Goal: Obtain resource: Download file/media

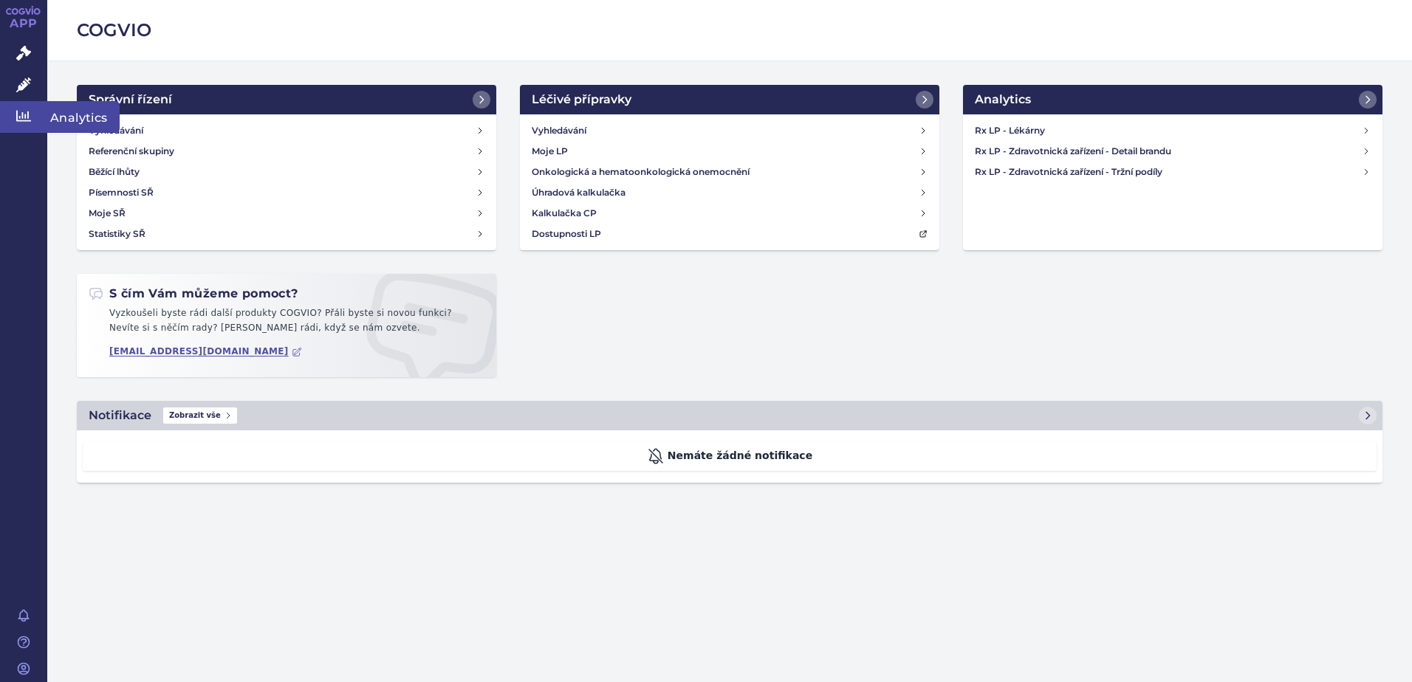
click at [28, 115] on icon at bounding box center [23, 116] width 15 height 11
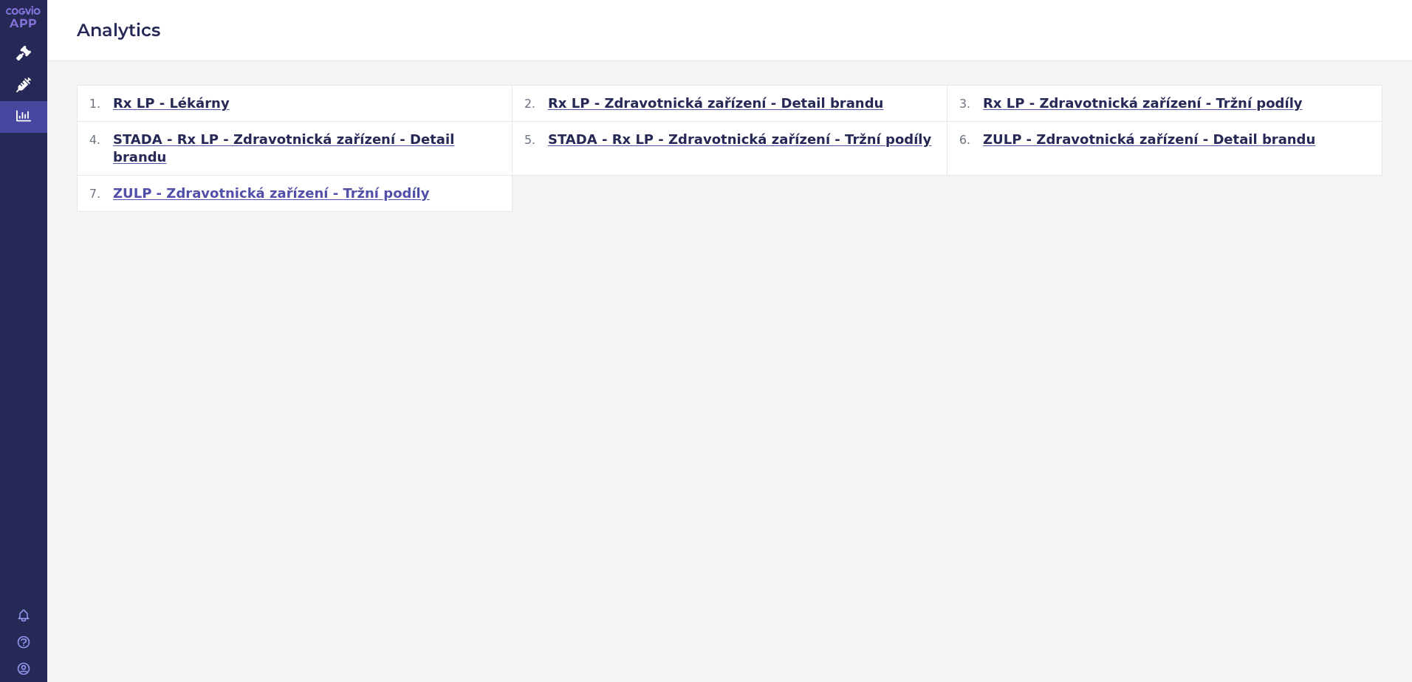
click at [261, 185] on span "ZULP - Zdravotnická zařízení - Tržní podíly" at bounding box center [271, 194] width 317 height 18
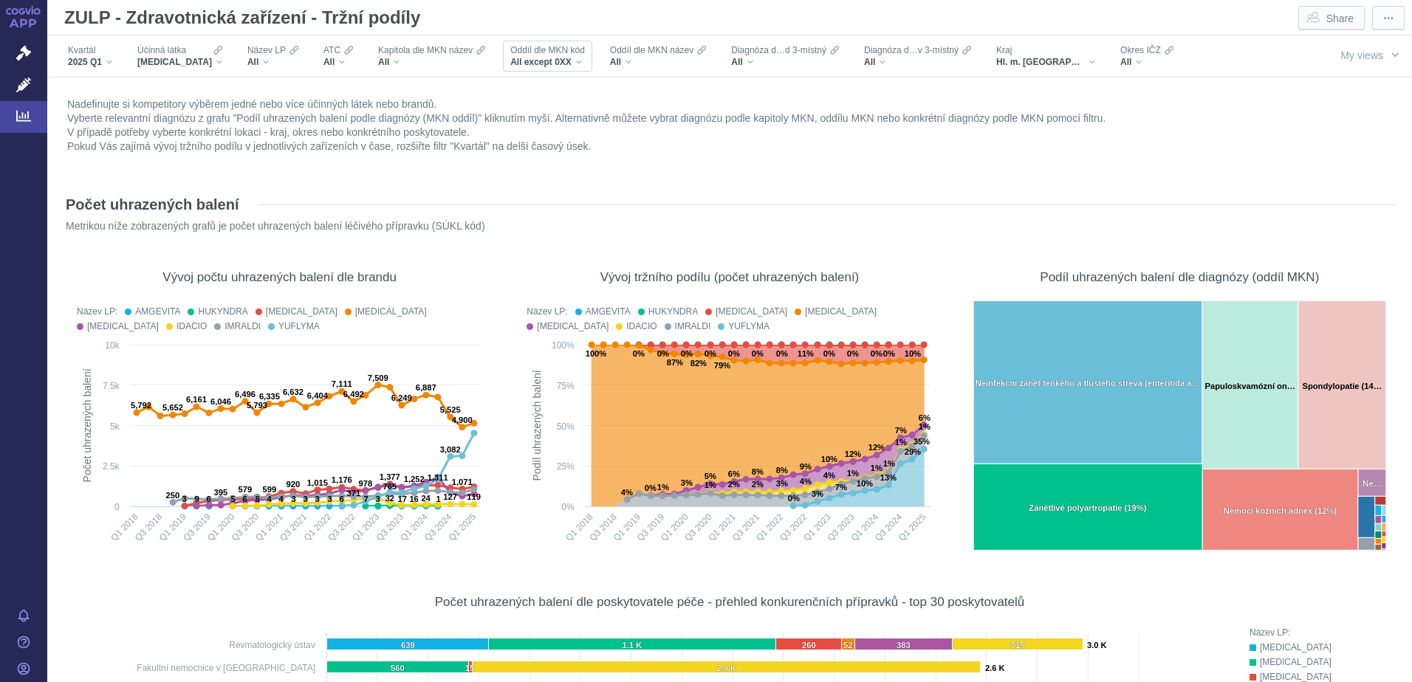
click at [561, 63] on div "All except 0XX" at bounding box center [547, 62] width 75 height 12
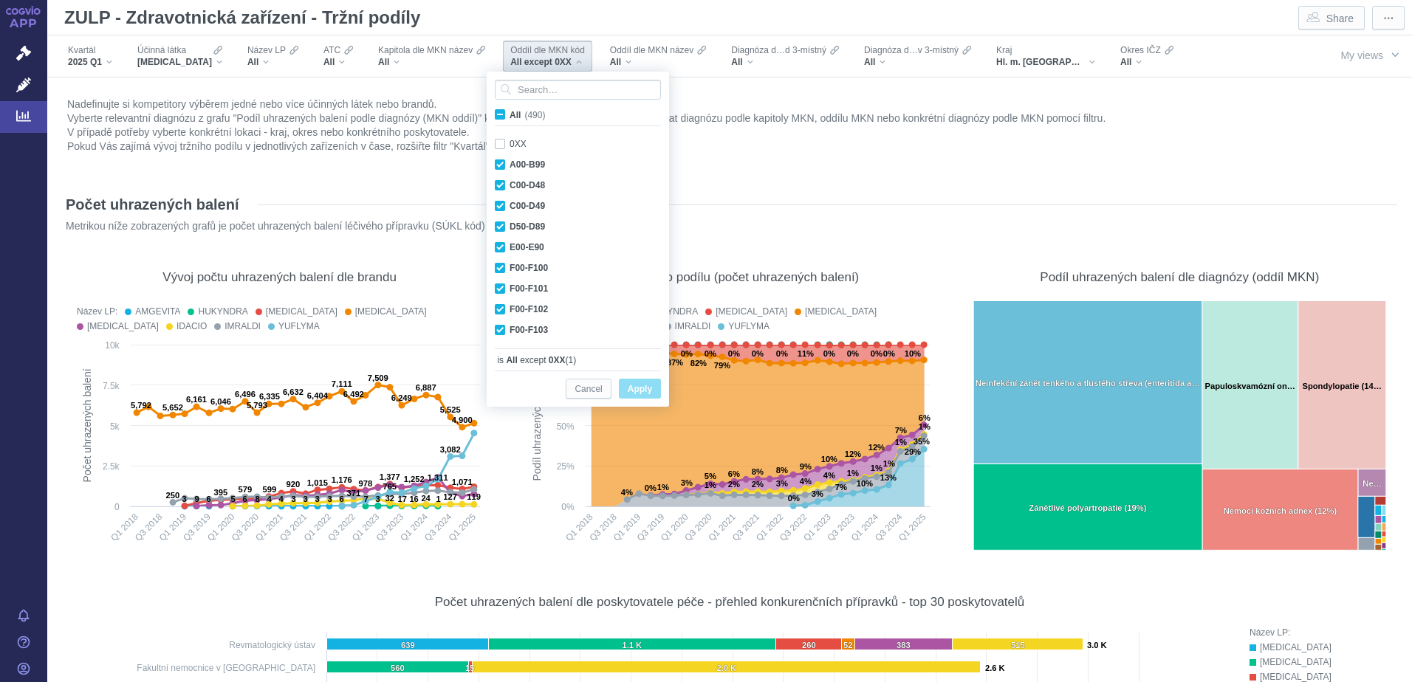
click at [513, 114] on input "All (490)" at bounding box center [514, 112] width 10 height 10
checkbox input "true"
click at [636, 390] on span "Apply" at bounding box center [640, 389] width 24 height 18
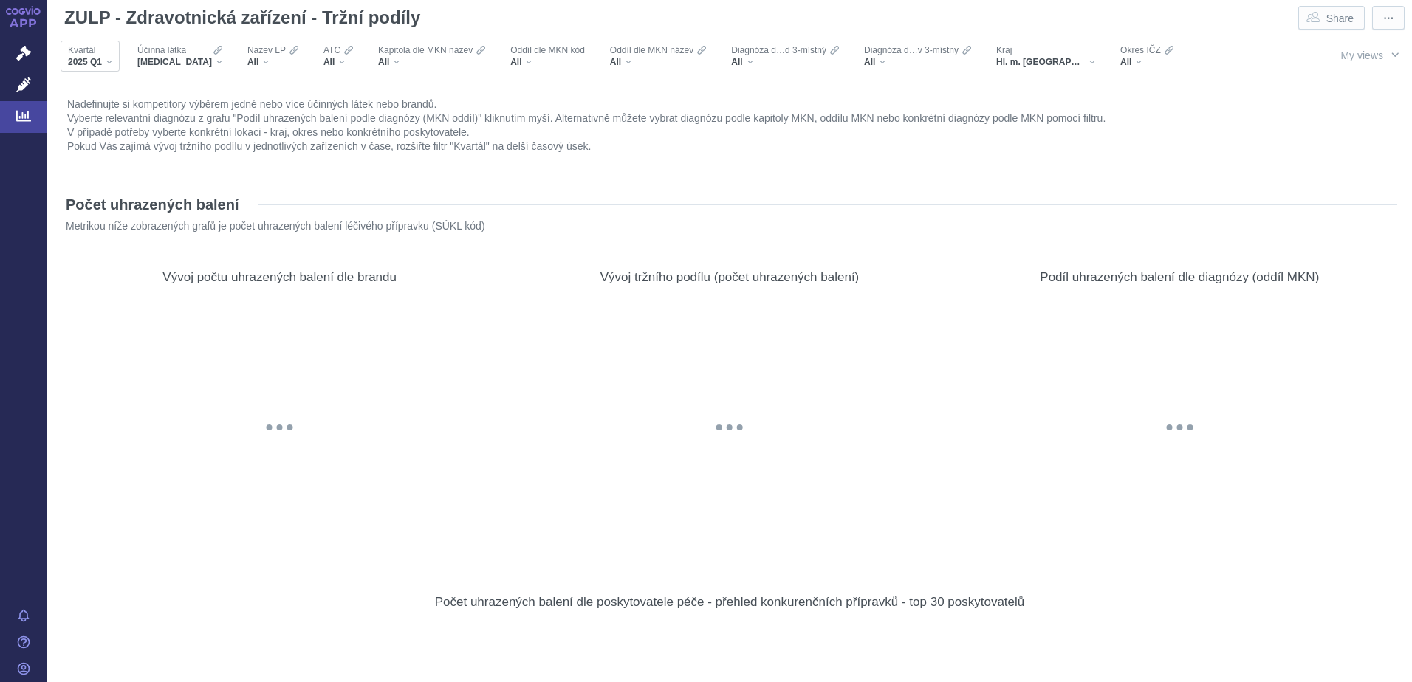
click at [106, 63] on div "2025 Q1" at bounding box center [90, 62] width 44 height 12
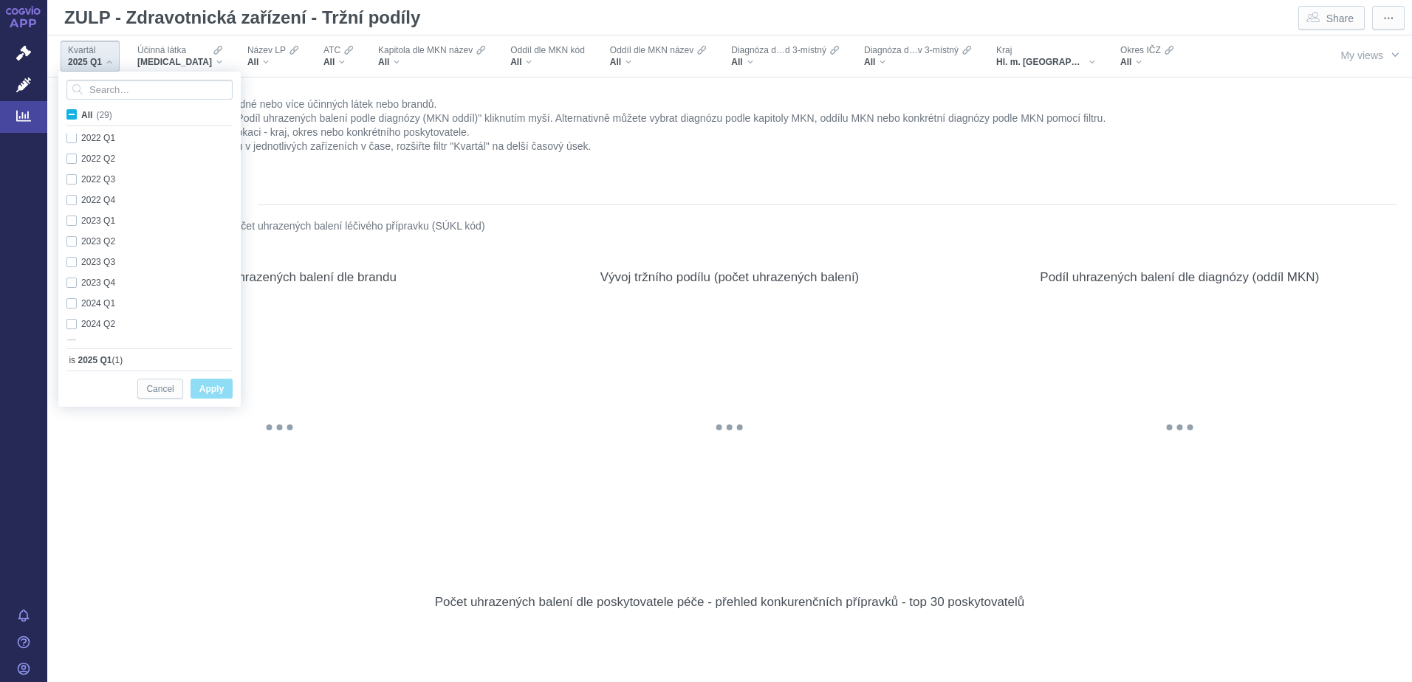
scroll to position [393, 0]
click at [203, 63] on div "ADALIMUMAB" at bounding box center [179, 62] width 85 height 12
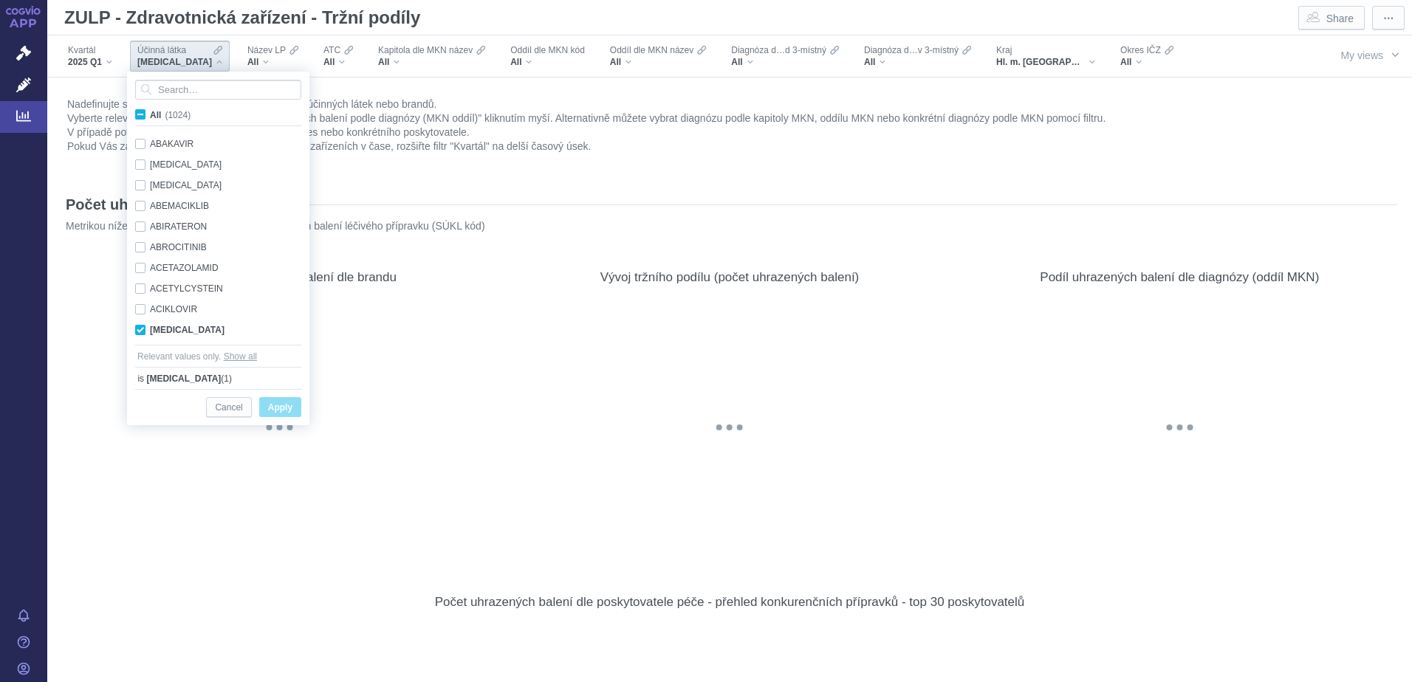
scroll to position [93, 0]
click at [145, 239] on div "ADALIMUMAB Only" at bounding box center [220, 237] width 185 height 21
checkbox input "false"
click at [328, 59] on div "All" at bounding box center [338, 62] width 30 height 12
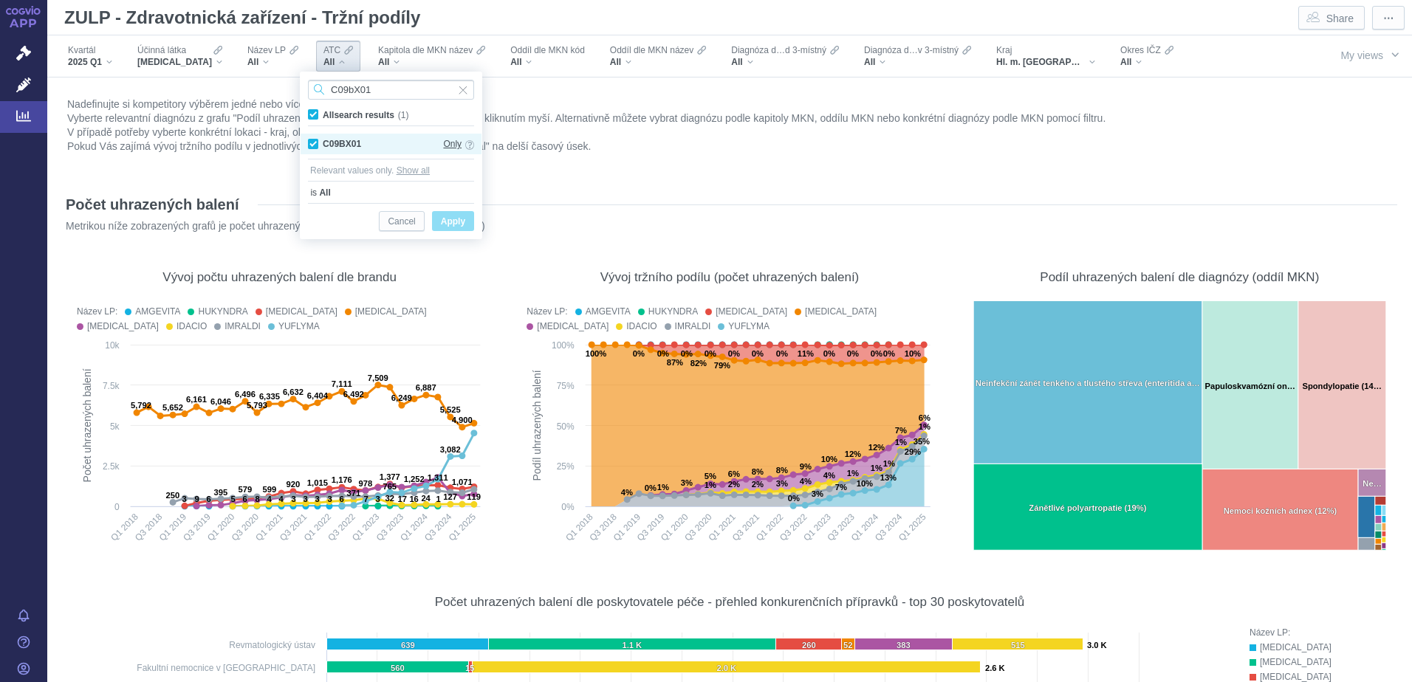
type input "C09bX01"
click at [450, 144] on span "Only" at bounding box center [452, 144] width 18 height 16
click at [451, 224] on span "Apply" at bounding box center [453, 222] width 24 height 18
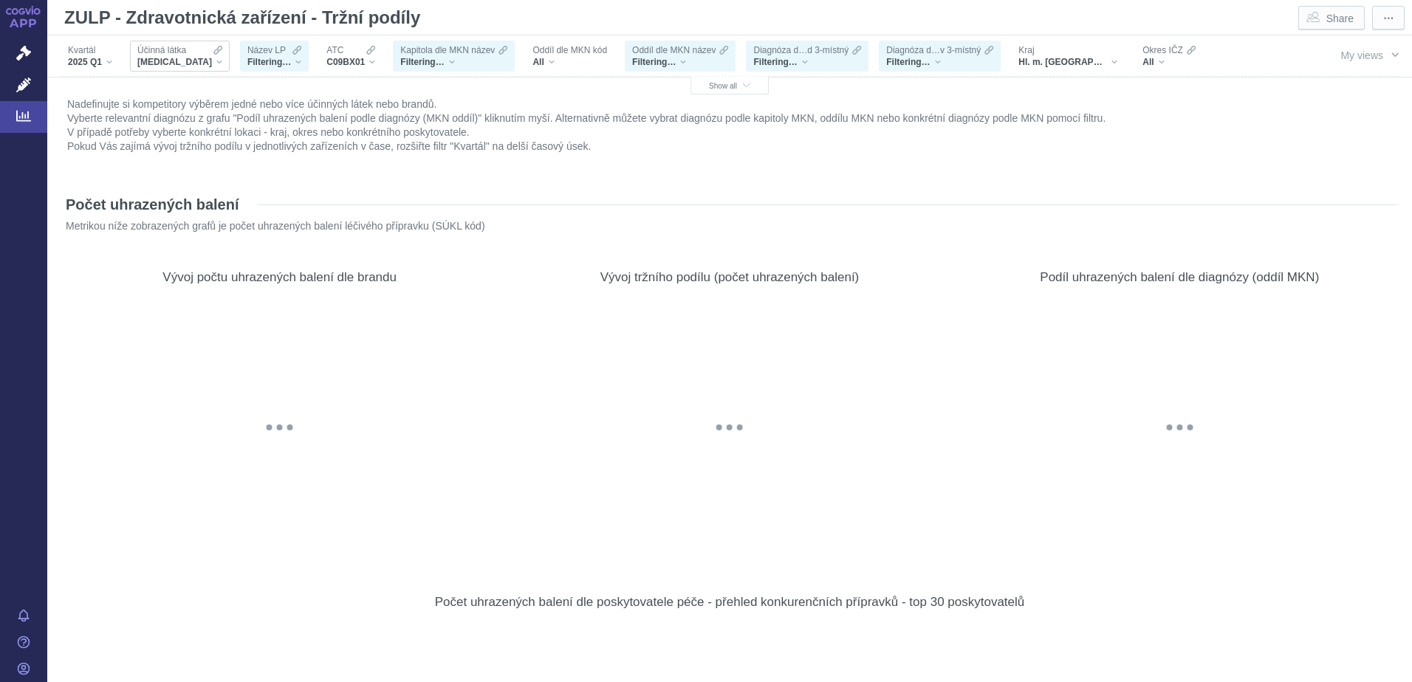
click at [205, 63] on div "ADALIMUMAB" at bounding box center [179, 62] width 85 height 12
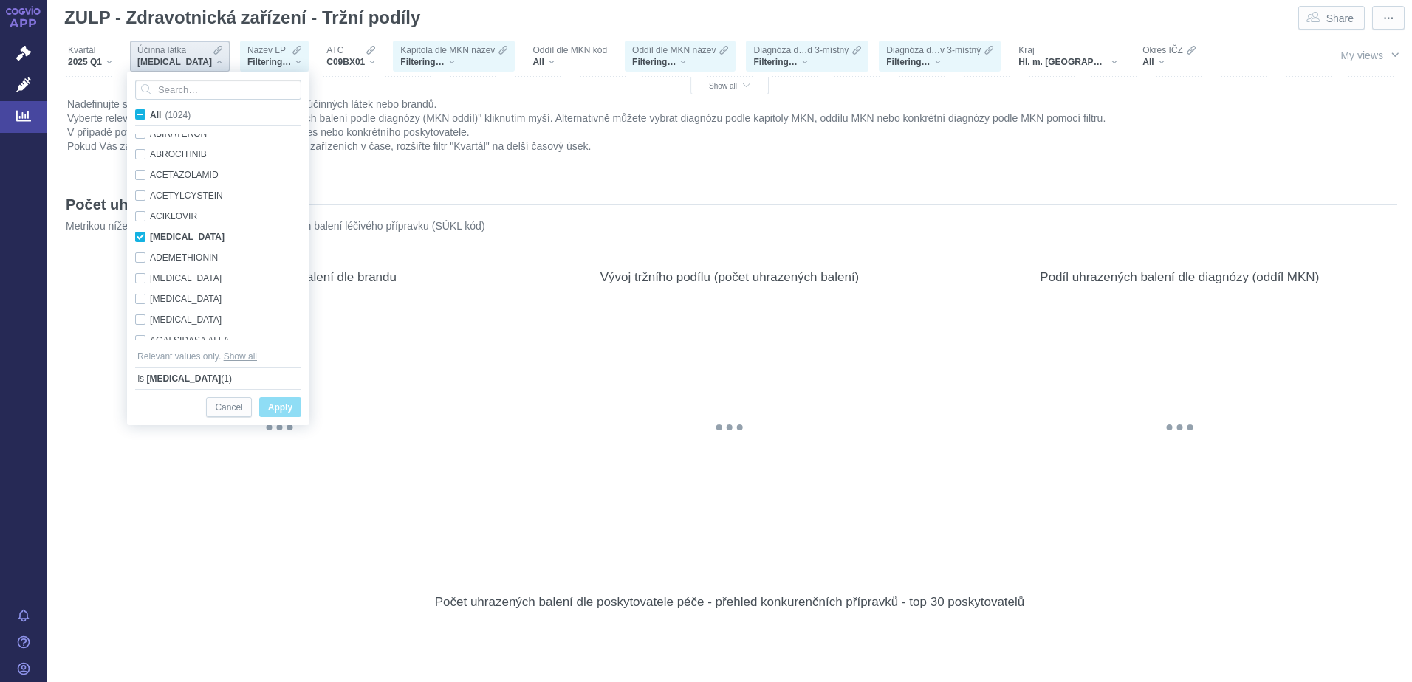
click at [150, 117] on span "All (1024)" at bounding box center [170, 115] width 41 height 10
click at [150, 117] on input "All (1024)" at bounding box center [155, 112] width 10 height 10
checkbox input "true"
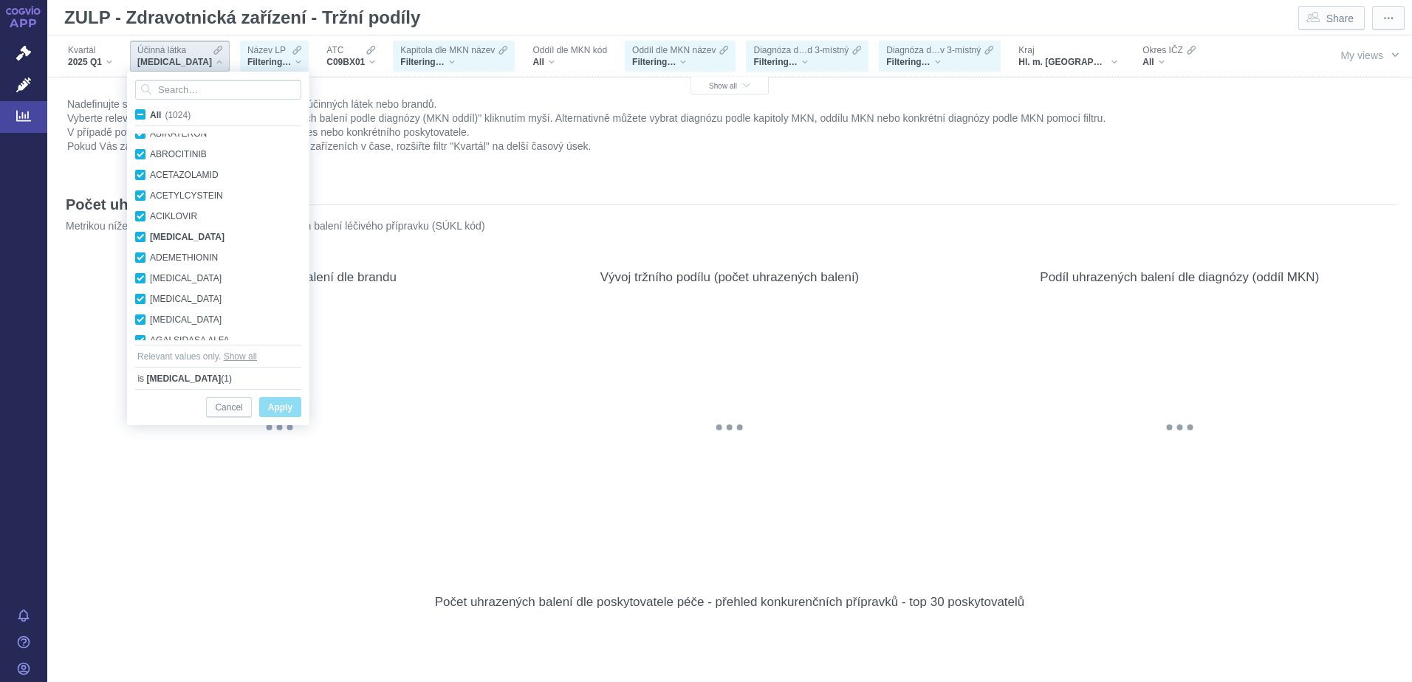
checkbox input "true"
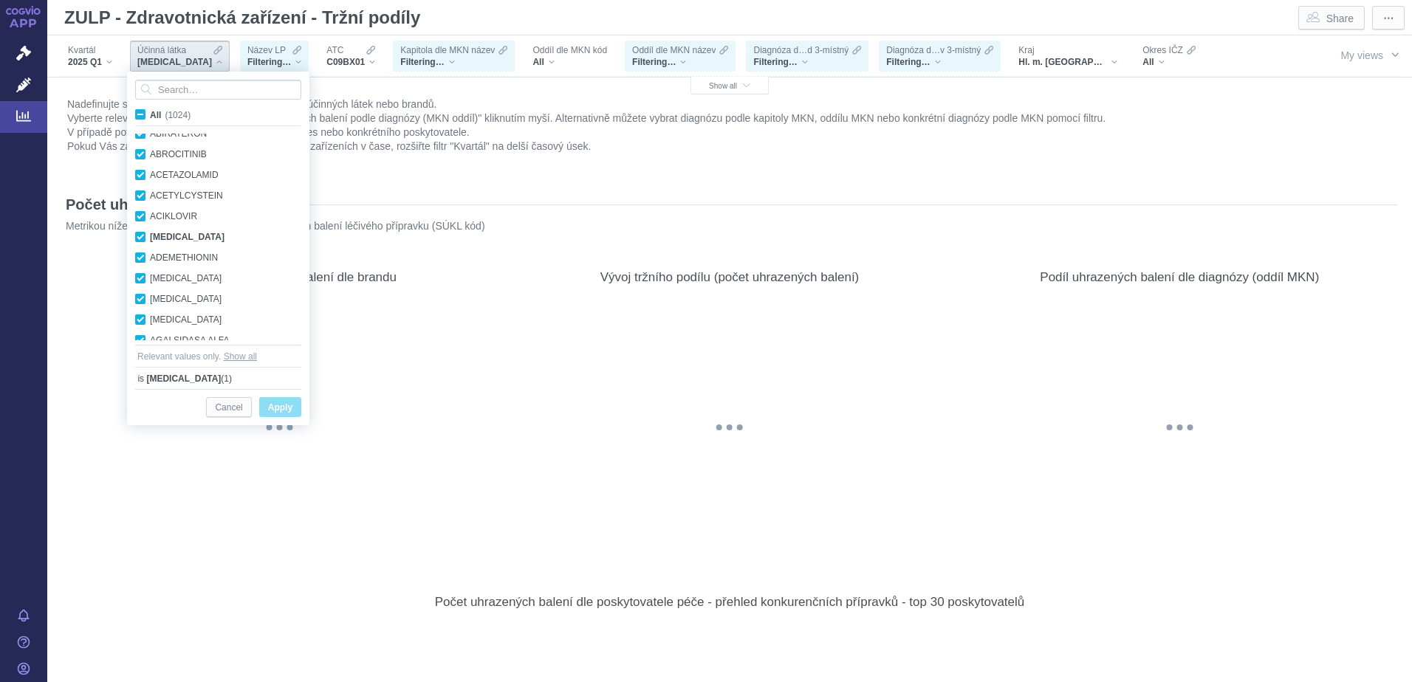
checkbox input "true"
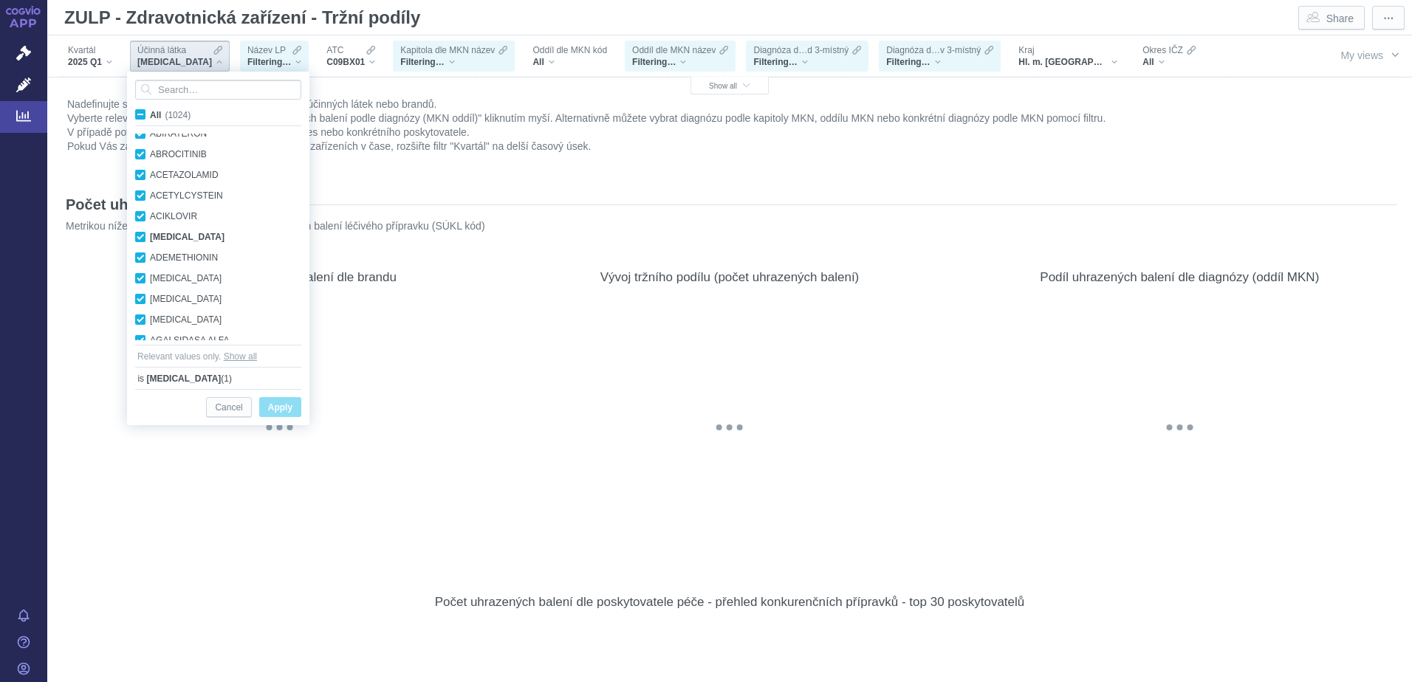
checkbox input "true"
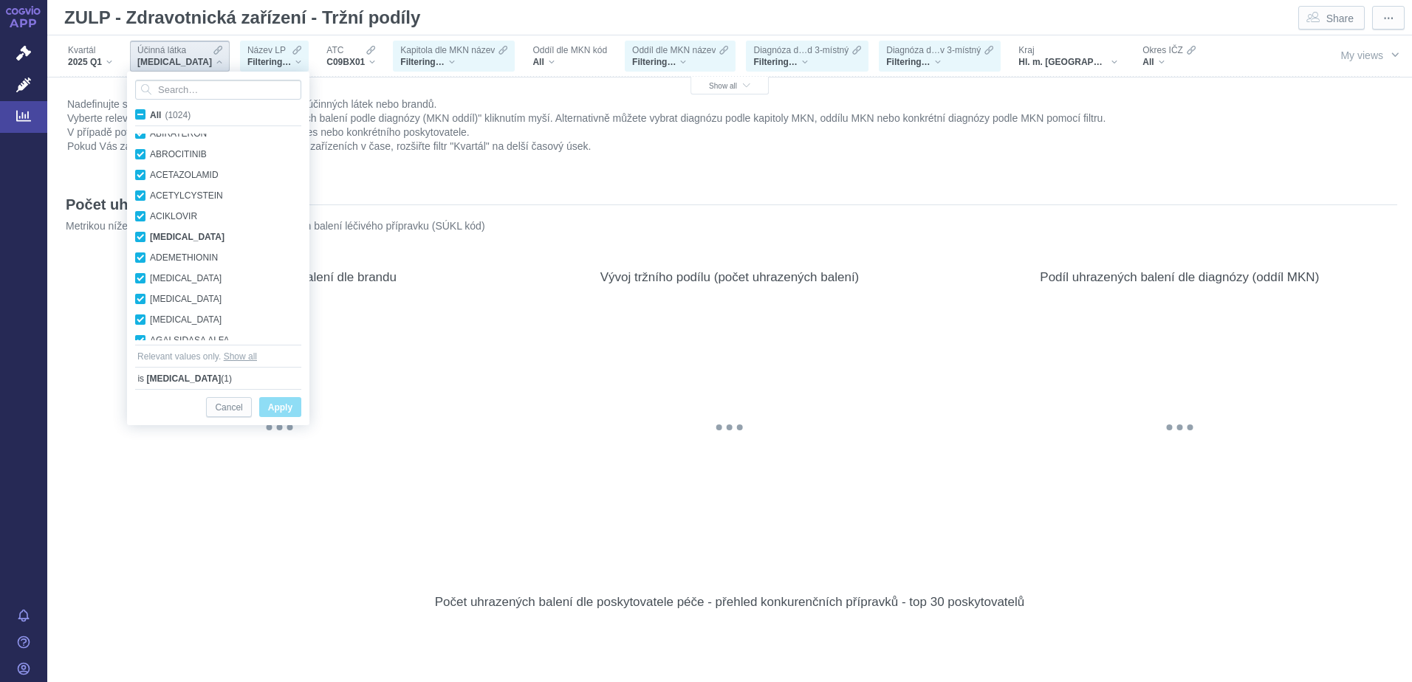
checkbox input "true"
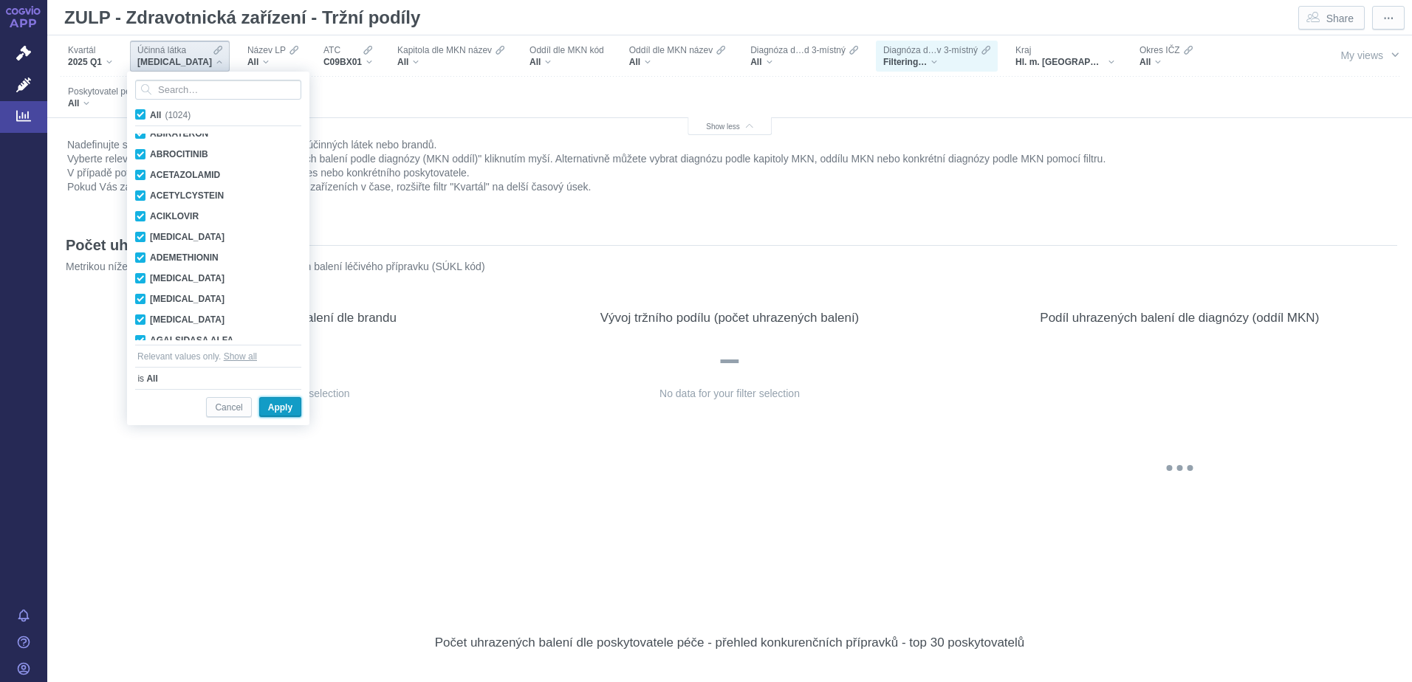
click at [281, 402] on span "Apply" at bounding box center [280, 408] width 24 height 18
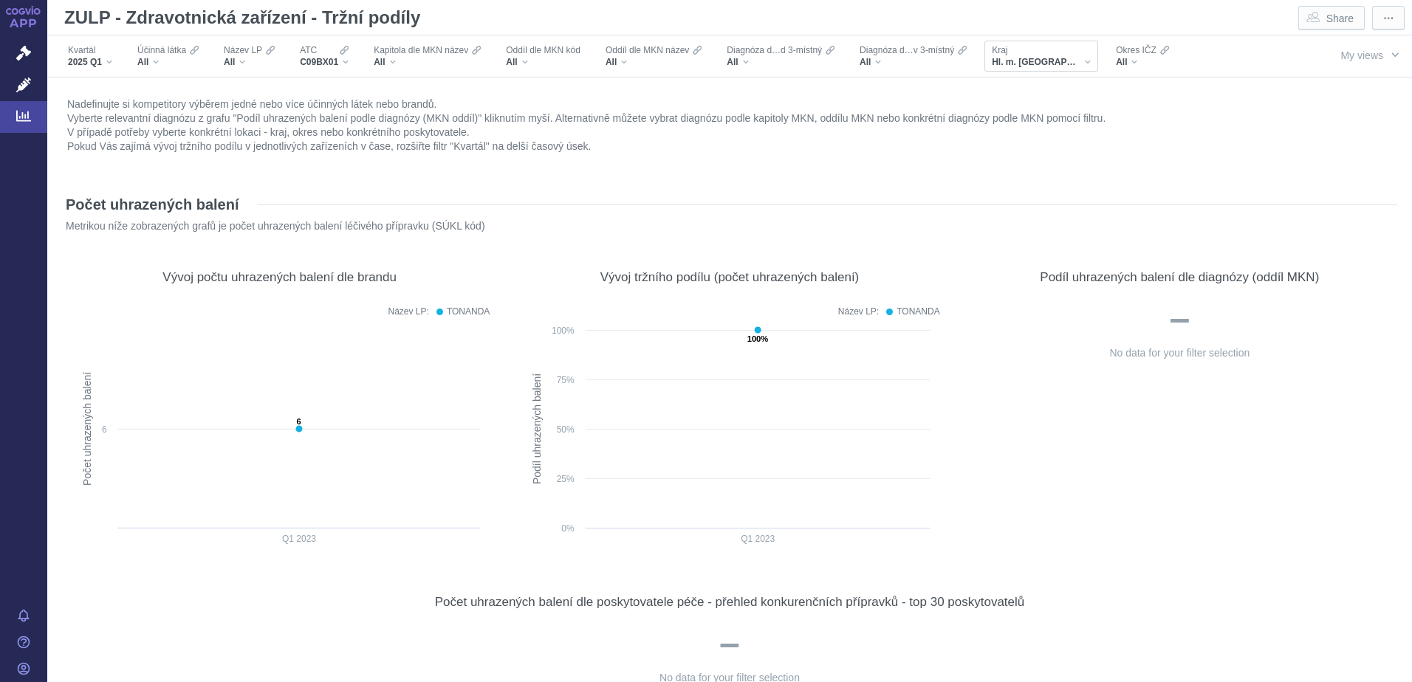
click at [1050, 61] on div "Hl. m. [GEOGRAPHIC_DATA]" at bounding box center [1041, 62] width 99 height 12
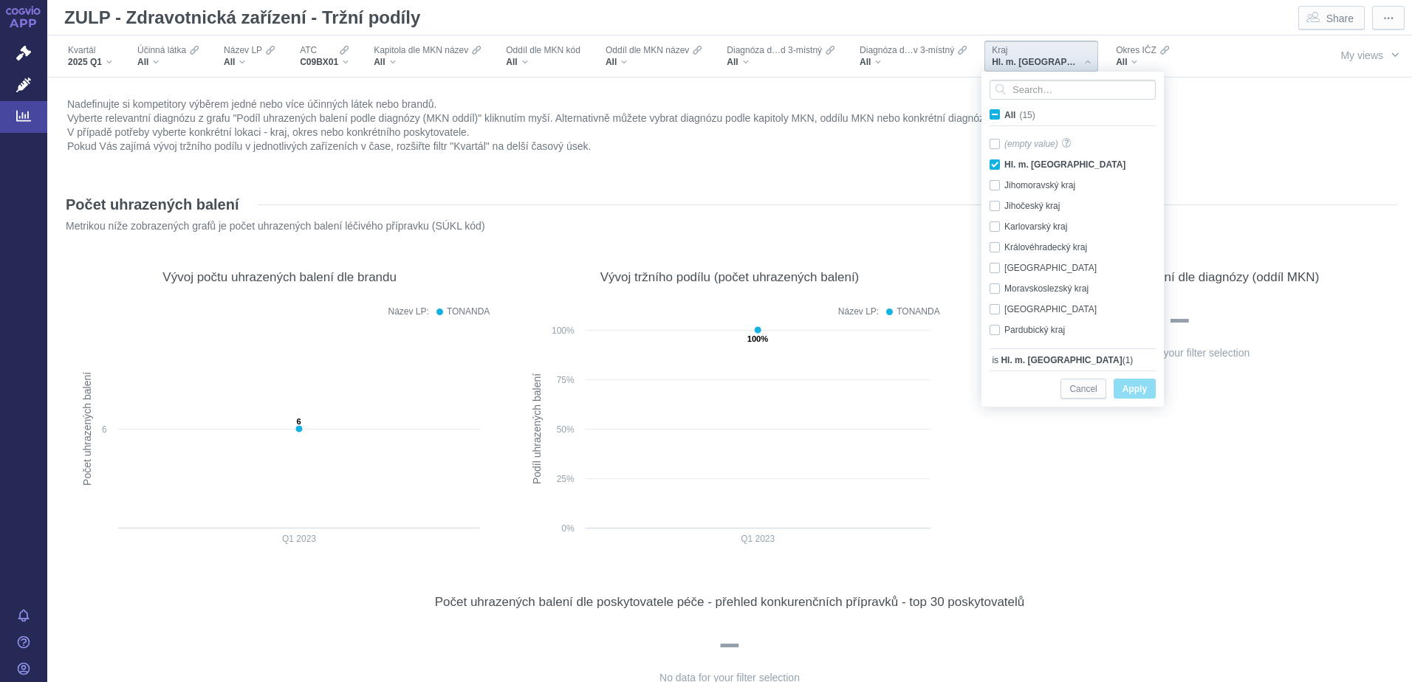
click at [1004, 115] on span "All (15)" at bounding box center [1019, 115] width 31 height 10
click at [1004, 115] on input "All (15)" at bounding box center [1009, 112] width 10 height 10
checkbox input "true"
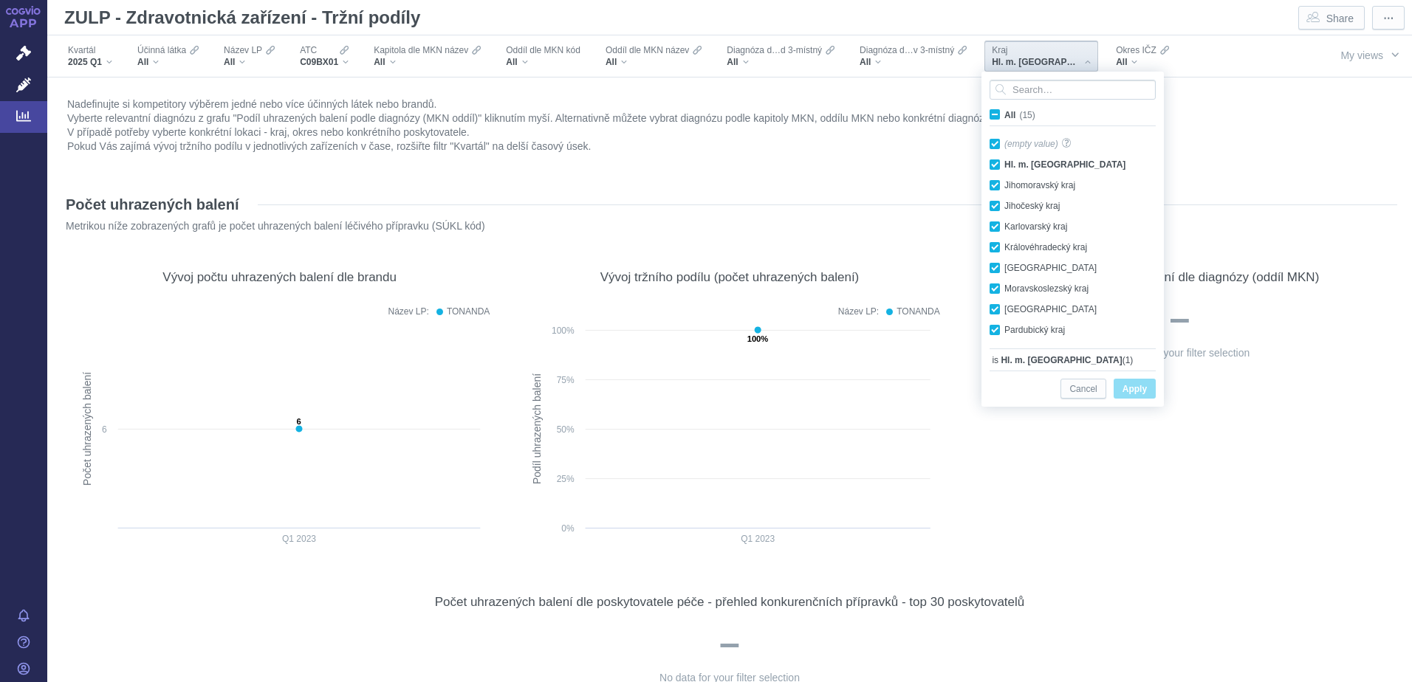
checkbox input "true"
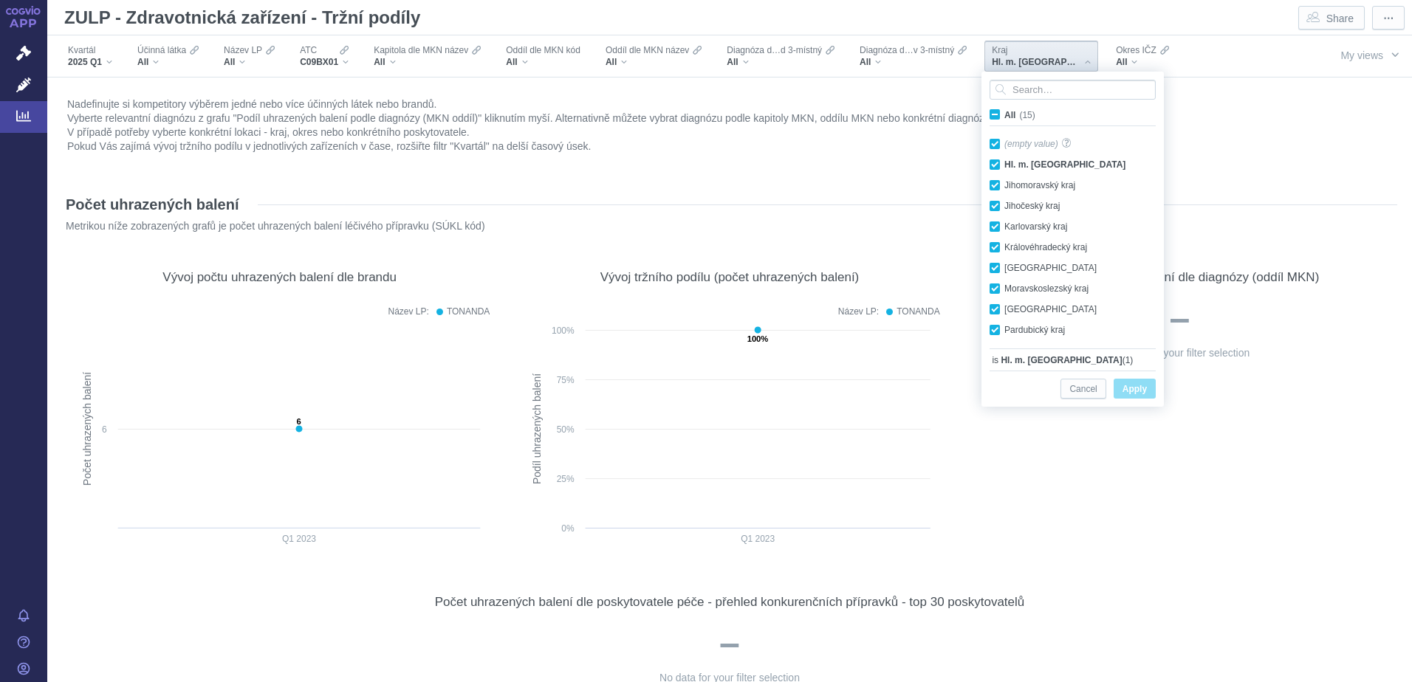
checkbox input "true"
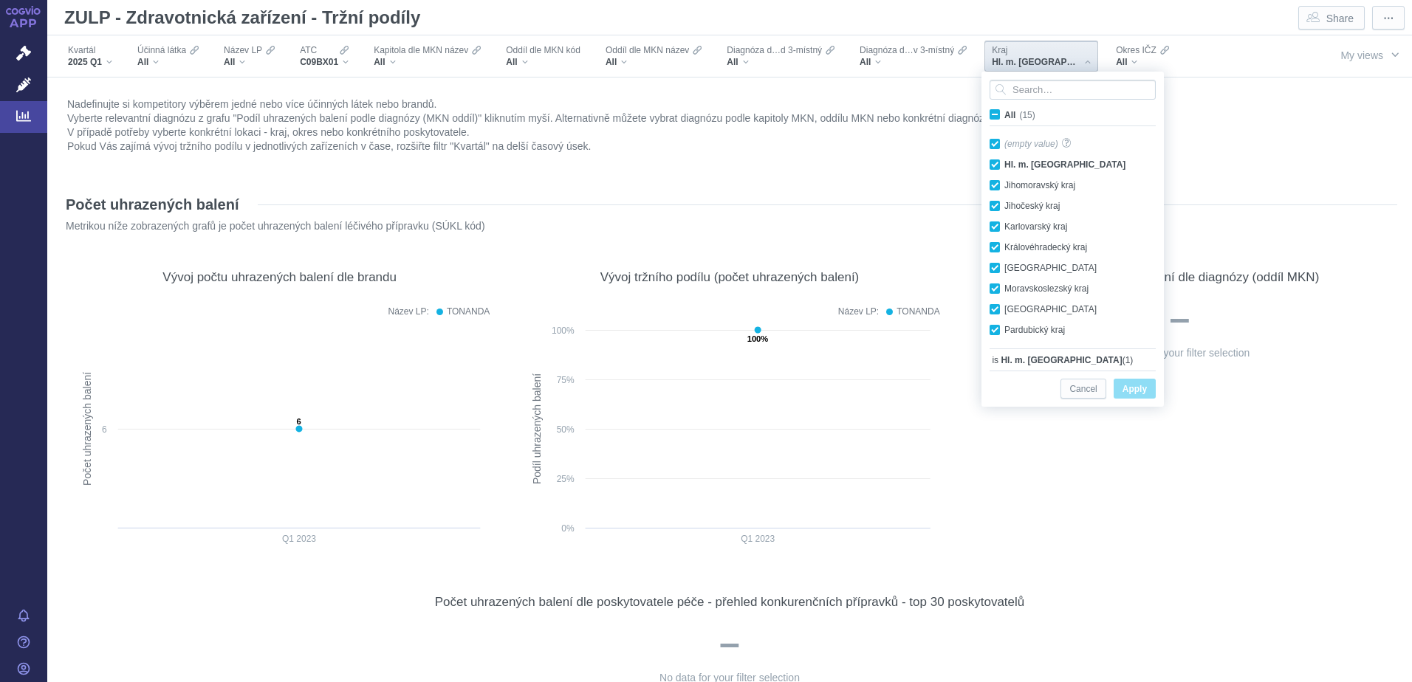
checkbox input "true"
click at [1128, 393] on span "Apply" at bounding box center [1134, 389] width 24 height 18
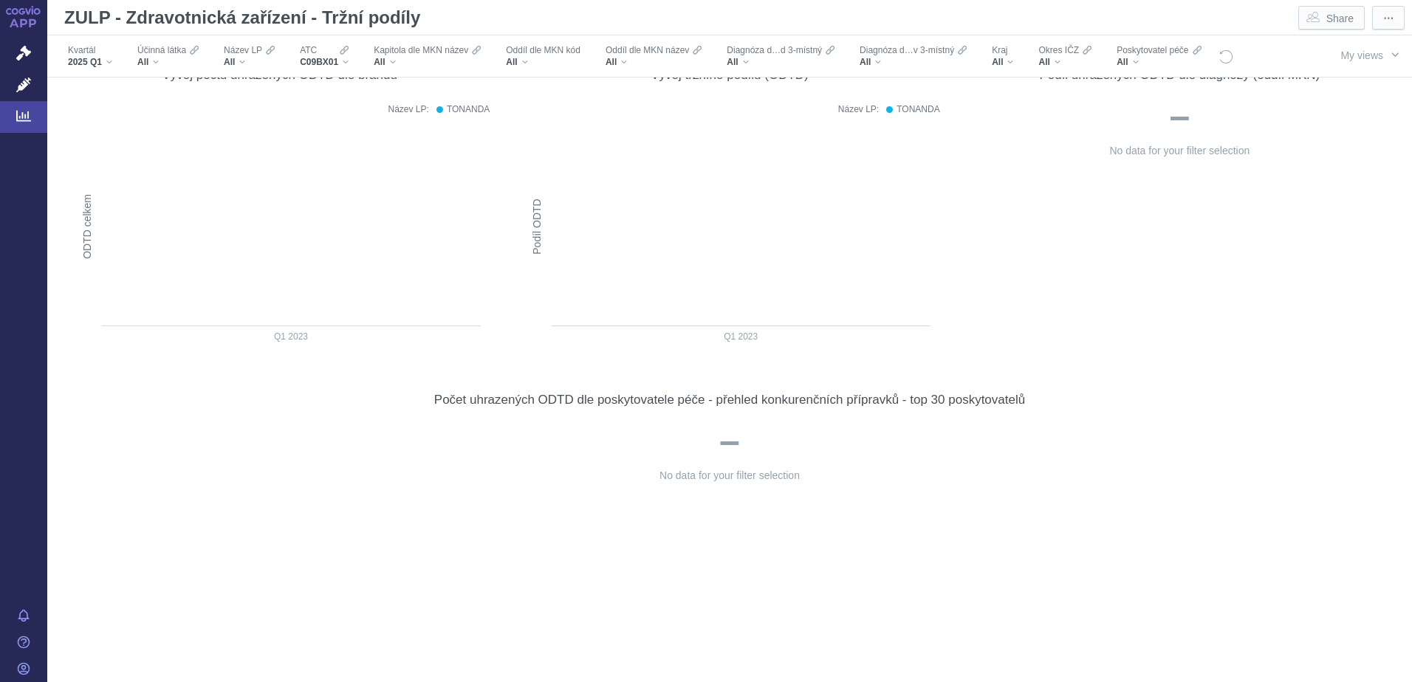
scroll to position [1920, 0]
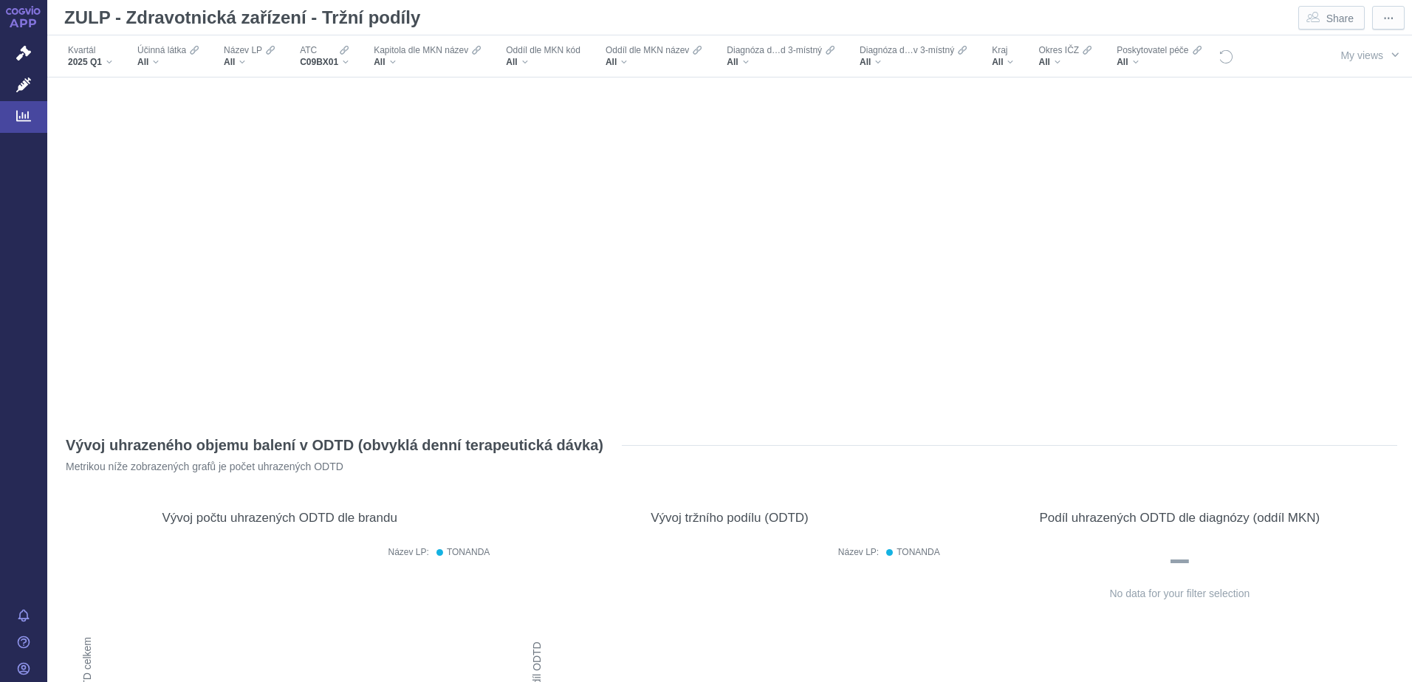
click at [1234, 55] on div "Filters" at bounding box center [1262, 55] width 56 height 41
click at [1228, 55] on icon "Reset all filters" at bounding box center [1225, 56] width 15 height 15
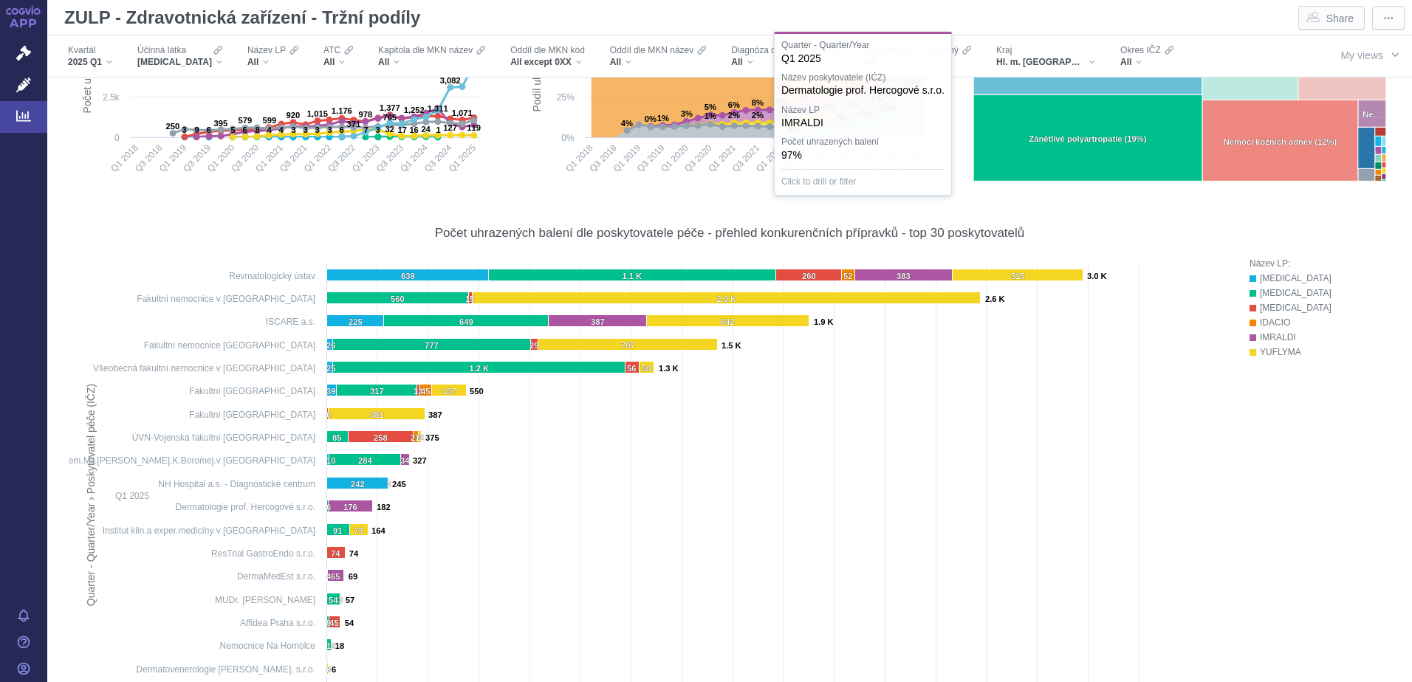
scroll to position [0, 0]
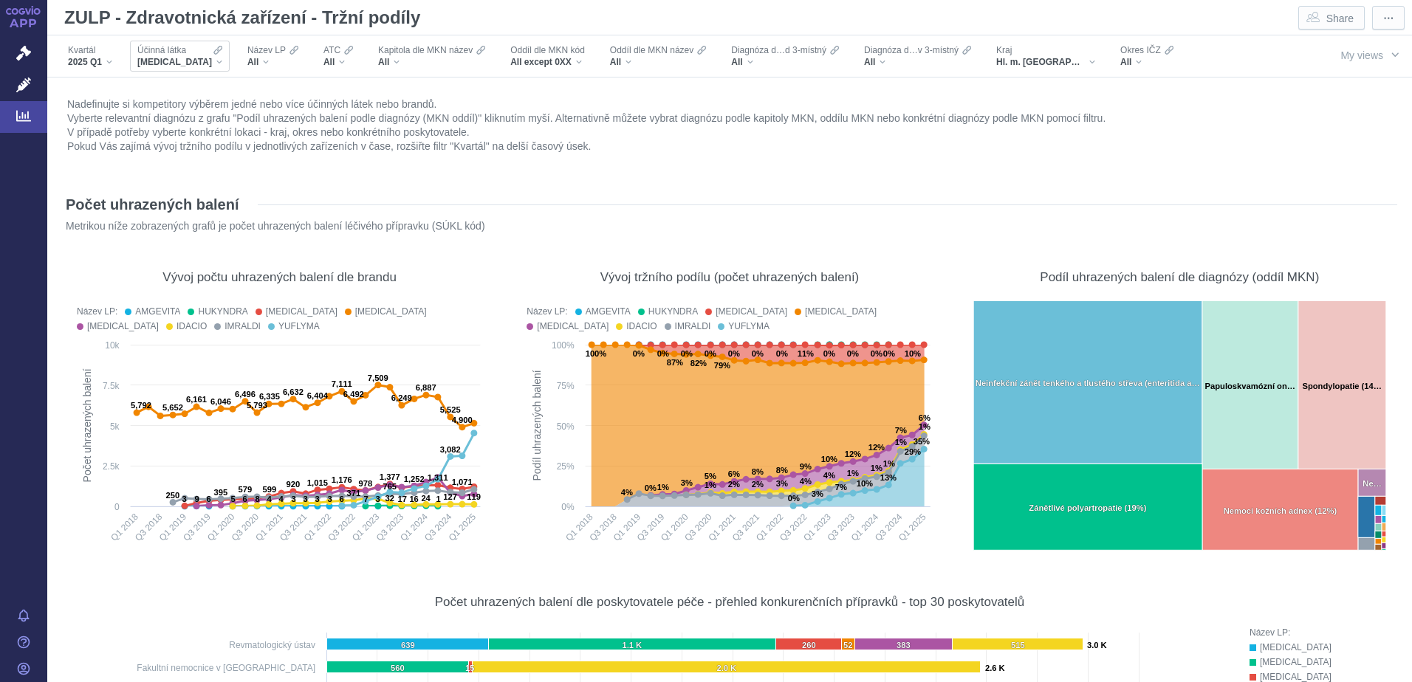
click at [210, 57] on div "Účinná látka ADALIMUMAB" at bounding box center [180, 56] width 100 height 31
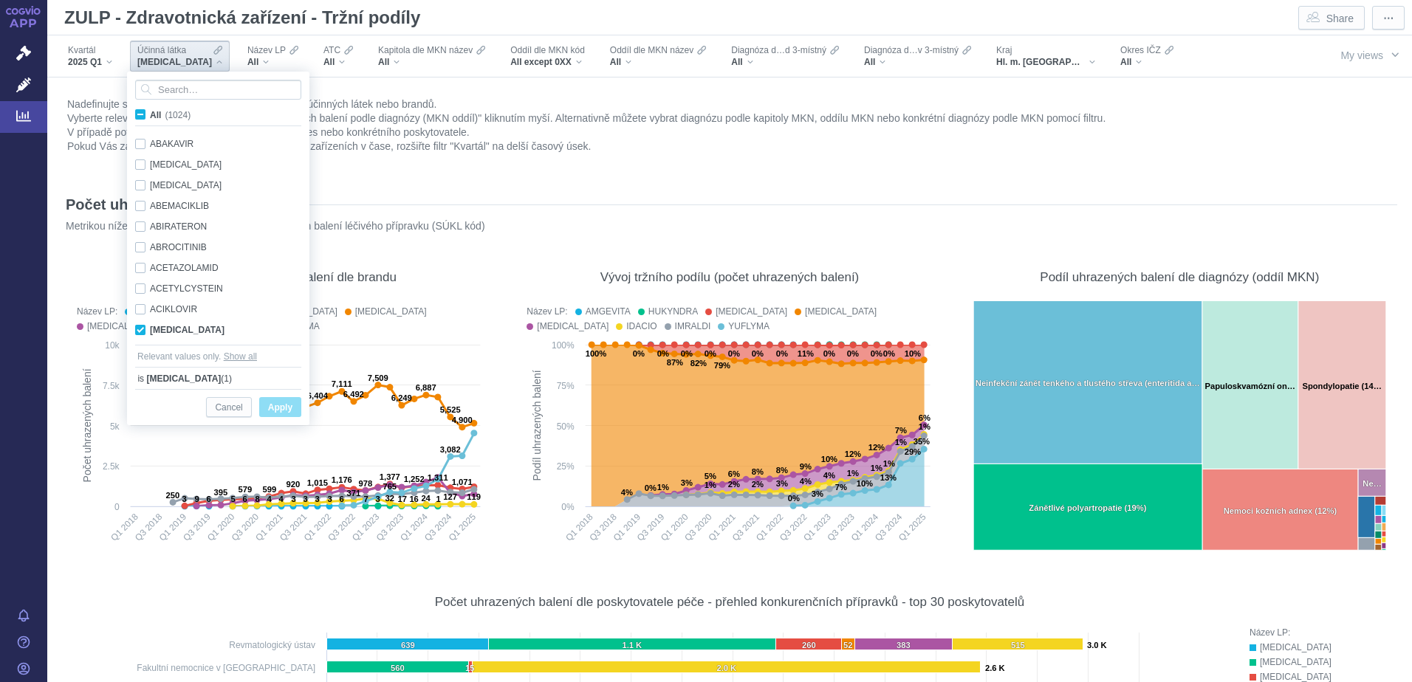
scroll to position [93, 0]
click at [150, 116] on span "All (1024)" at bounding box center [170, 115] width 41 height 10
click at [150, 116] on input "All (1024)" at bounding box center [155, 112] width 10 height 10
checkbox input "true"
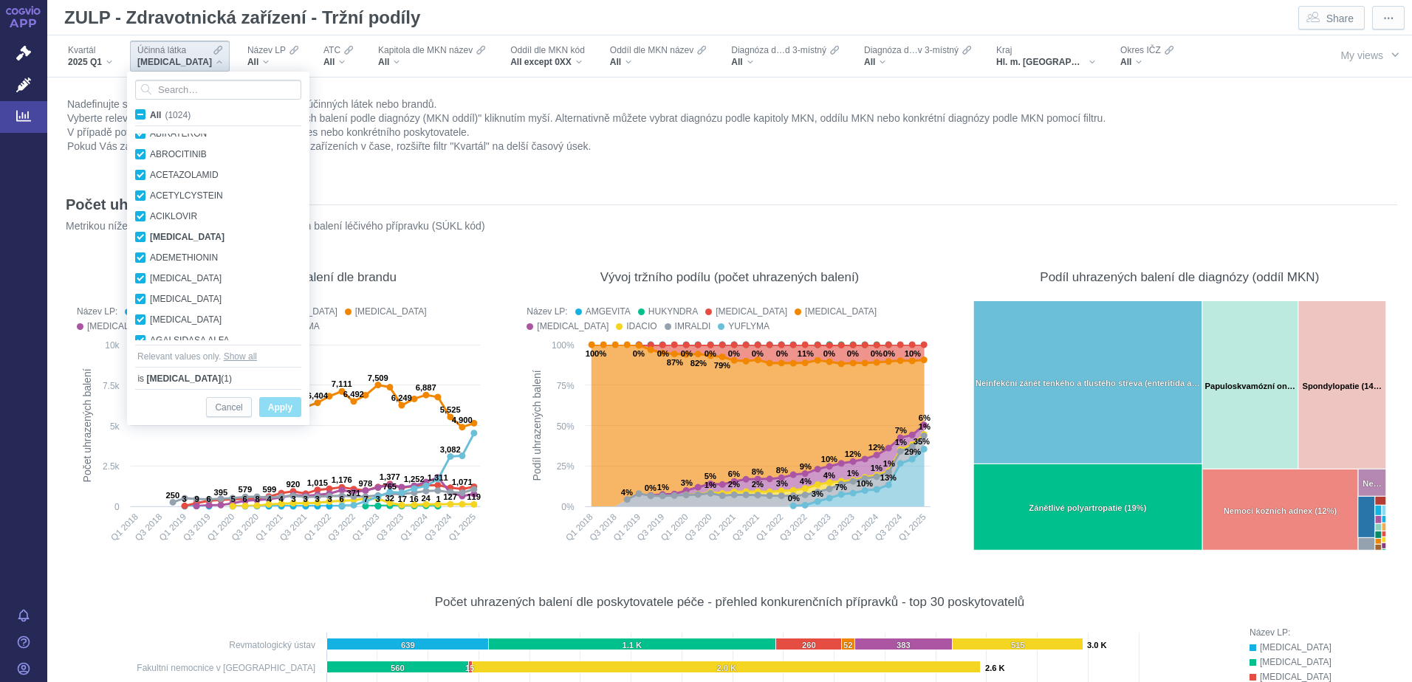
checkbox input "true"
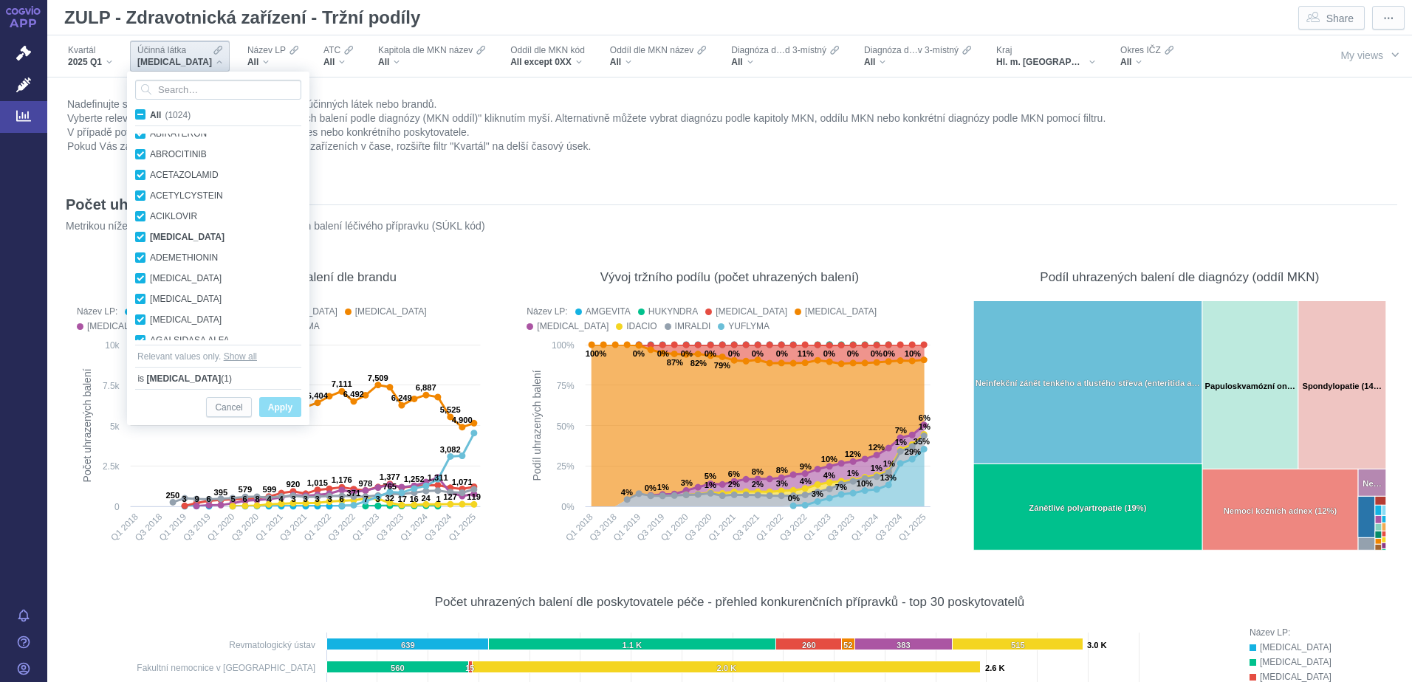
checkbox input "true"
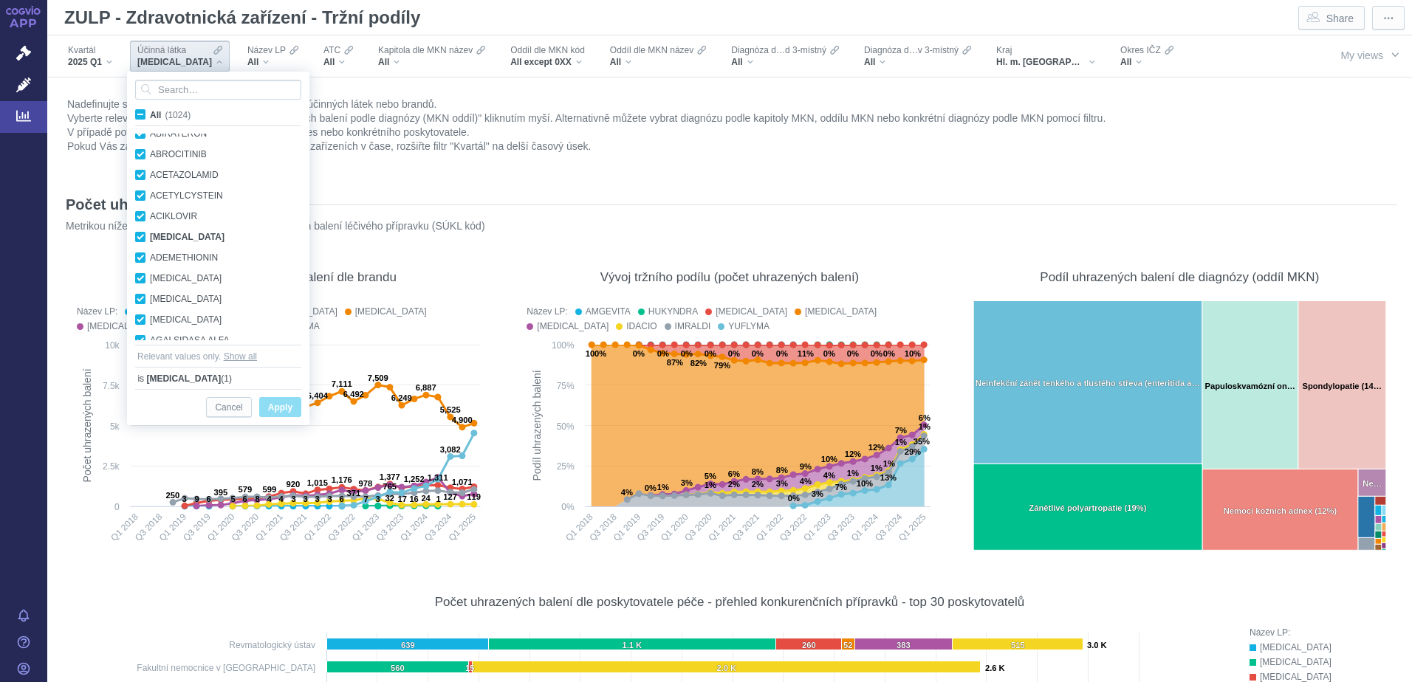
checkbox input "true"
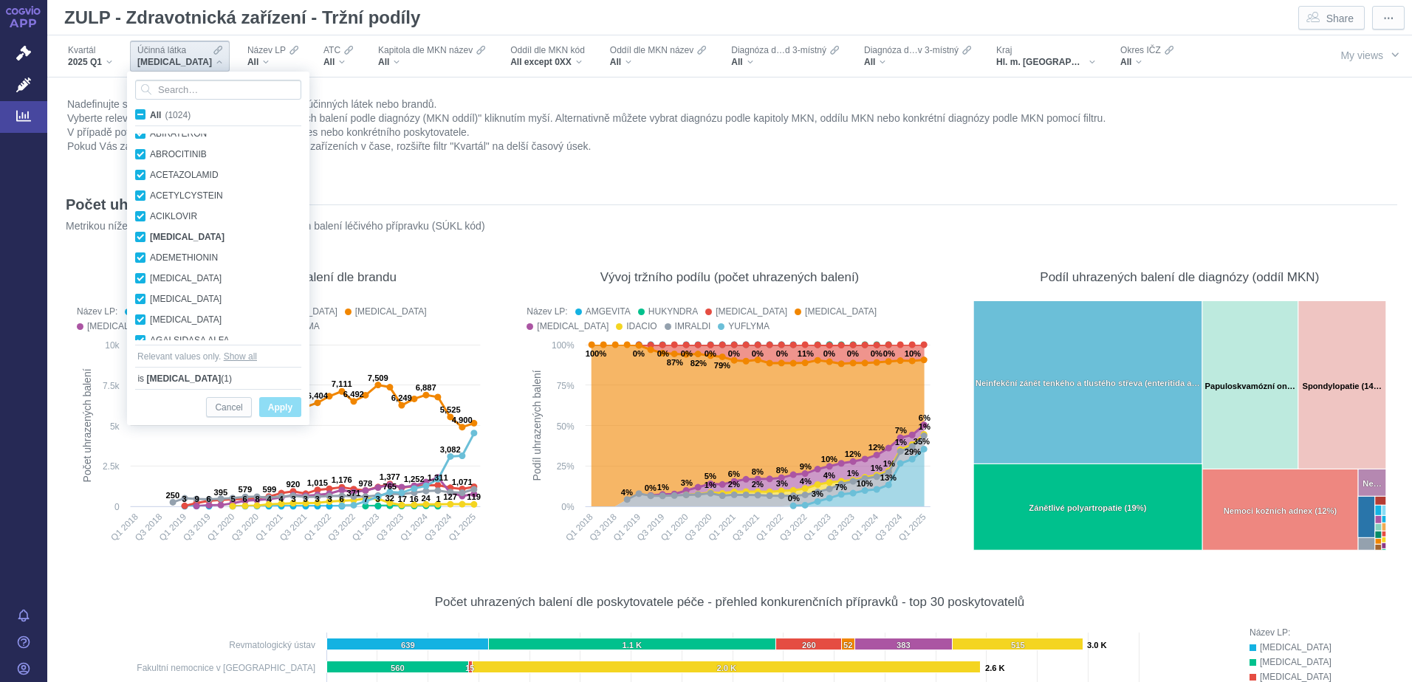
checkbox input "true"
click at [280, 410] on span "Apply" at bounding box center [280, 408] width 24 height 18
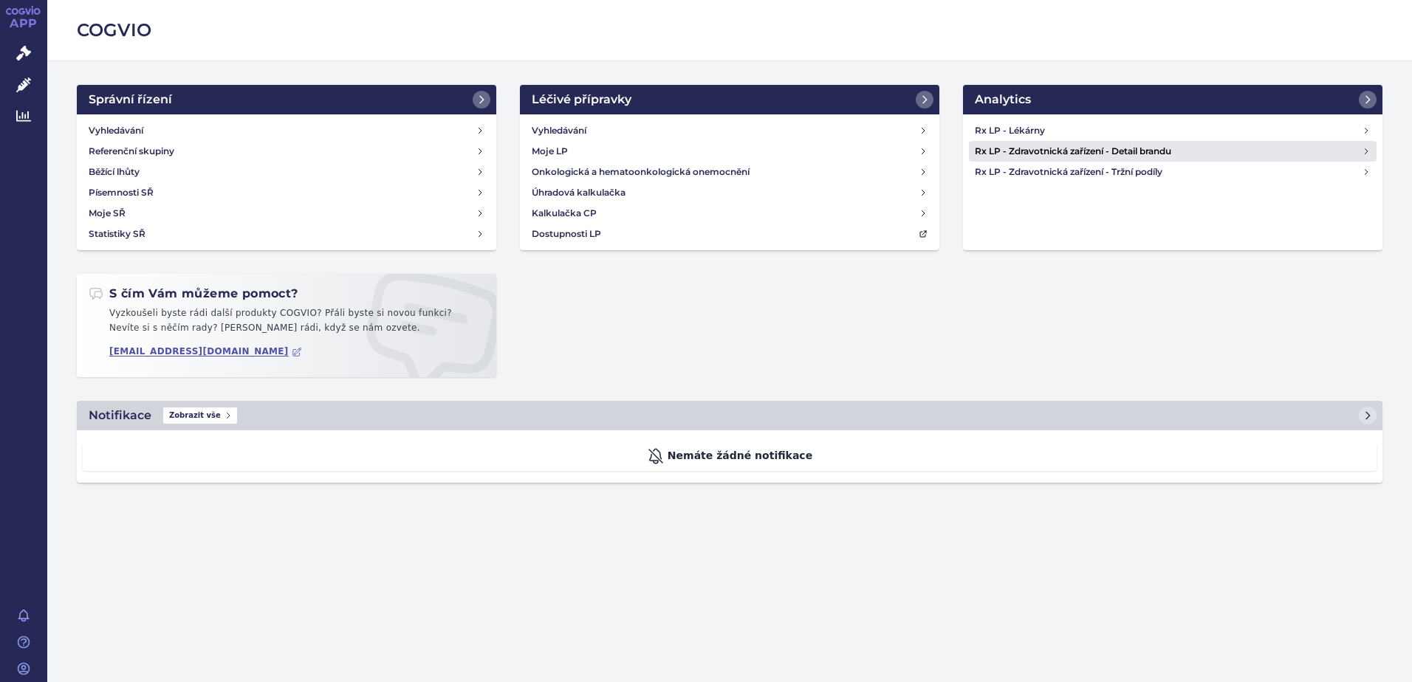
click at [1369, 154] on icon at bounding box center [1365, 151] width 9 height 9
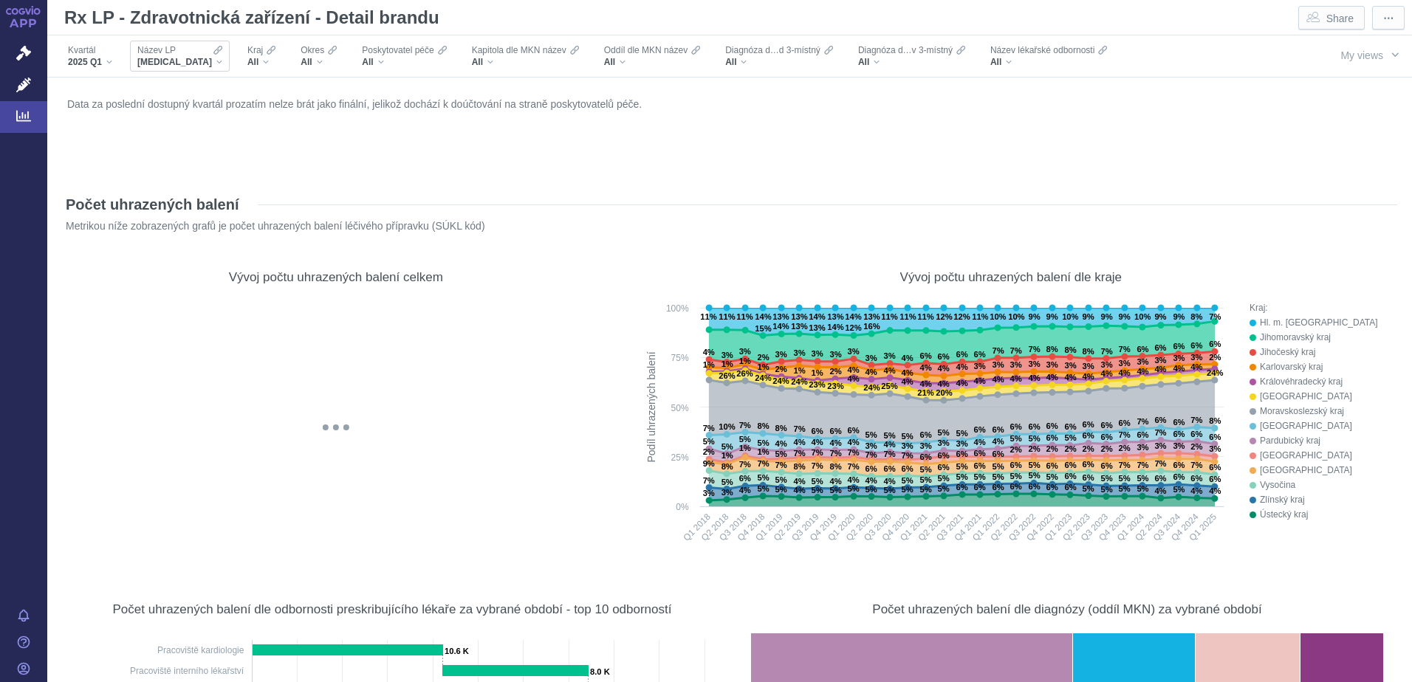
click at [188, 63] on div "XARELTO" at bounding box center [179, 62] width 85 height 12
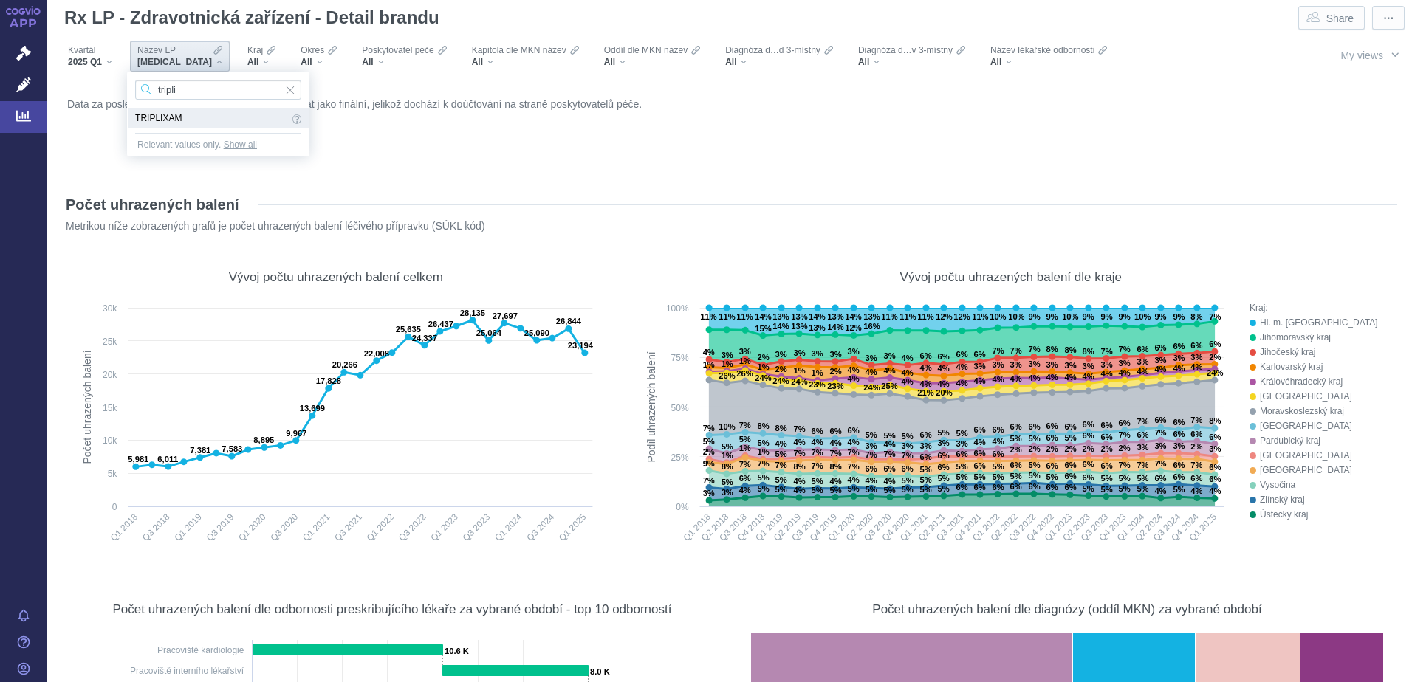
type input "tripli"
click at [148, 119] on span "TRIPLIXAM" at bounding box center [212, 118] width 154 height 16
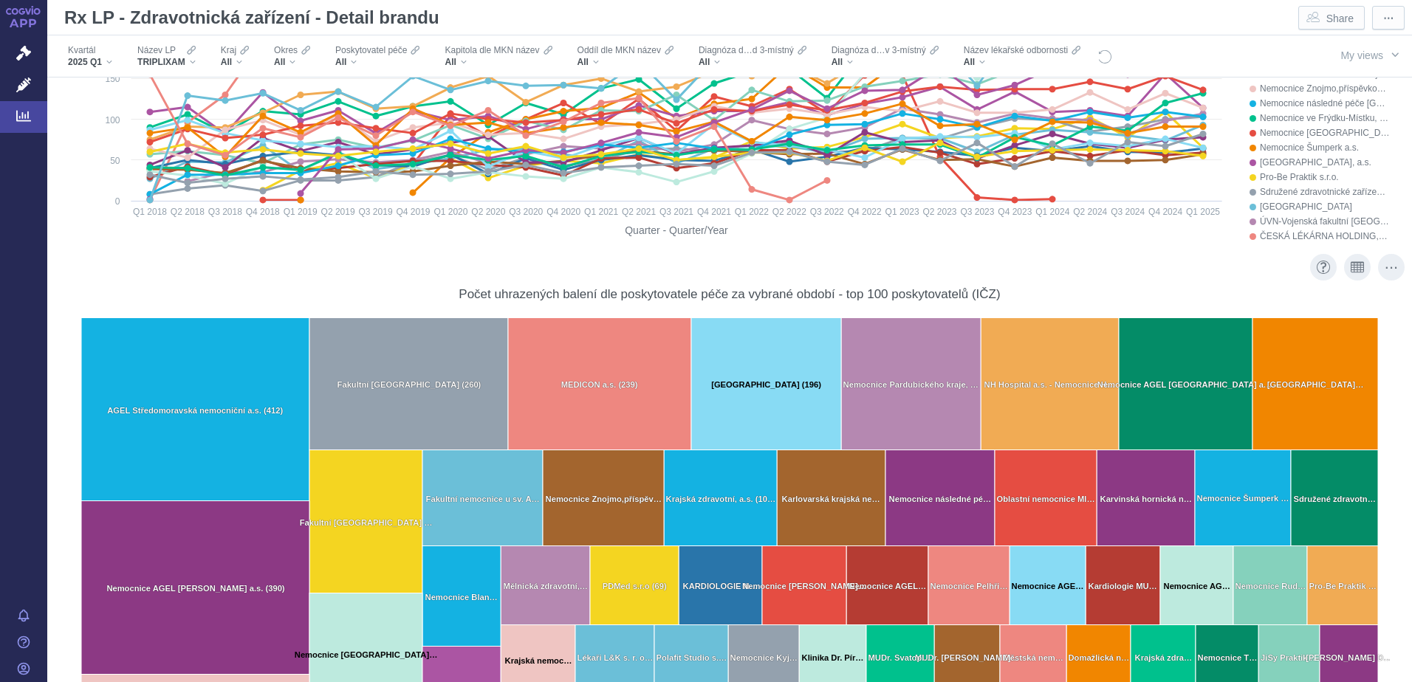
scroll to position [1181, 0]
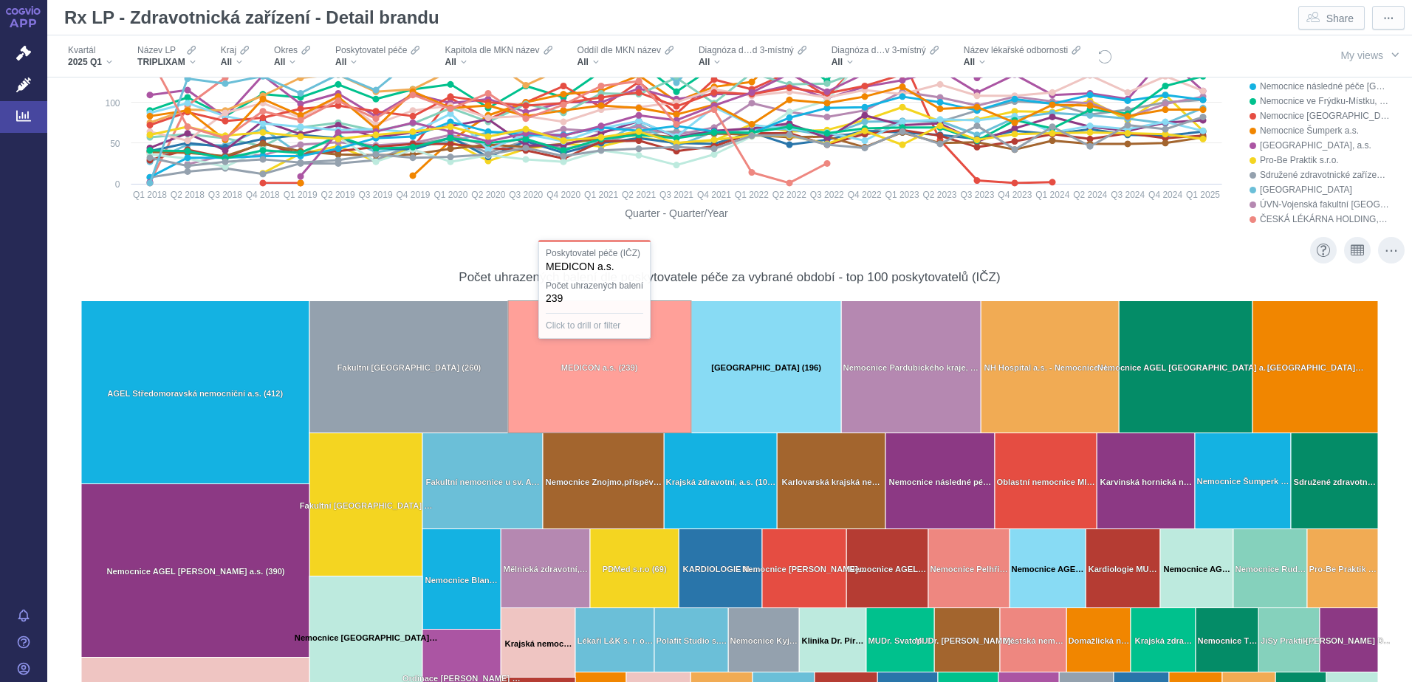
click at [558, 387] on rect at bounding box center [599, 367] width 183 height 132
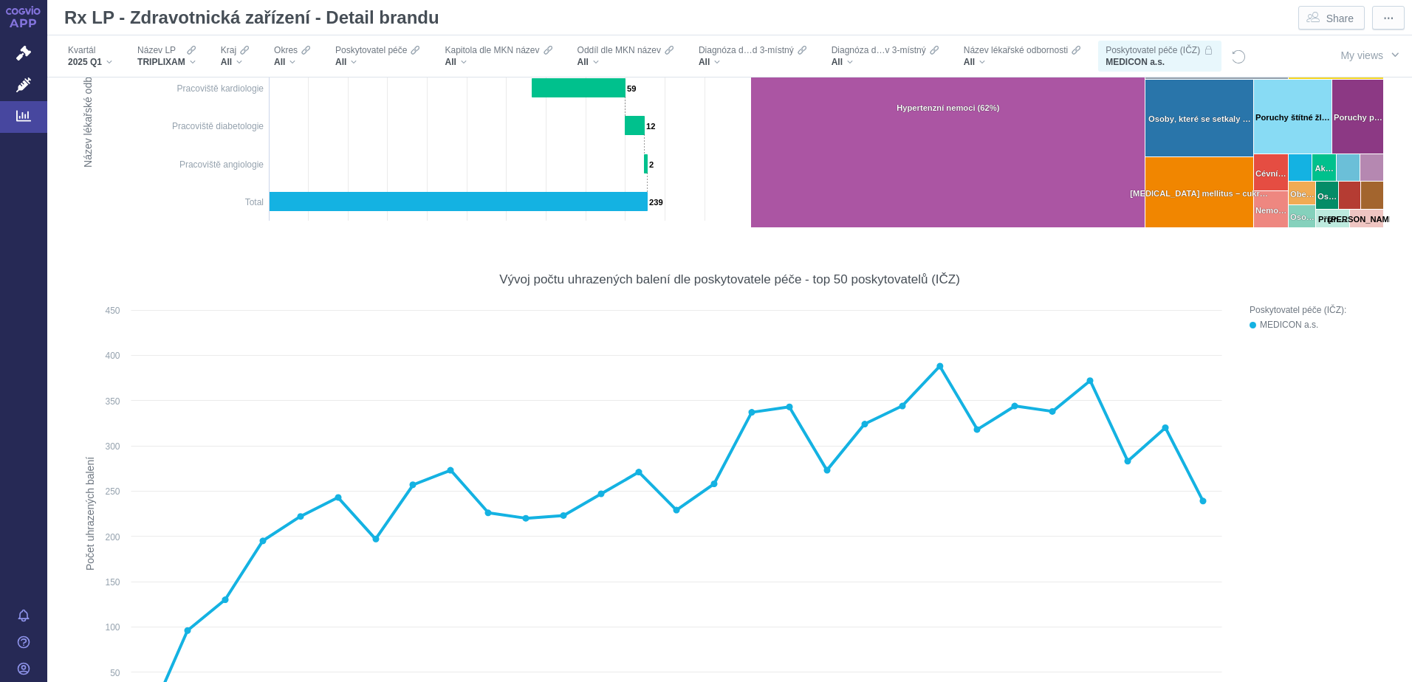
scroll to position [591, 0]
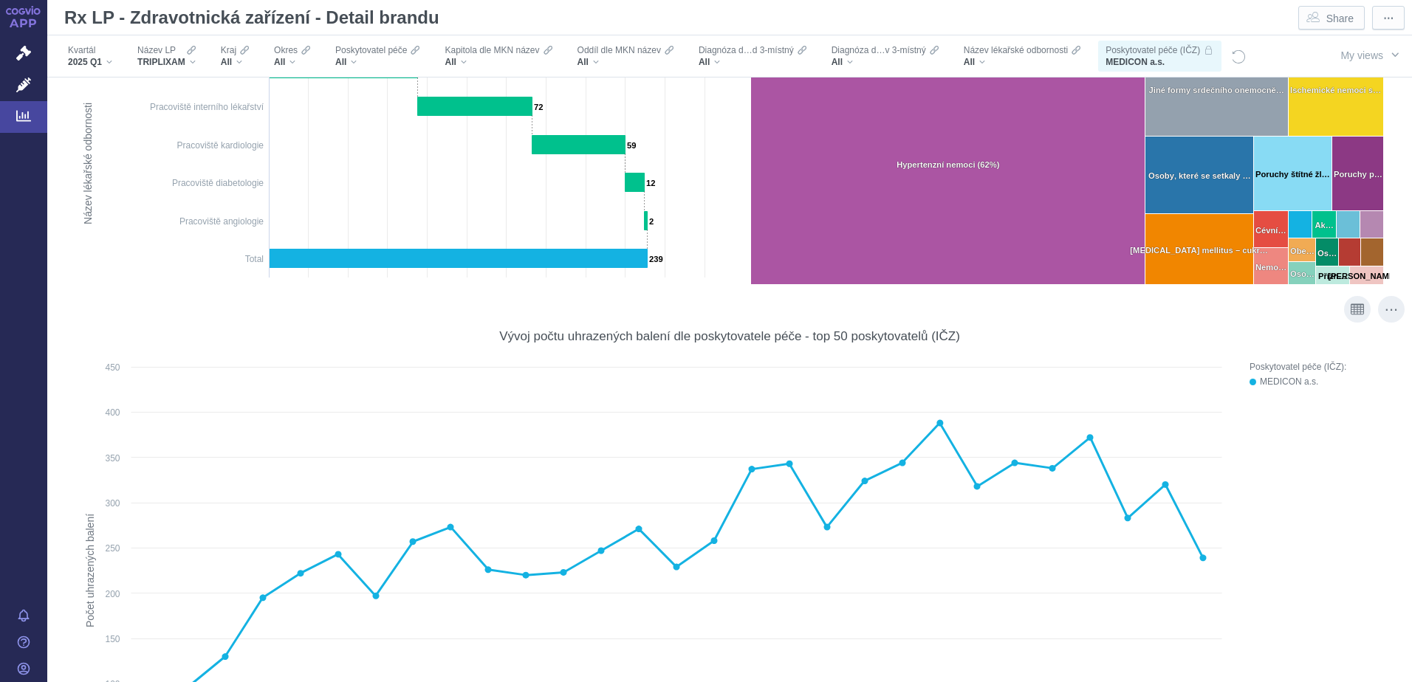
click at [1323, 366] on div "Poskytovatel péče (IČZ):" at bounding box center [1319, 367] width 140 height 15
click at [1280, 374] on div "MEDICON a.s." at bounding box center [1325, 381] width 130 height 15
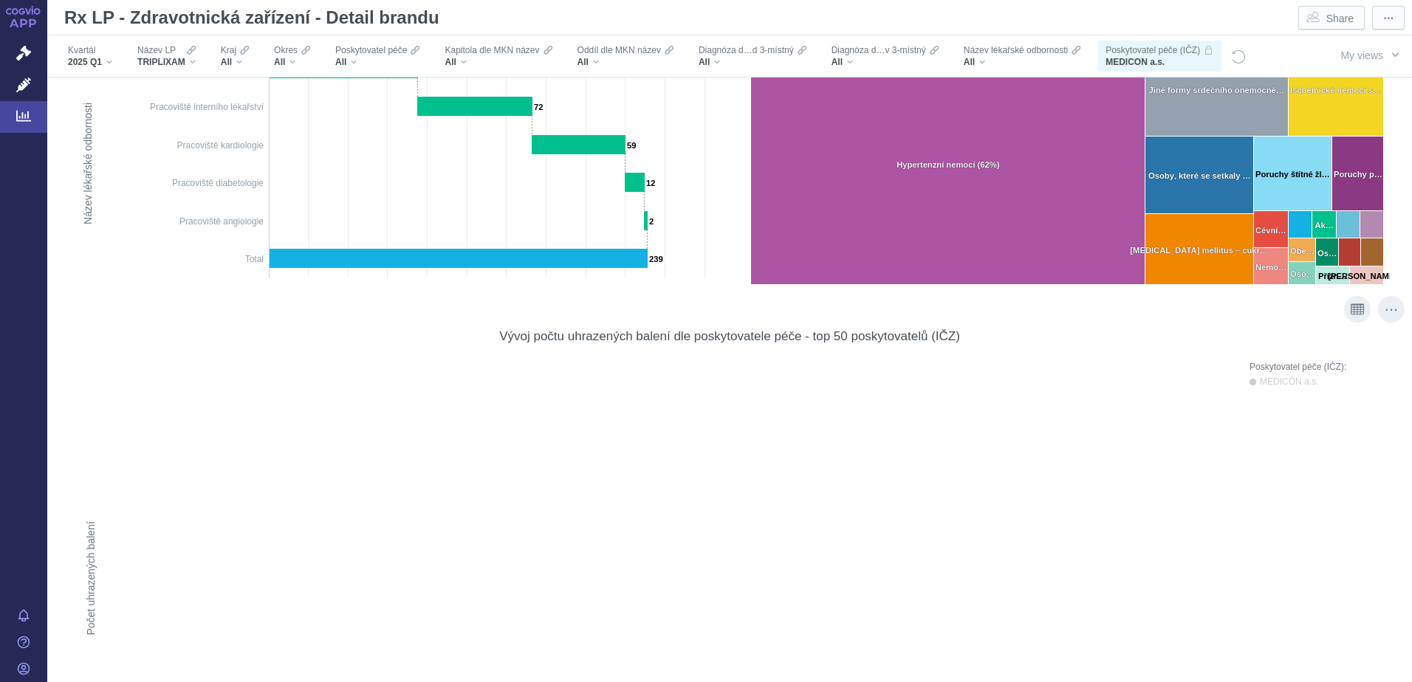
click at [1277, 387] on div "MEDICON a.s." at bounding box center [1325, 381] width 130 height 15
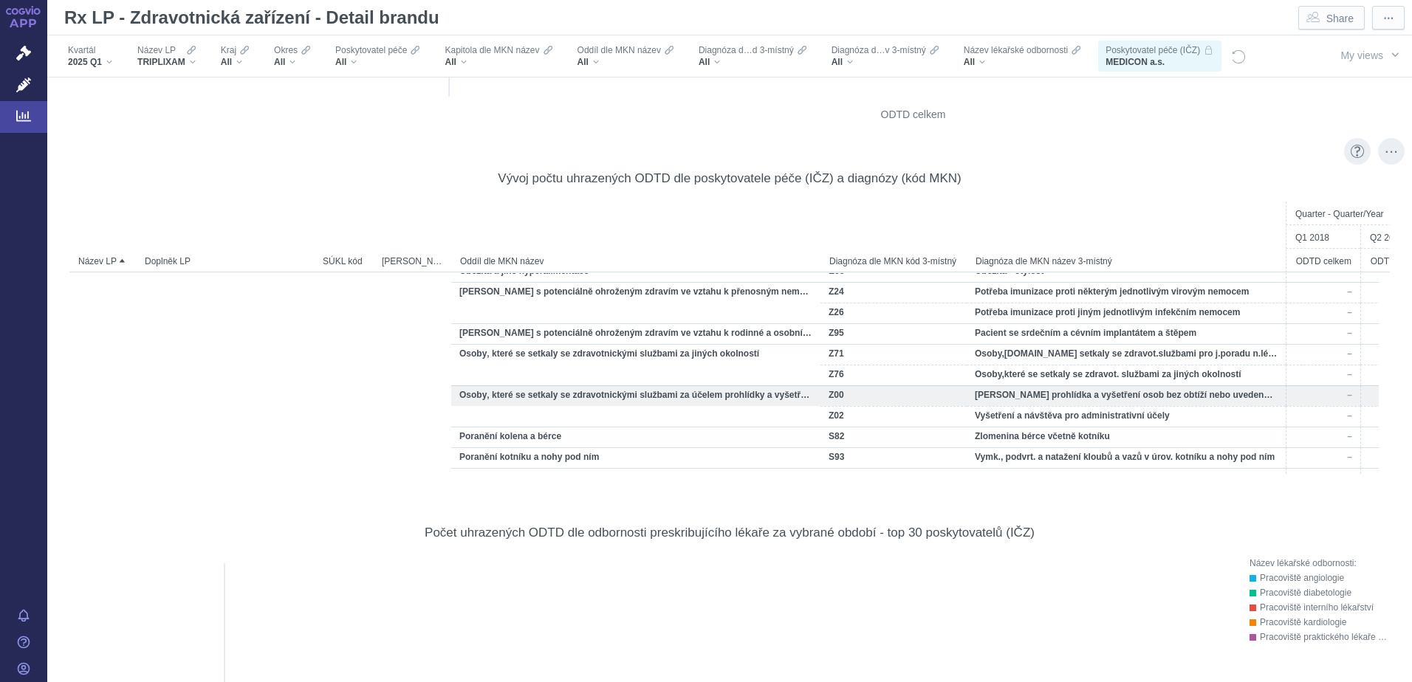
scroll to position [0, 0]
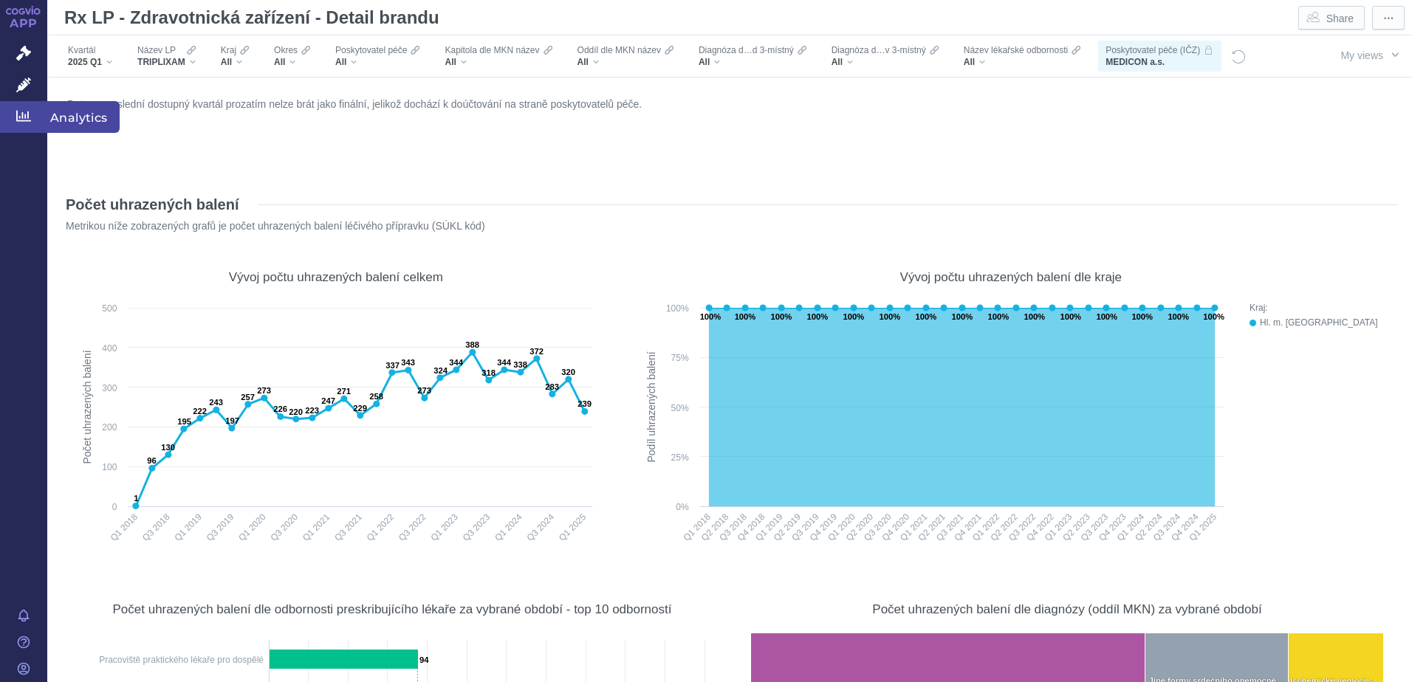
click at [54, 121] on span "Analytics" at bounding box center [83, 116] width 72 height 31
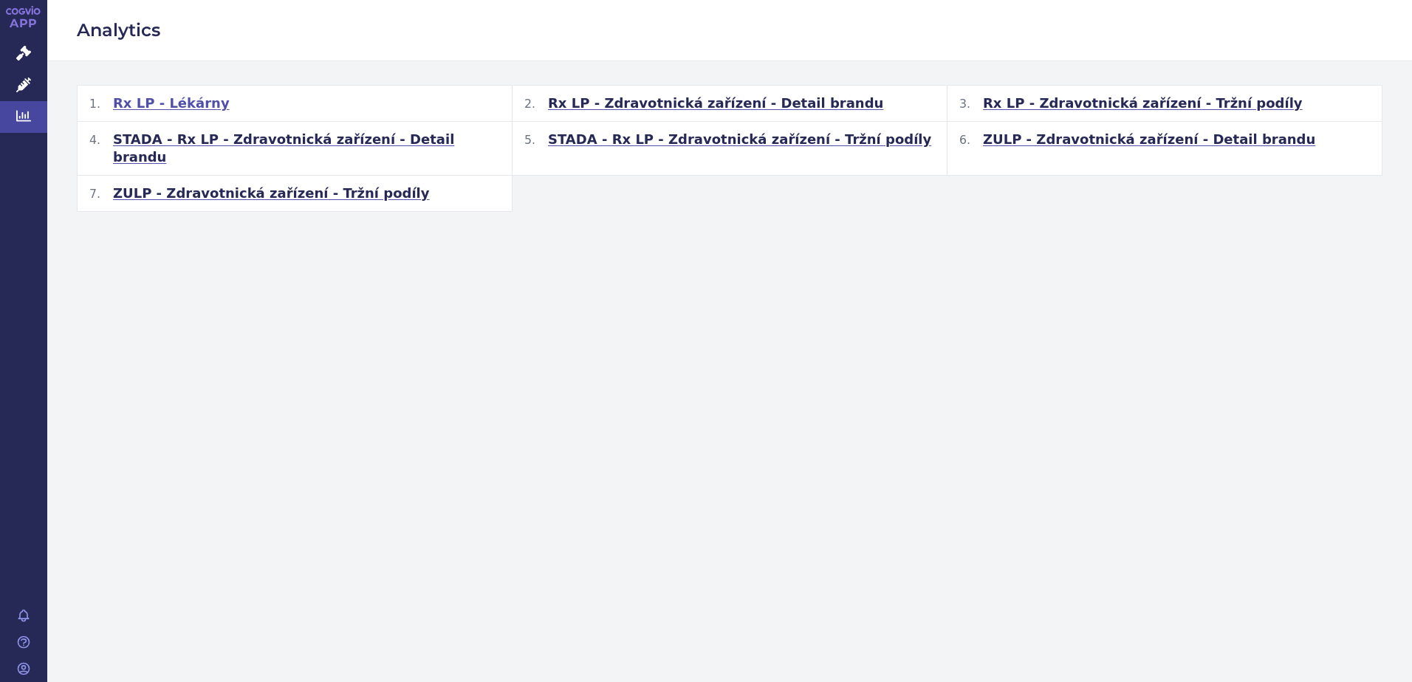
click at [176, 98] on span "Rx LP - Lékárny" at bounding box center [171, 104] width 117 height 18
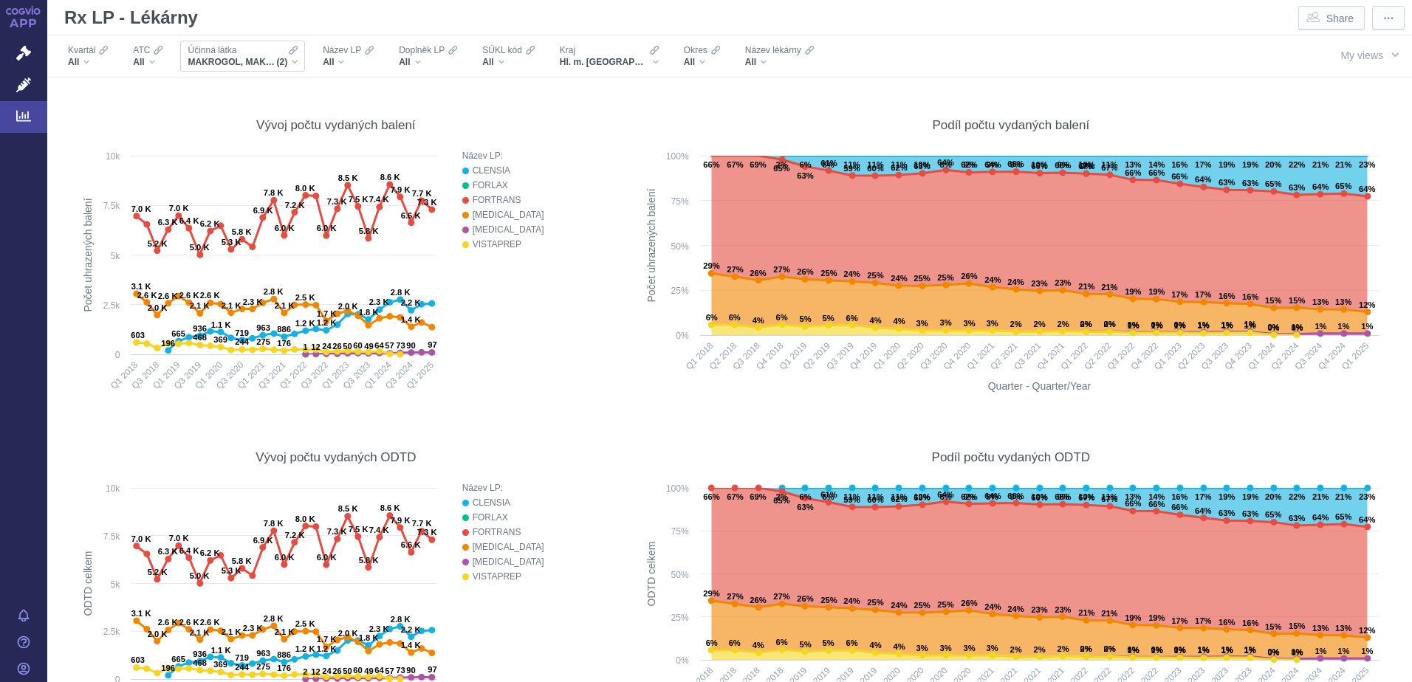
click at [243, 65] on span "MAKROGOL, MAKROGOL, KOMBINACE" at bounding box center [232, 62] width 89 height 12
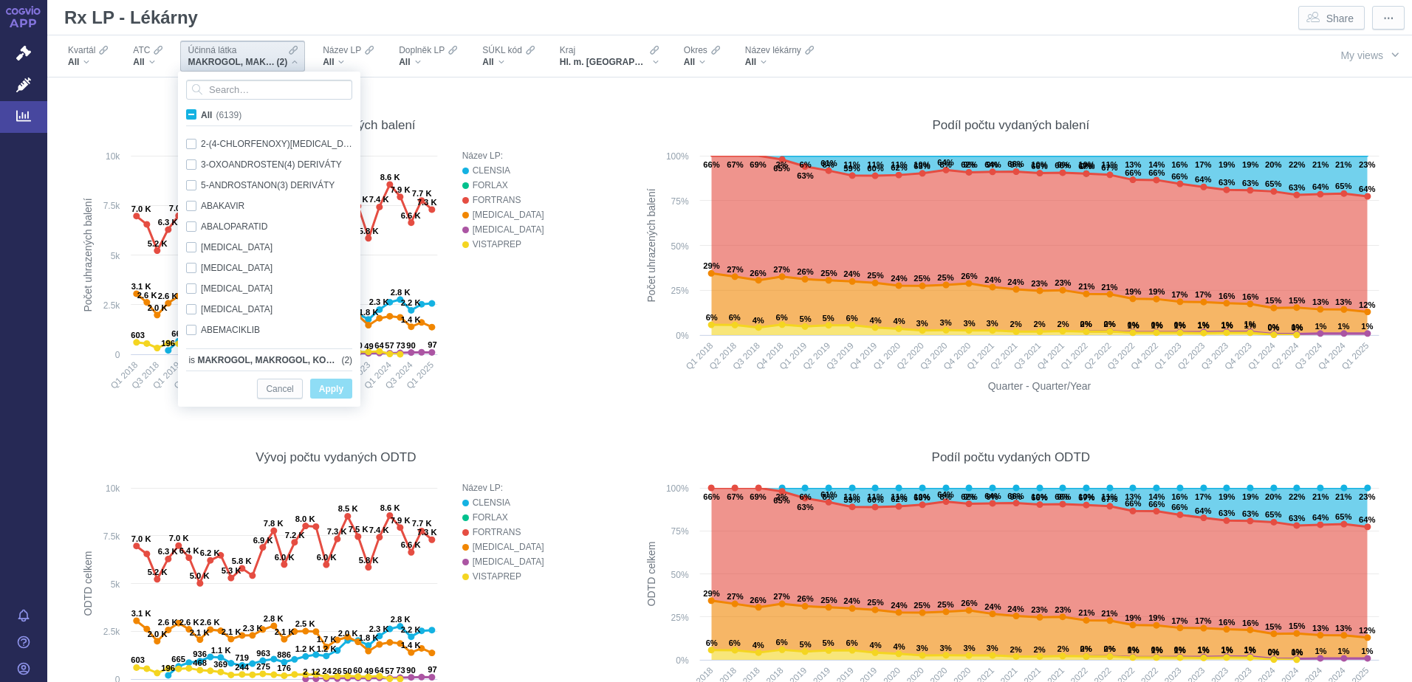
click at [201, 111] on span "All (6139)" at bounding box center [221, 115] width 41 height 10
click at [201, 111] on input "All (6139)" at bounding box center [206, 112] width 10 height 10
checkbox input "true"
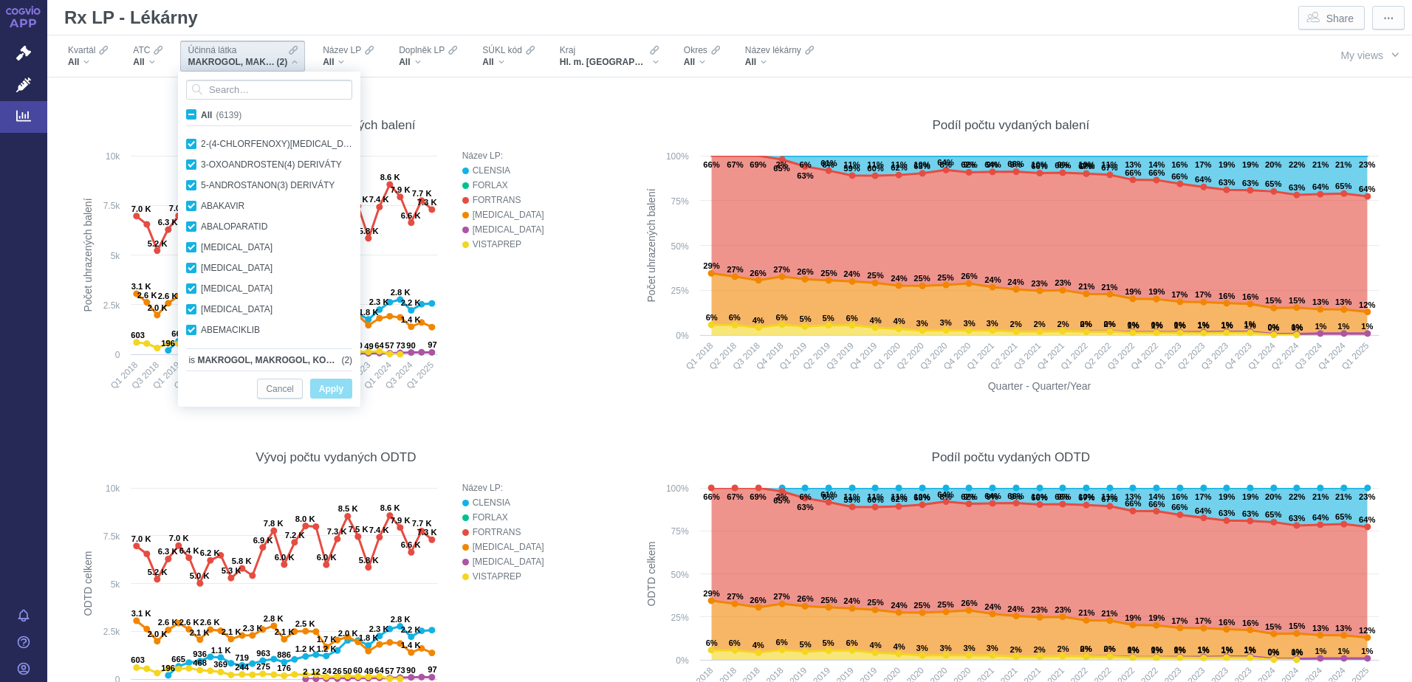
checkbox input "true"
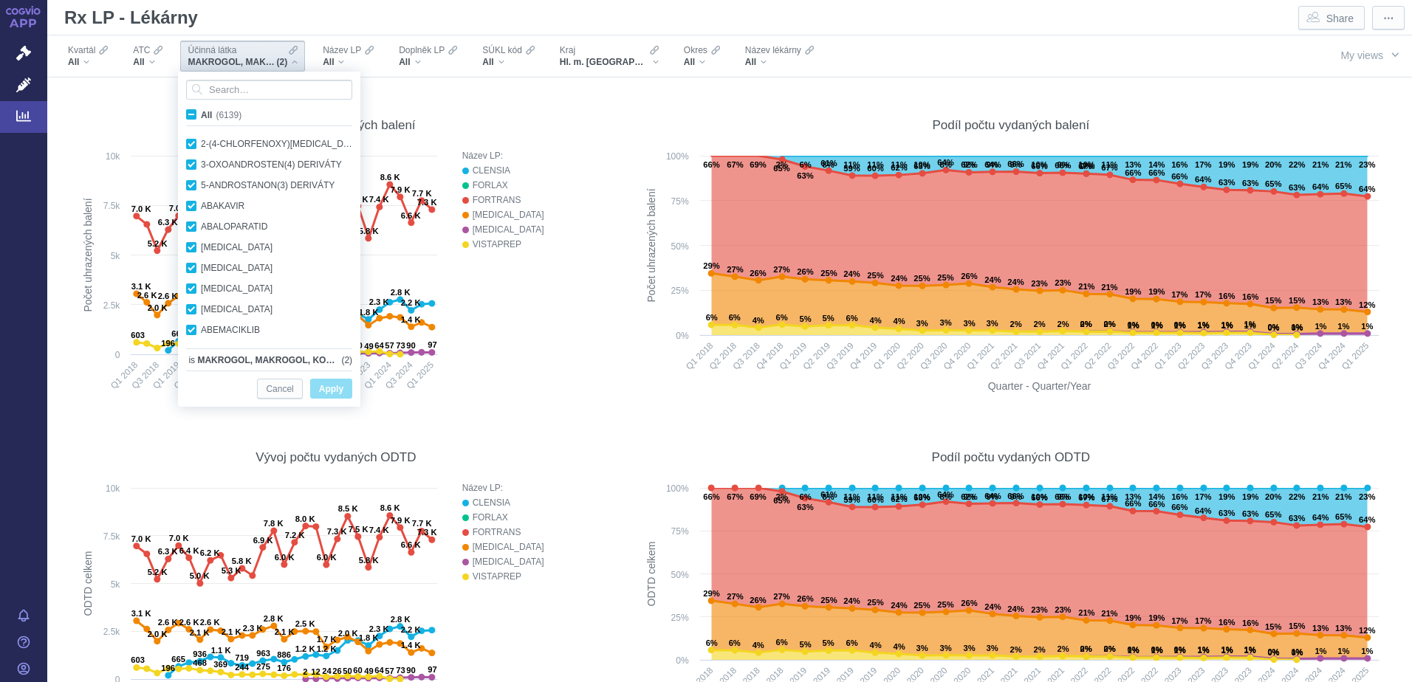
checkbox input "true"
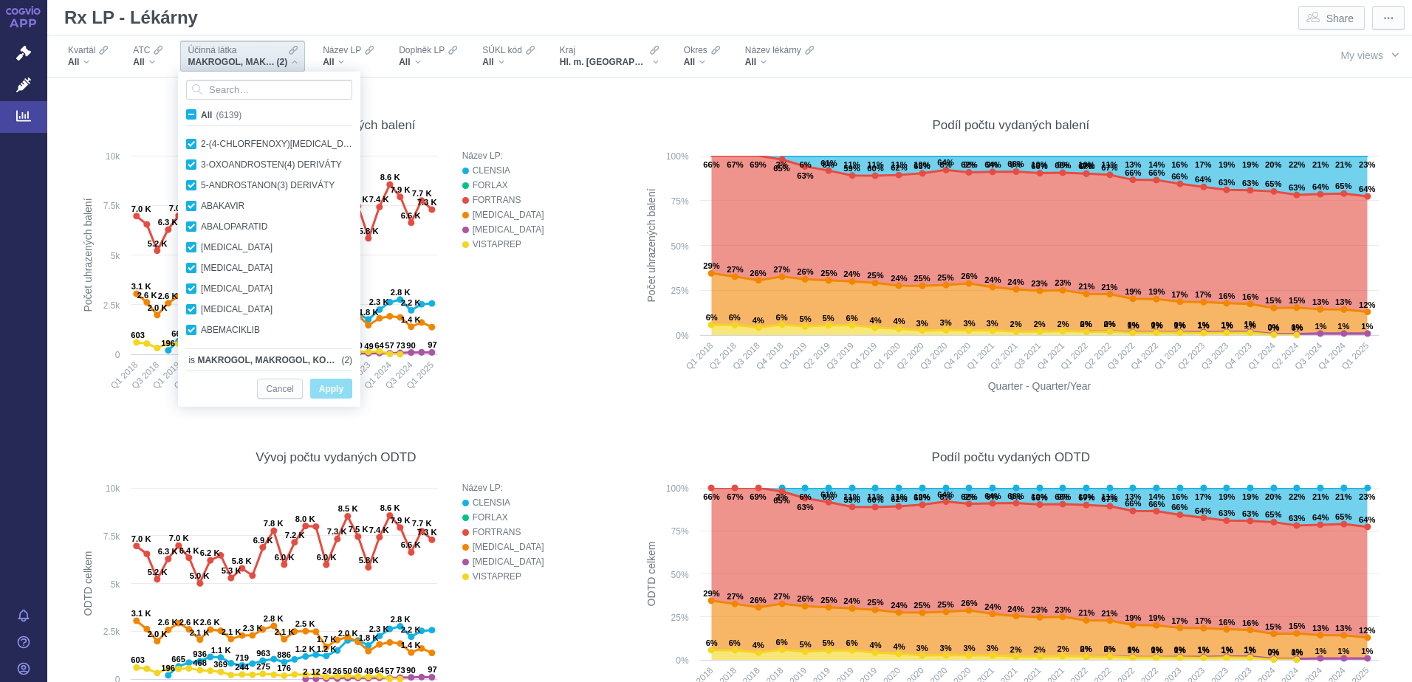
checkbox input "true"
click at [327, 385] on span "Apply" at bounding box center [331, 389] width 24 height 18
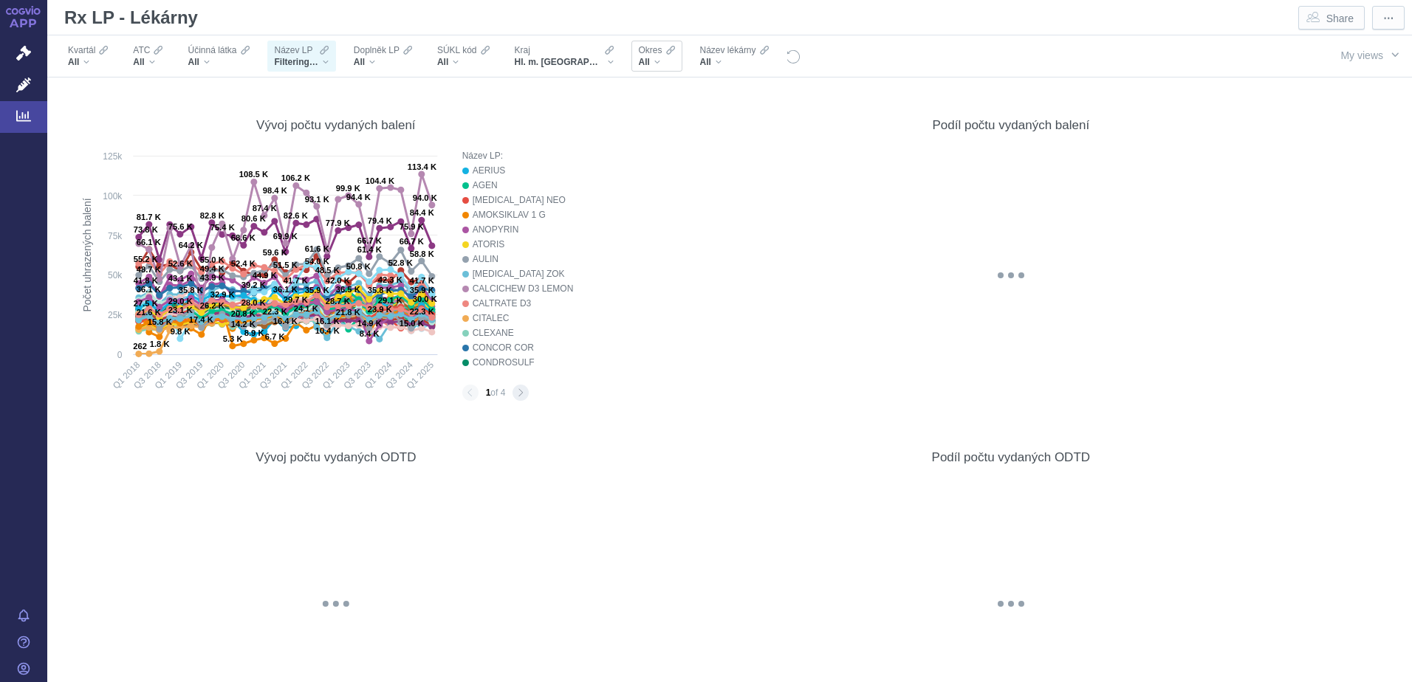
click at [639, 57] on div "All" at bounding box center [657, 62] width 36 height 12
click at [553, 56] on span "Hl. m. [GEOGRAPHIC_DATA]" at bounding box center [559, 62] width 89 height 12
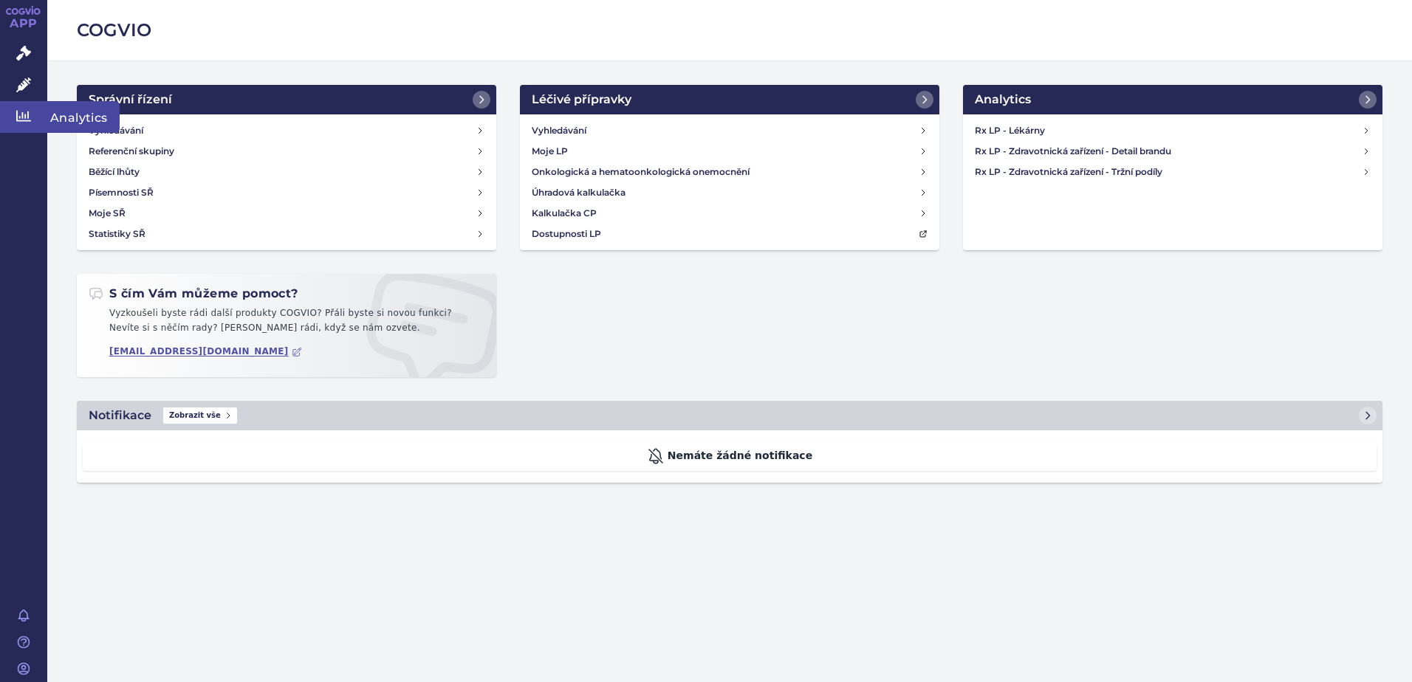
click at [18, 114] on icon at bounding box center [23, 116] width 15 height 15
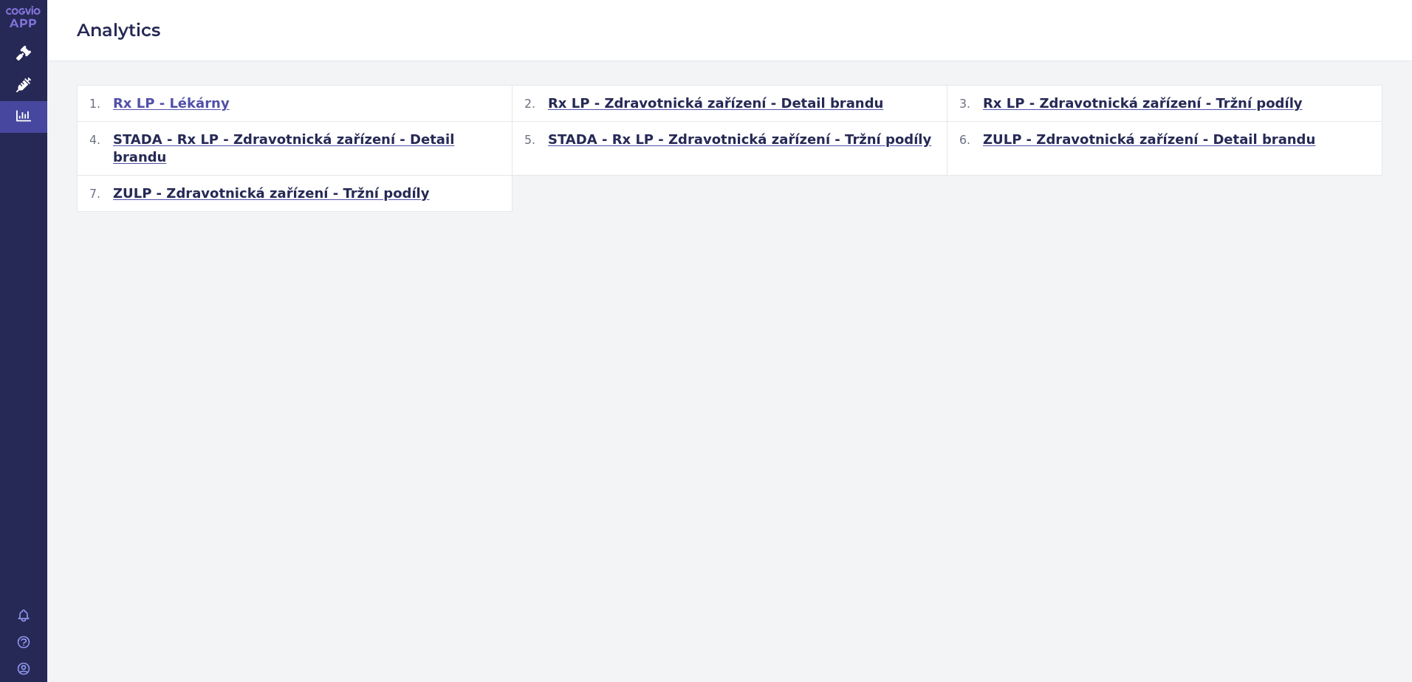
click at [168, 102] on span "Rx LP - Lékárny" at bounding box center [171, 104] width 117 height 18
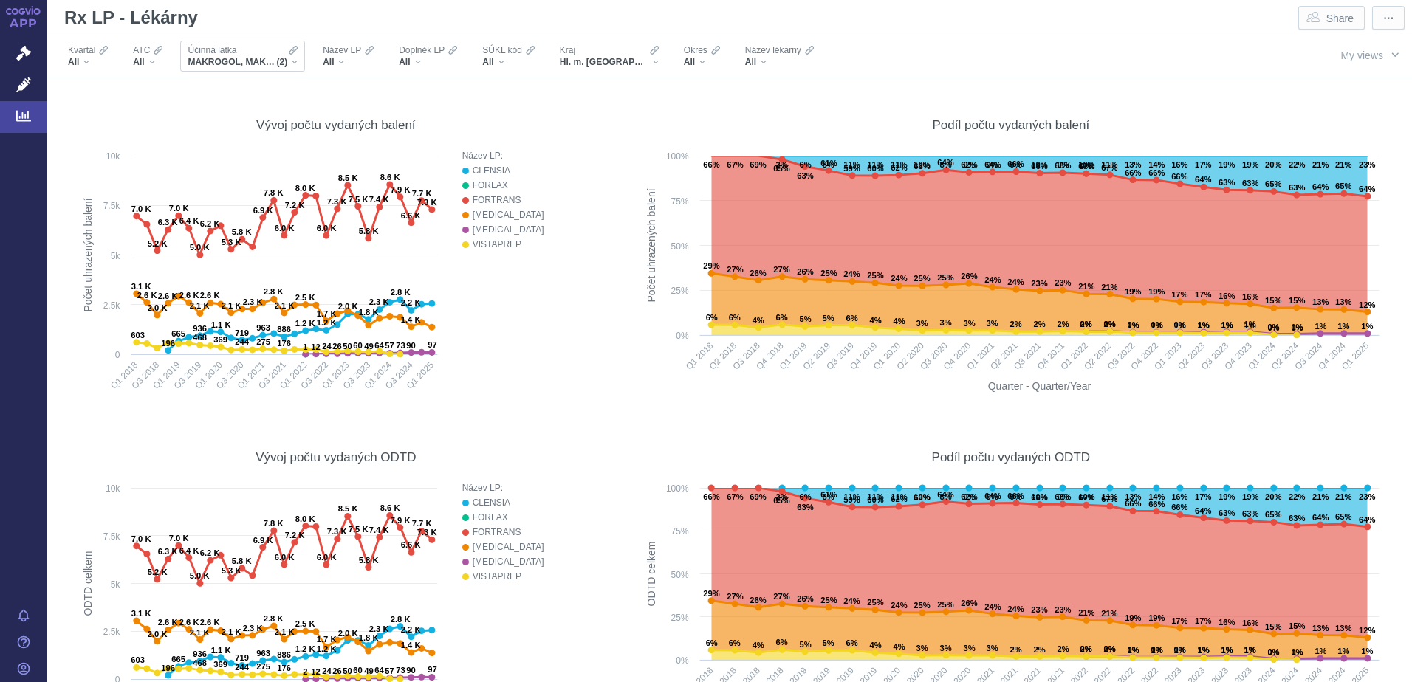
click at [286, 63] on span "(2)" at bounding box center [281, 62] width 11 height 12
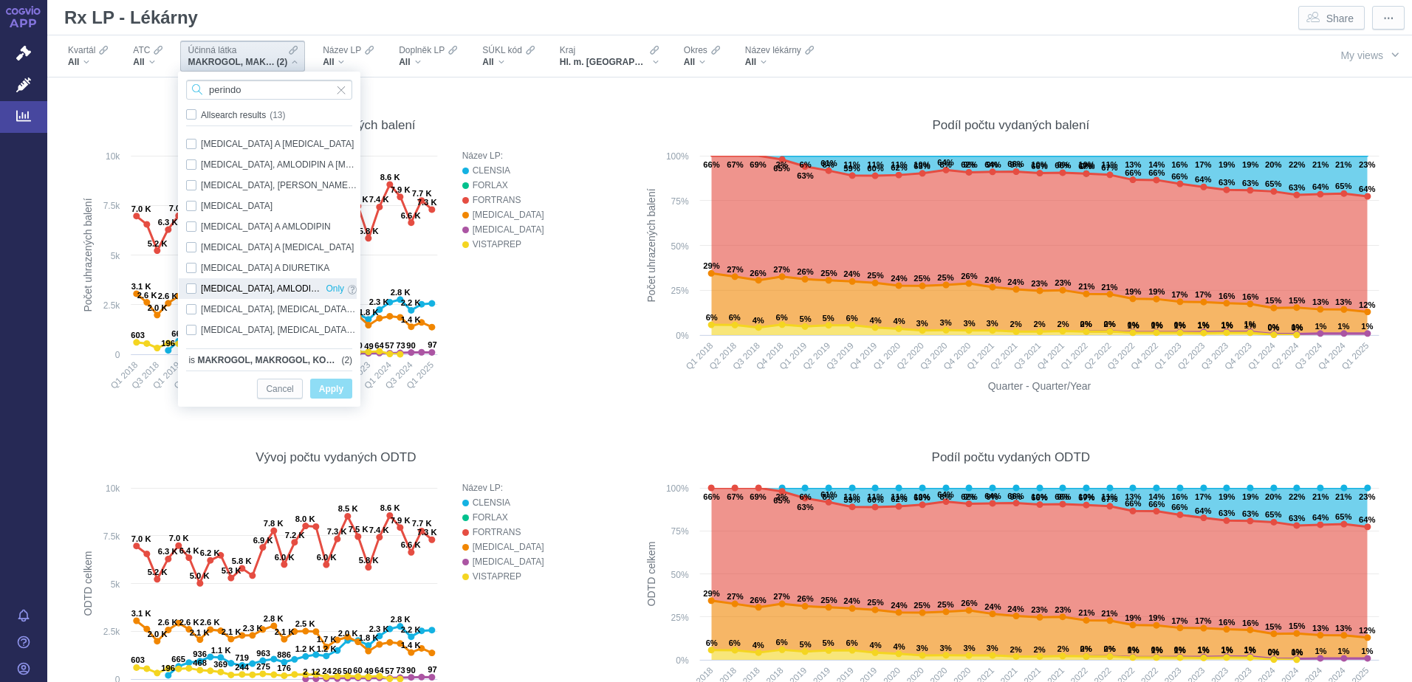
type input "perindo"
click at [190, 287] on div "PERINDOPRIL, AMLODIPIN A INDAPAMID Only" at bounding box center [271, 288] width 185 height 21
checkbox input "true"
click at [326, 286] on span "Only" at bounding box center [335, 289] width 18 height 16
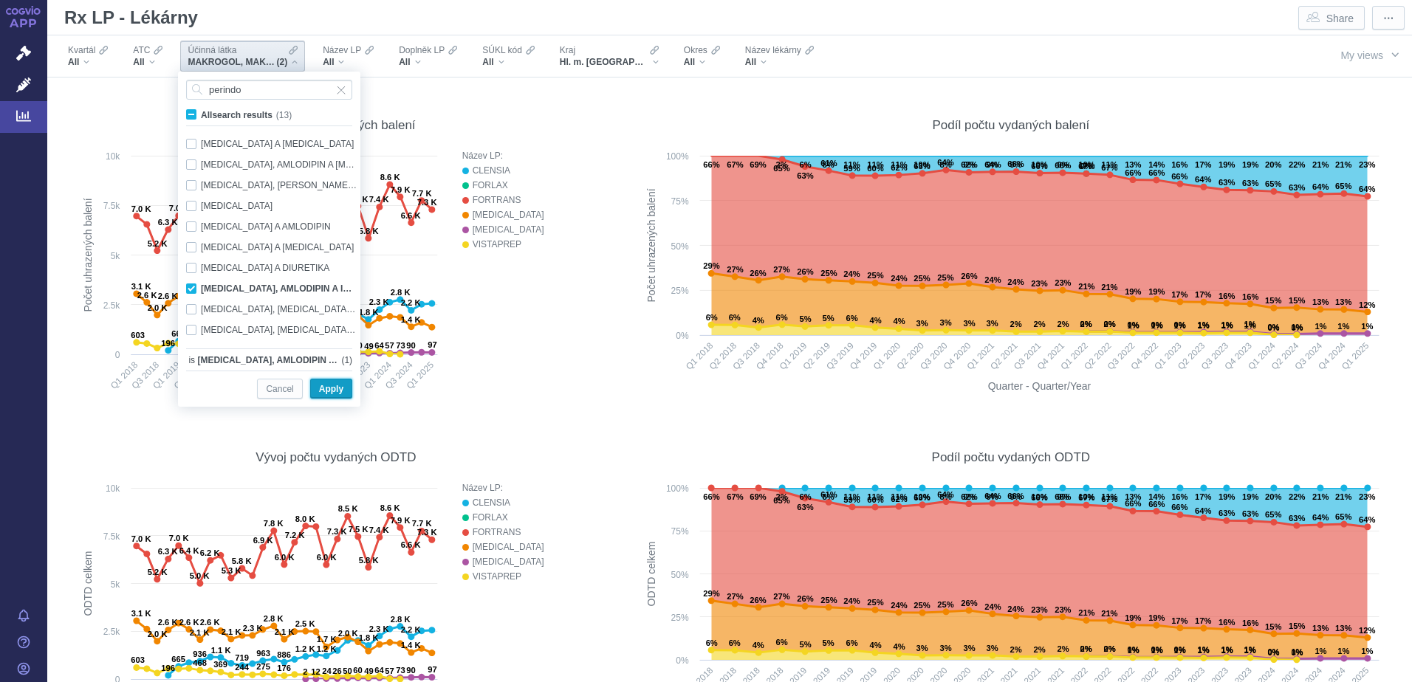
click at [331, 394] on span "Apply" at bounding box center [331, 389] width 24 height 18
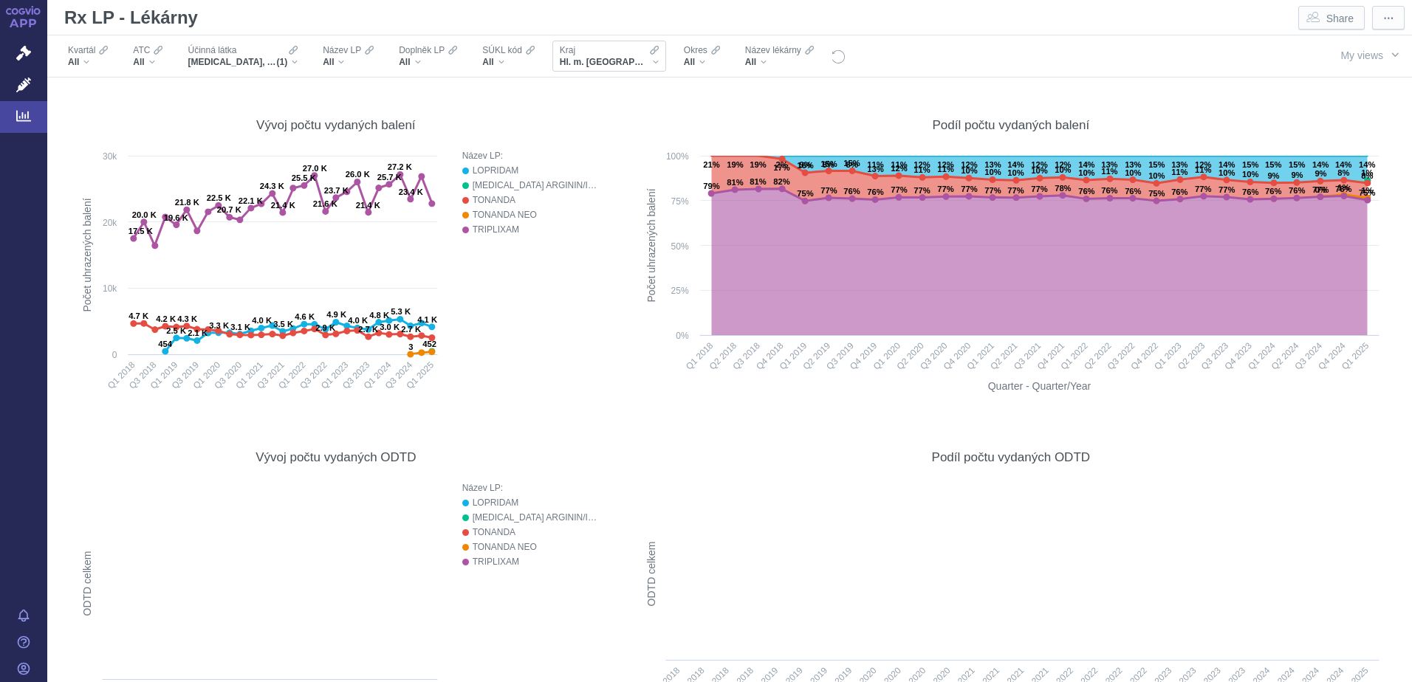
click at [622, 66] on div "Kraj Hl. m. [GEOGRAPHIC_DATA]" at bounding box center [609, 56] width 114 height 31
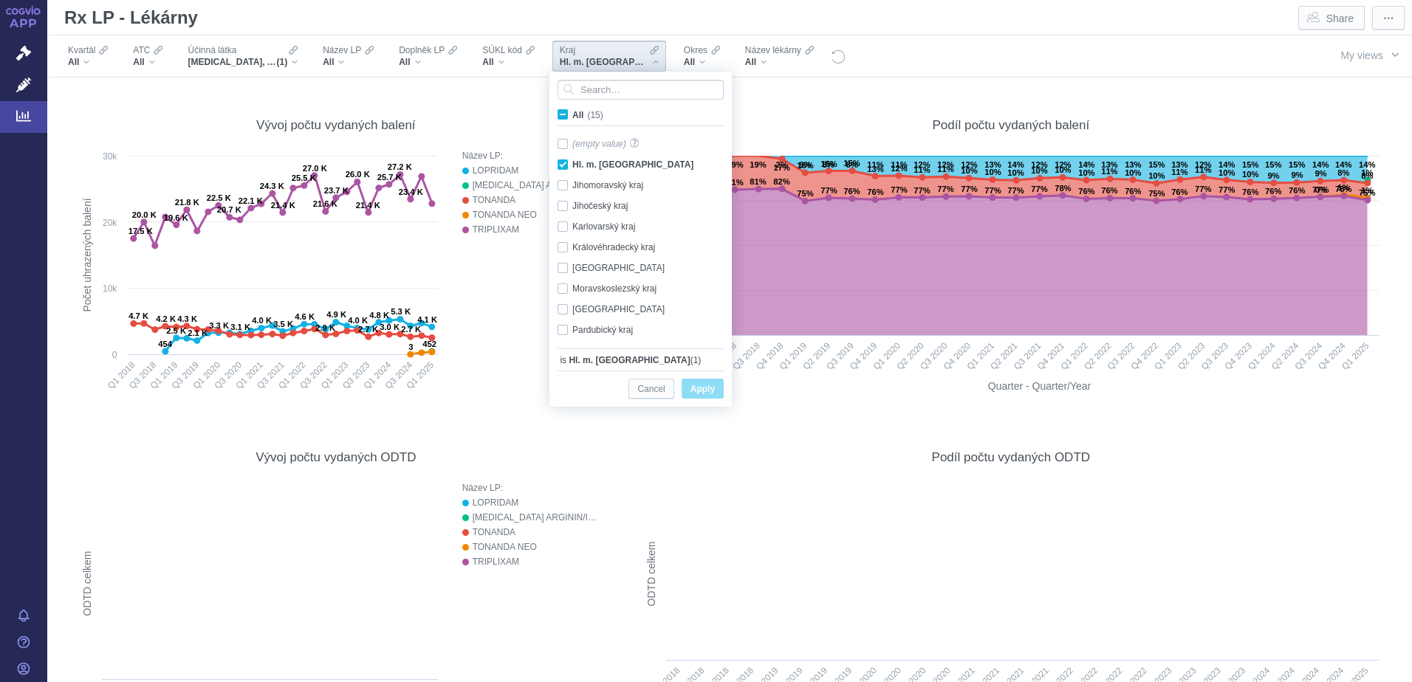
click at [572, 113] on span "All (15)" at bounding box center [587, 115] width 31 height 10
click at [572, 113] on input "All (15)" at bounding box center [577, 112] width 10 height 10
checkbox input "true"
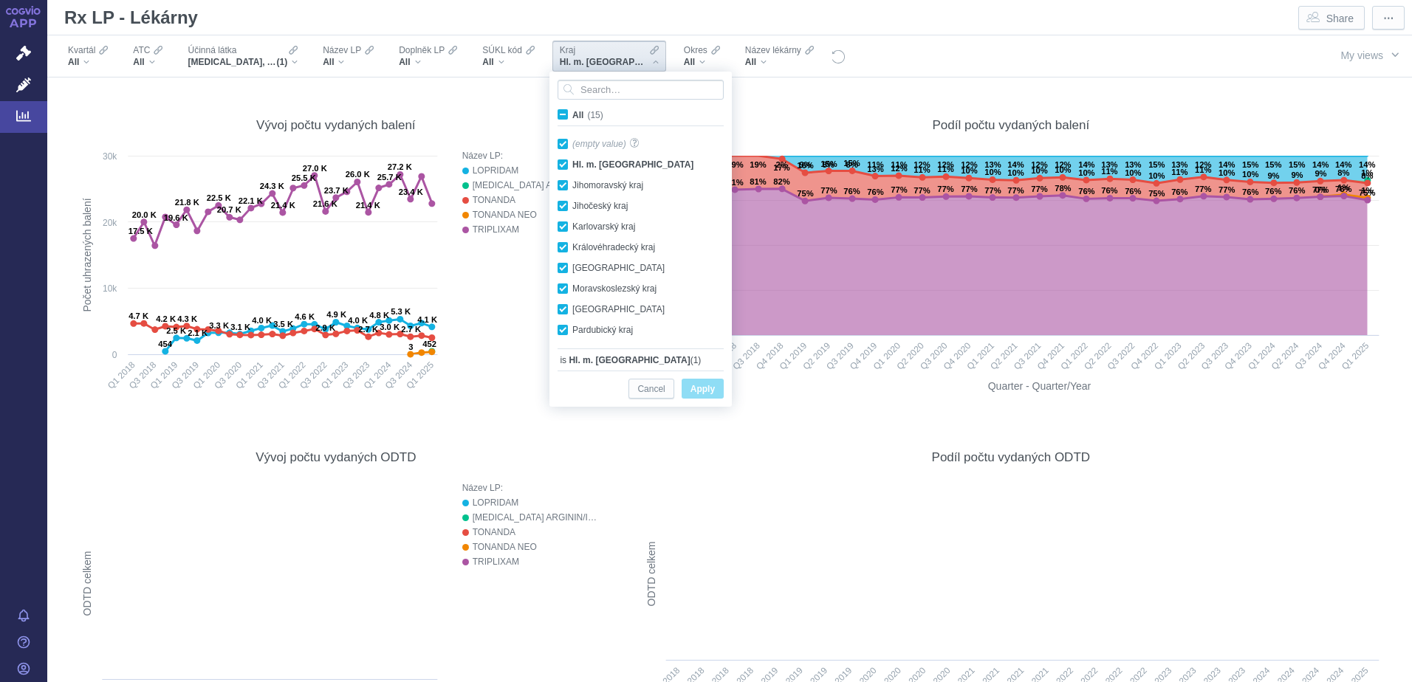
checkbox input "true"
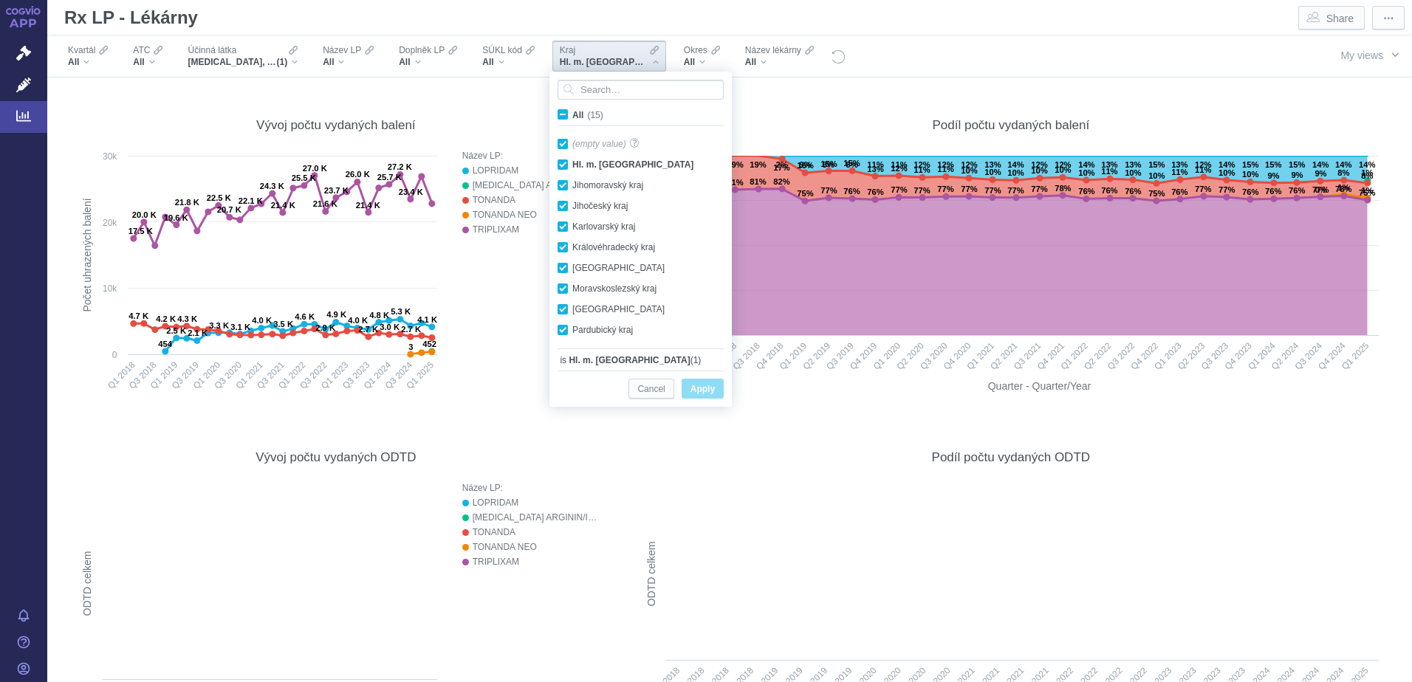
checkbox input "true"
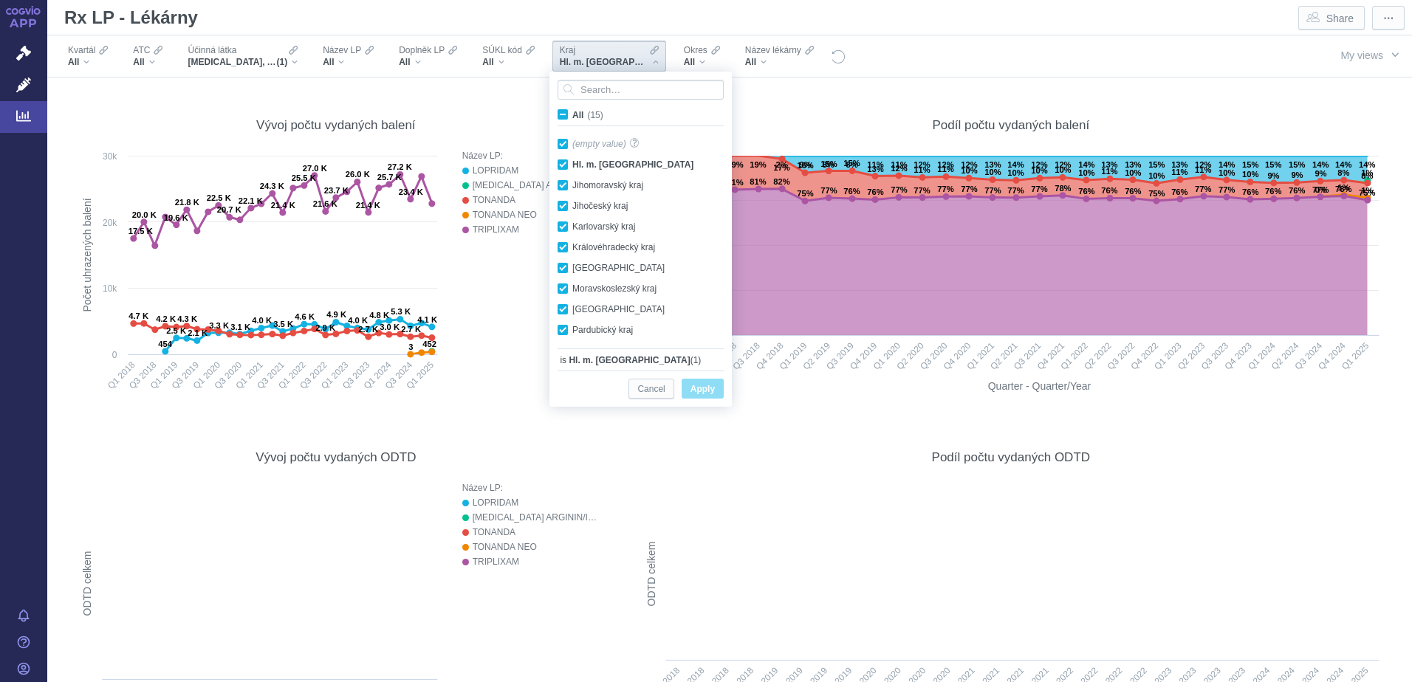
checkbox input "true"
click at [705, 388] on span "Apply" at bounding box center [702, 389] width 24 height 18
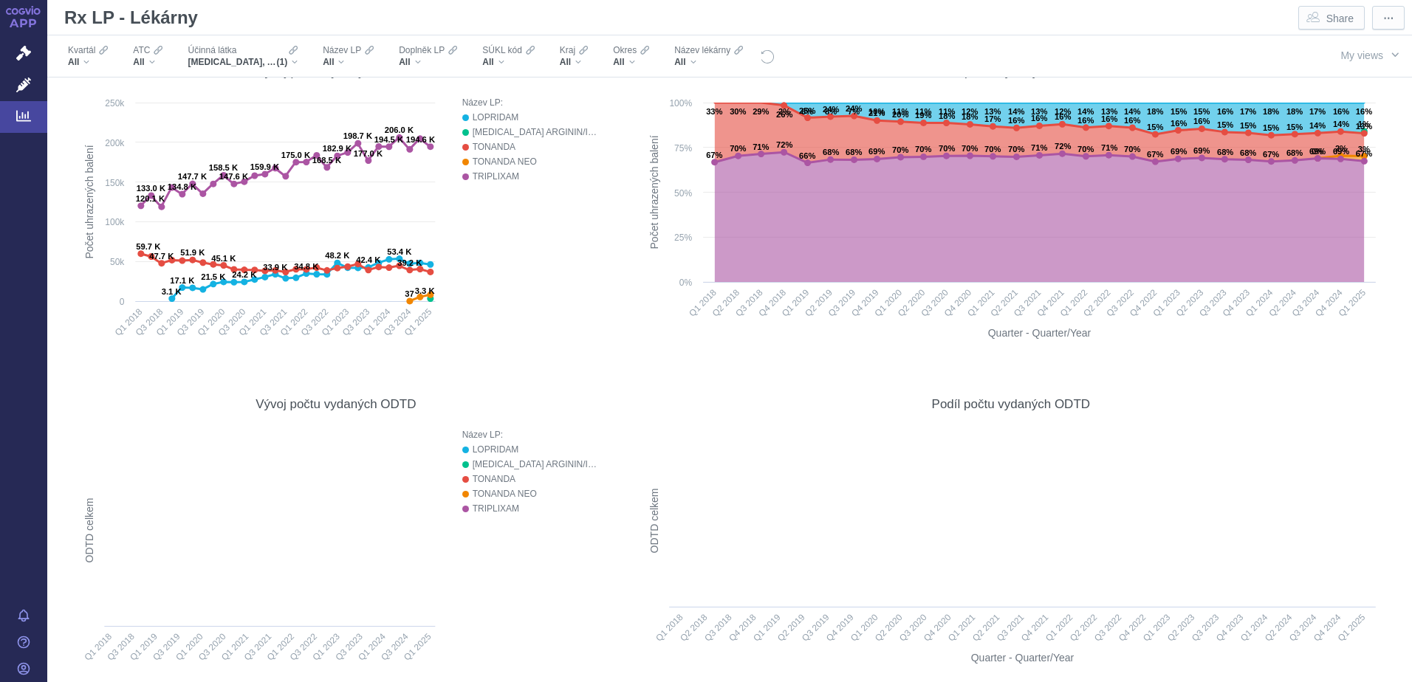
scroll to position [17, 0]
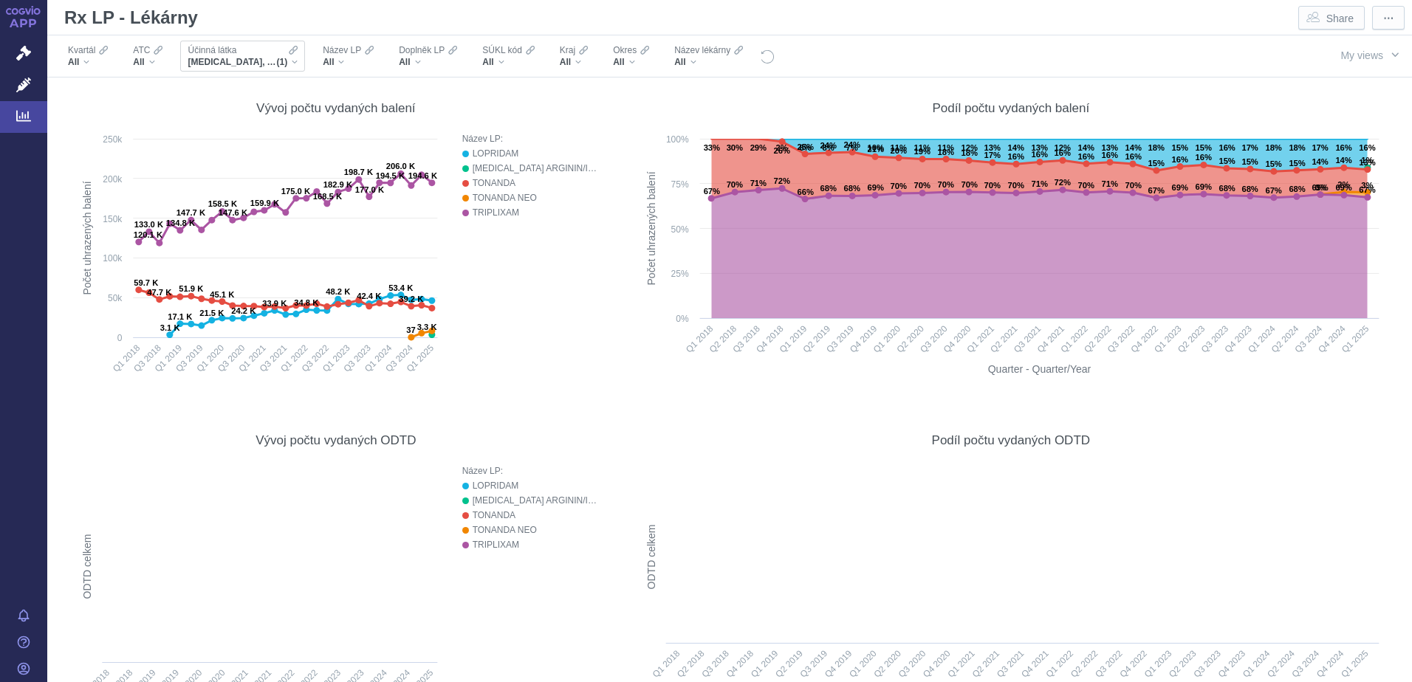
click at [275, 61] on span "[MEDICAL_DATA], AMLODIPIN A INDAPAMID" at bounding box center [232, 62] width 89 height 12
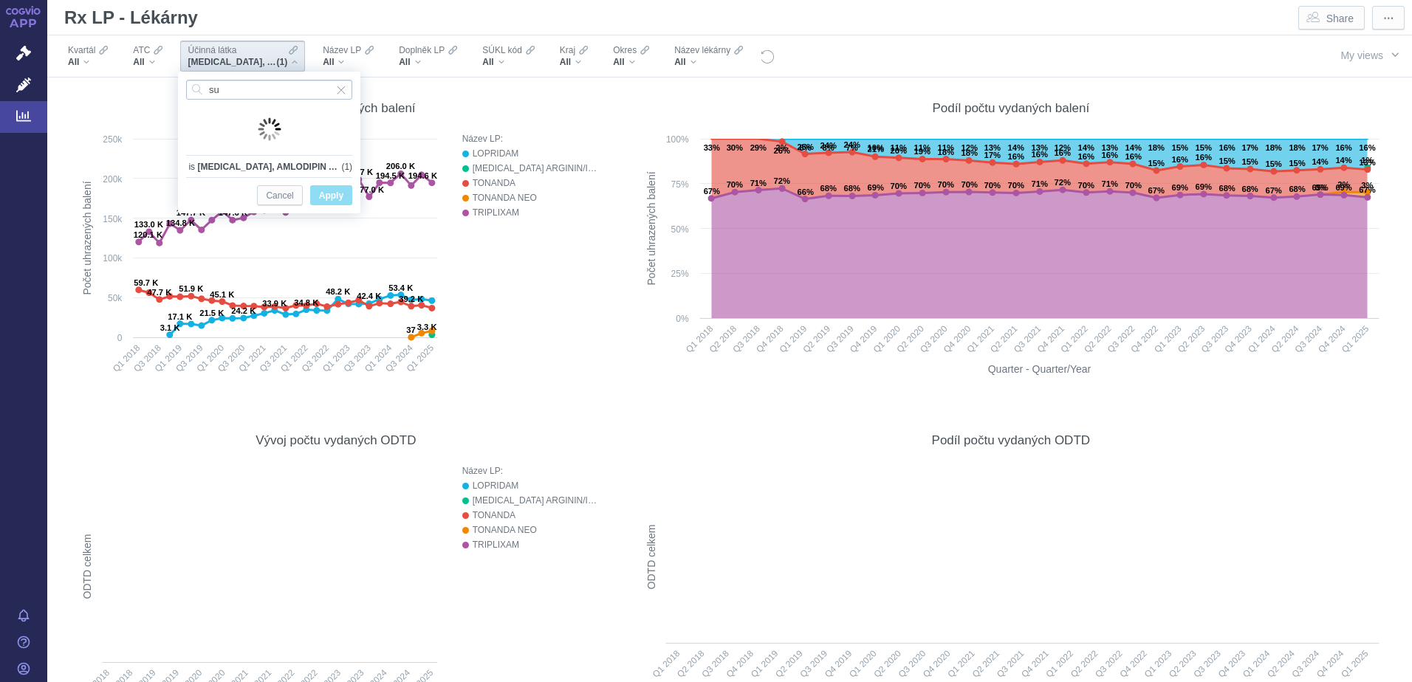
type input "s"
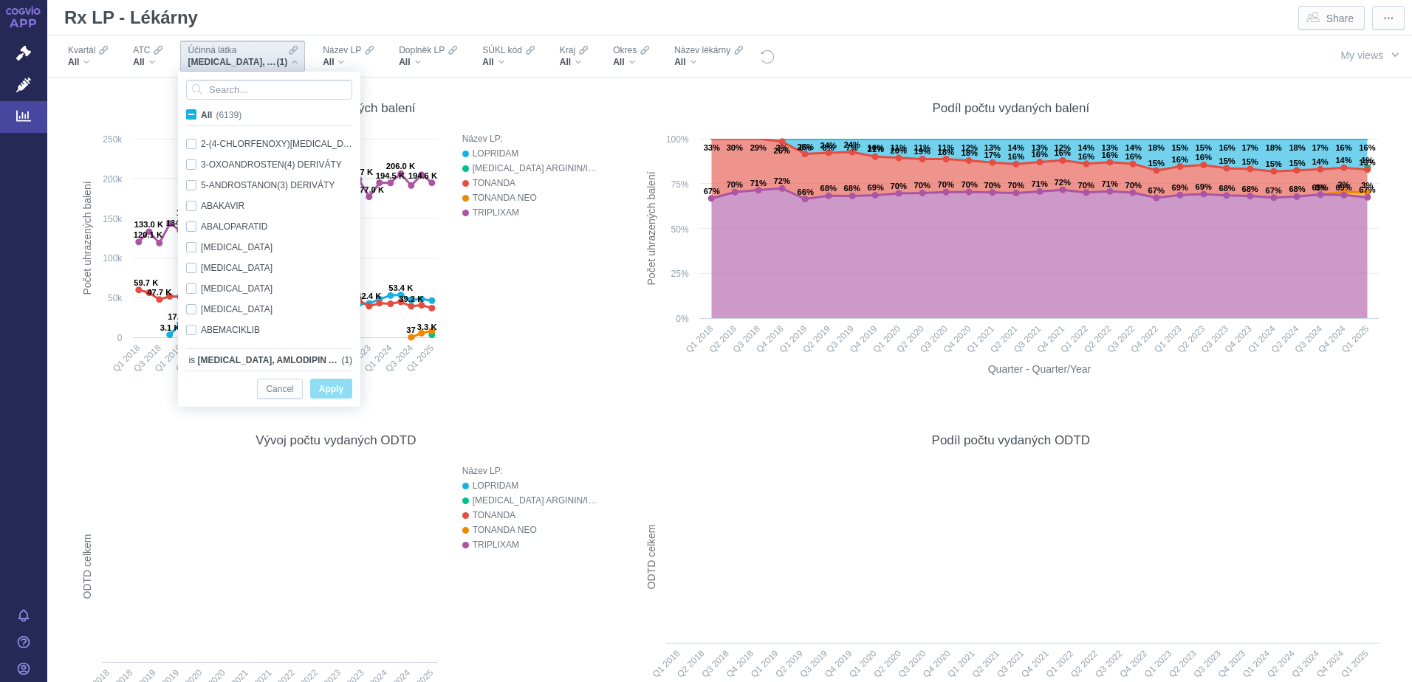
click at [201, 116] on span "All (6139)" at bounding box center [221, 115] width 41 height 10
click at [201, 116] on input "All (6139)" at bounding box center [206, 112] width 10 height 10
checkbox input "true"
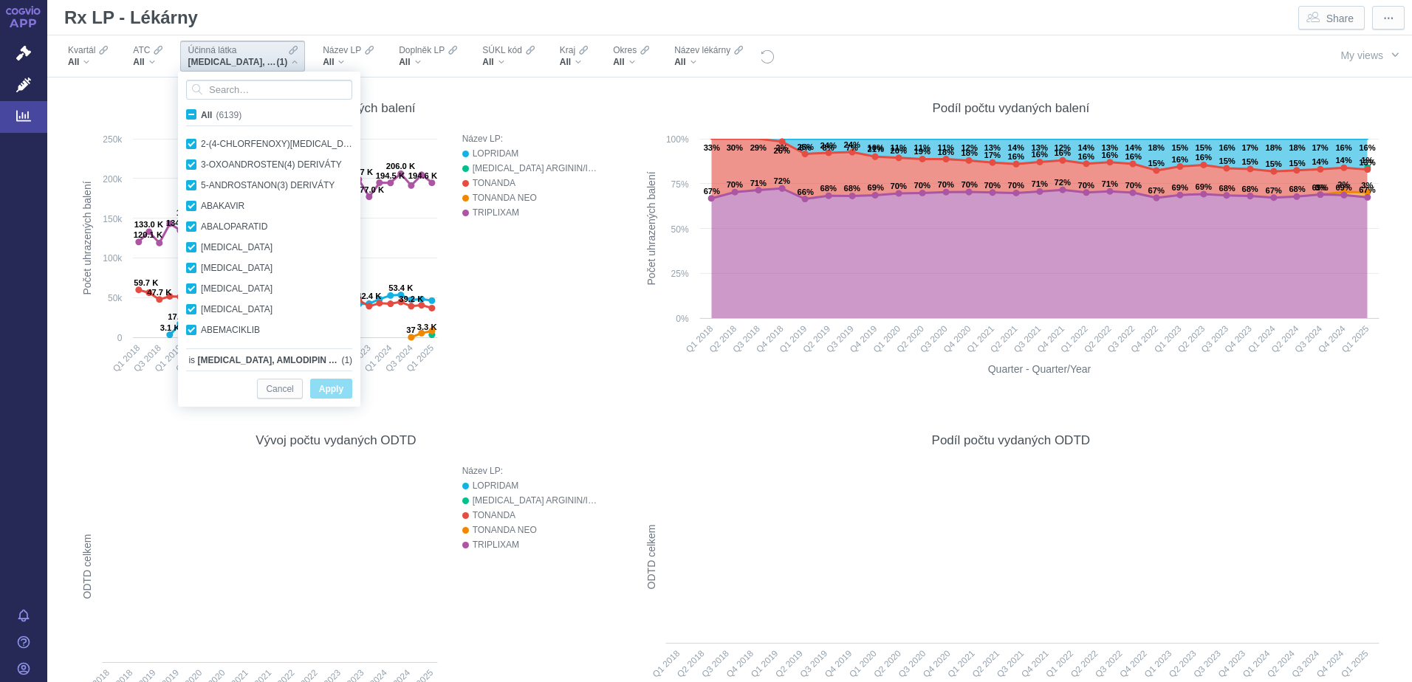
checkbox input "true"
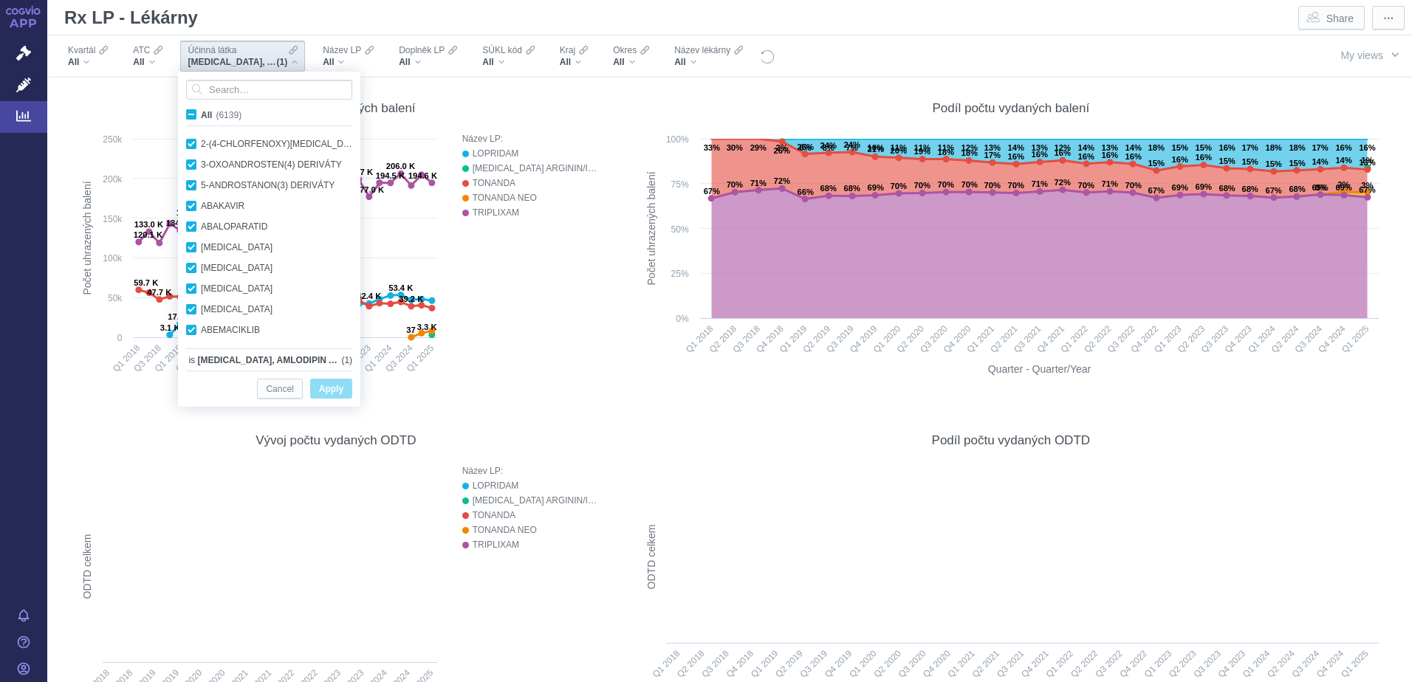
checkbox input "true"
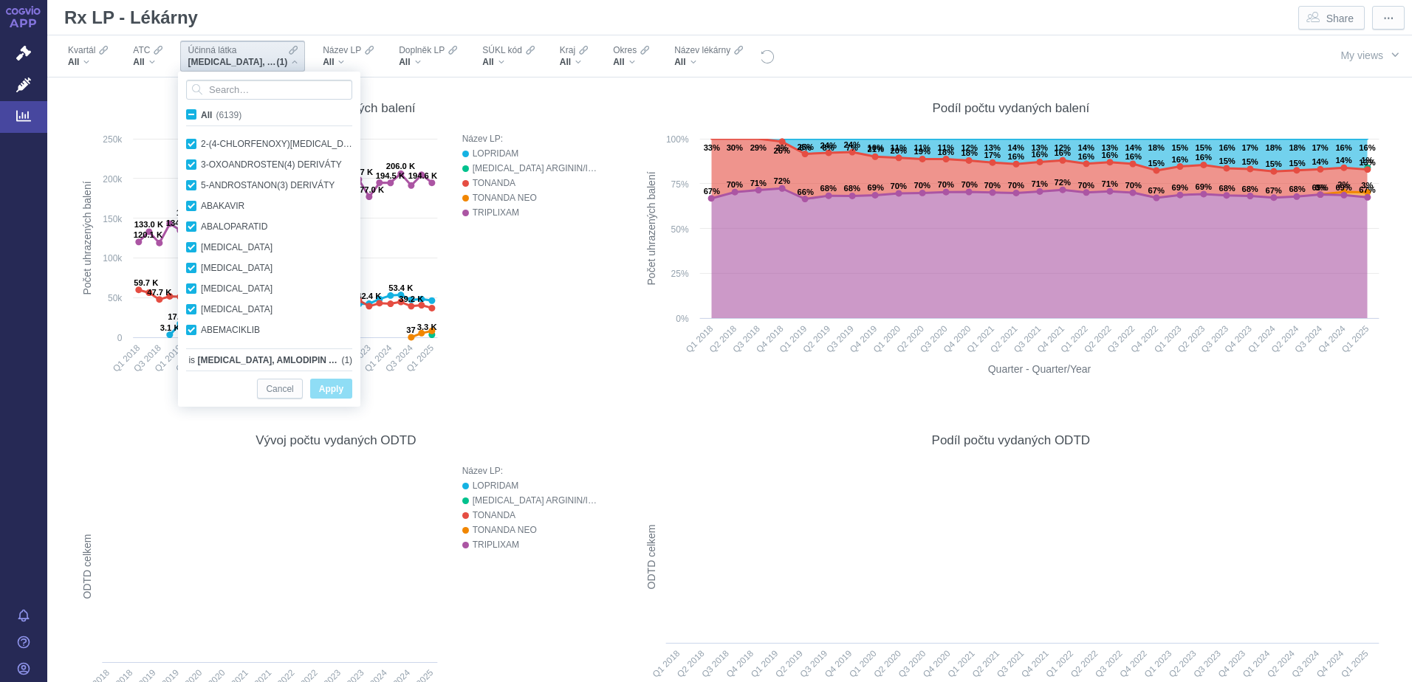
checkbox input "true"
click at [339, 63] on div "All" at bounding box center [348, 62] width 51 height 12
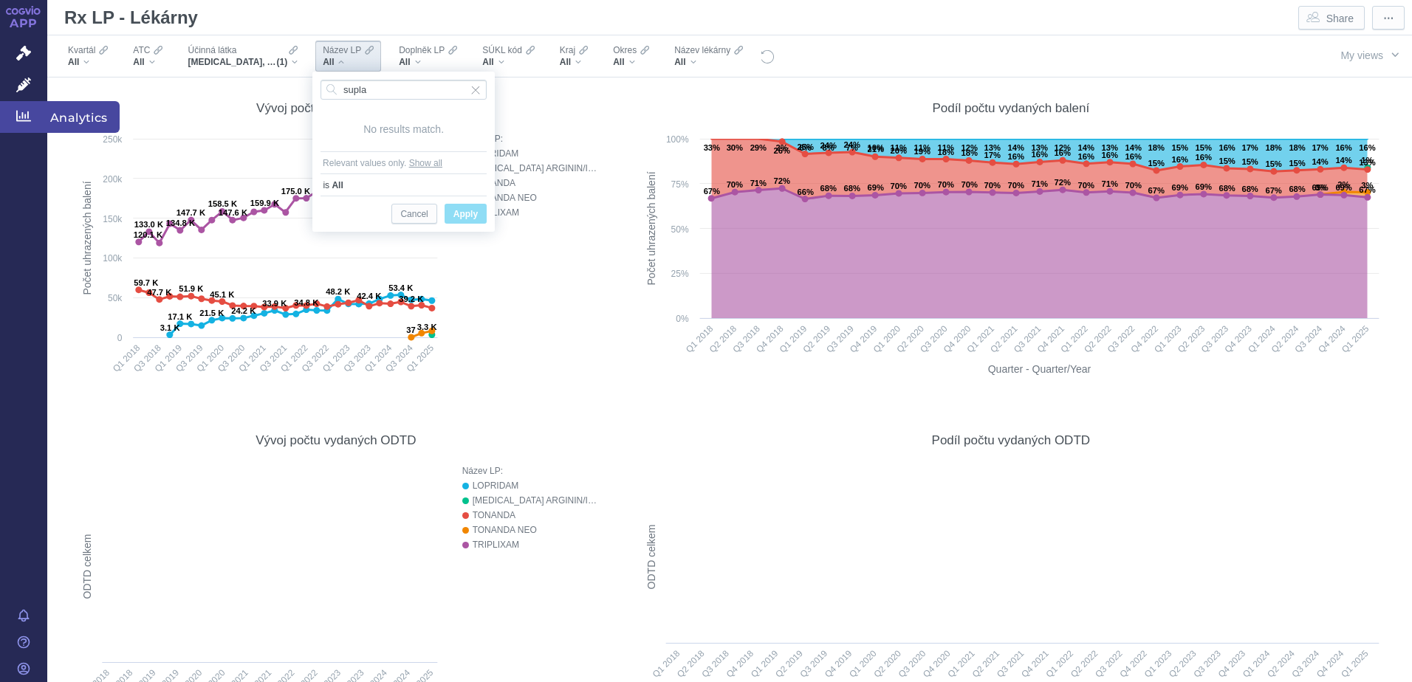
type input "supla"
click at [24, 116] on icon at bounding box center [23, 116] width 15 height 15
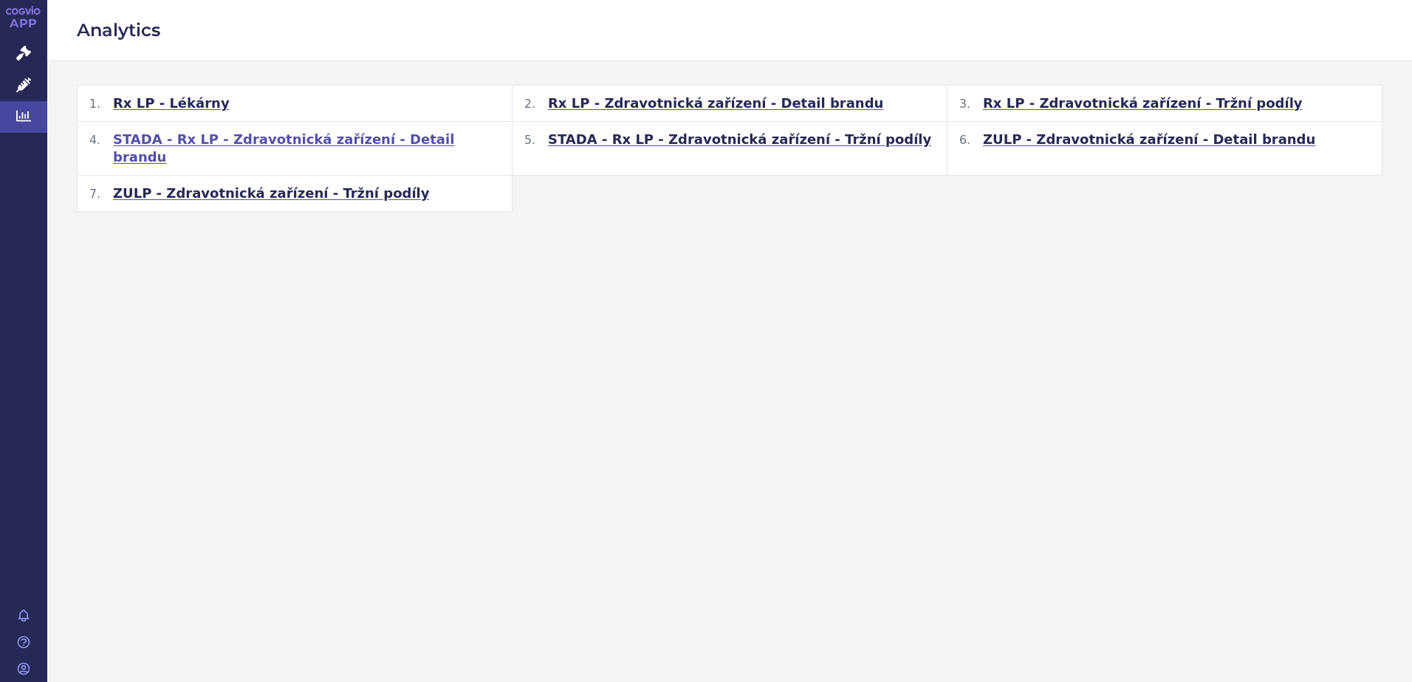
click at [274, 142] on span "STADA - Rx LP - Zdravotnická zařízení - Detail brandu" at bounding box center [306, 148] width 387 height 35
click at [157, 100] on span "Rx LP - Lékárny" at bounding box center [171, 104] width 117 height 18
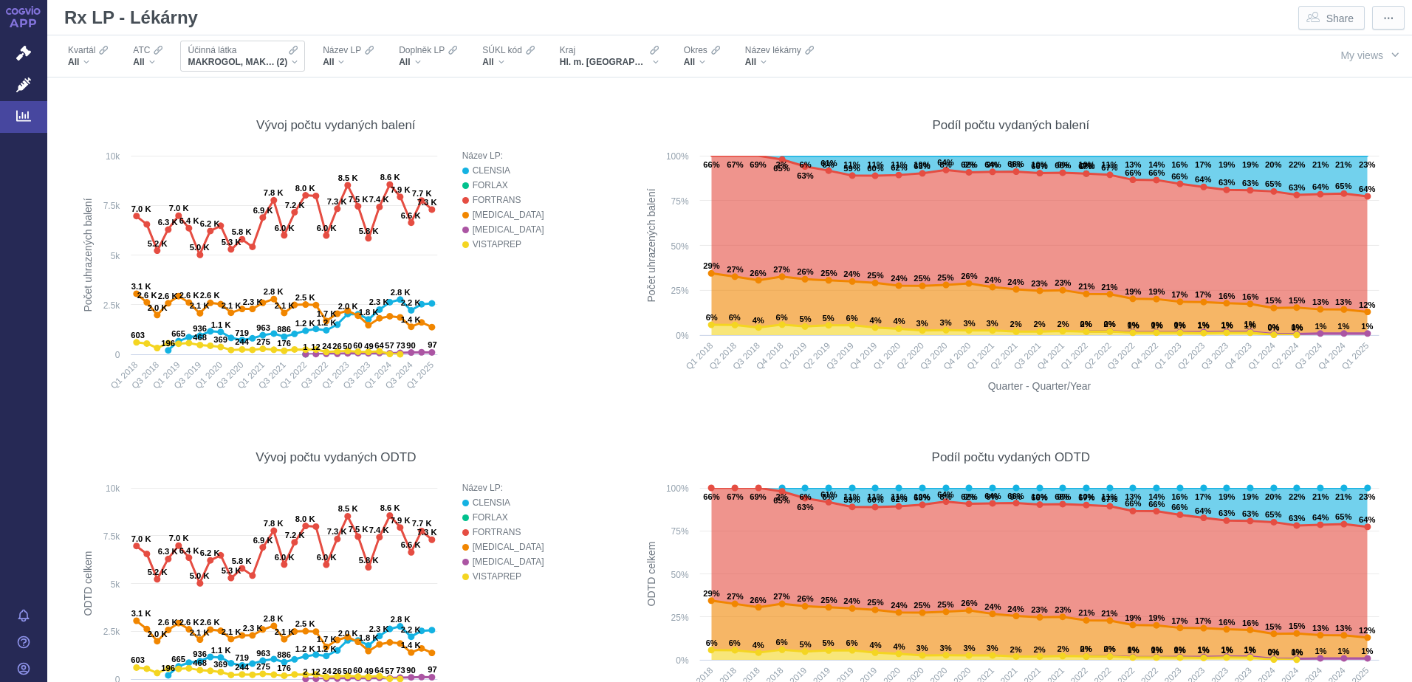
click at [270, 67] on span "MAKROGOL, MAKROGOL, KOMBINACE" at bounding box center [232, 62] width 89 height 12
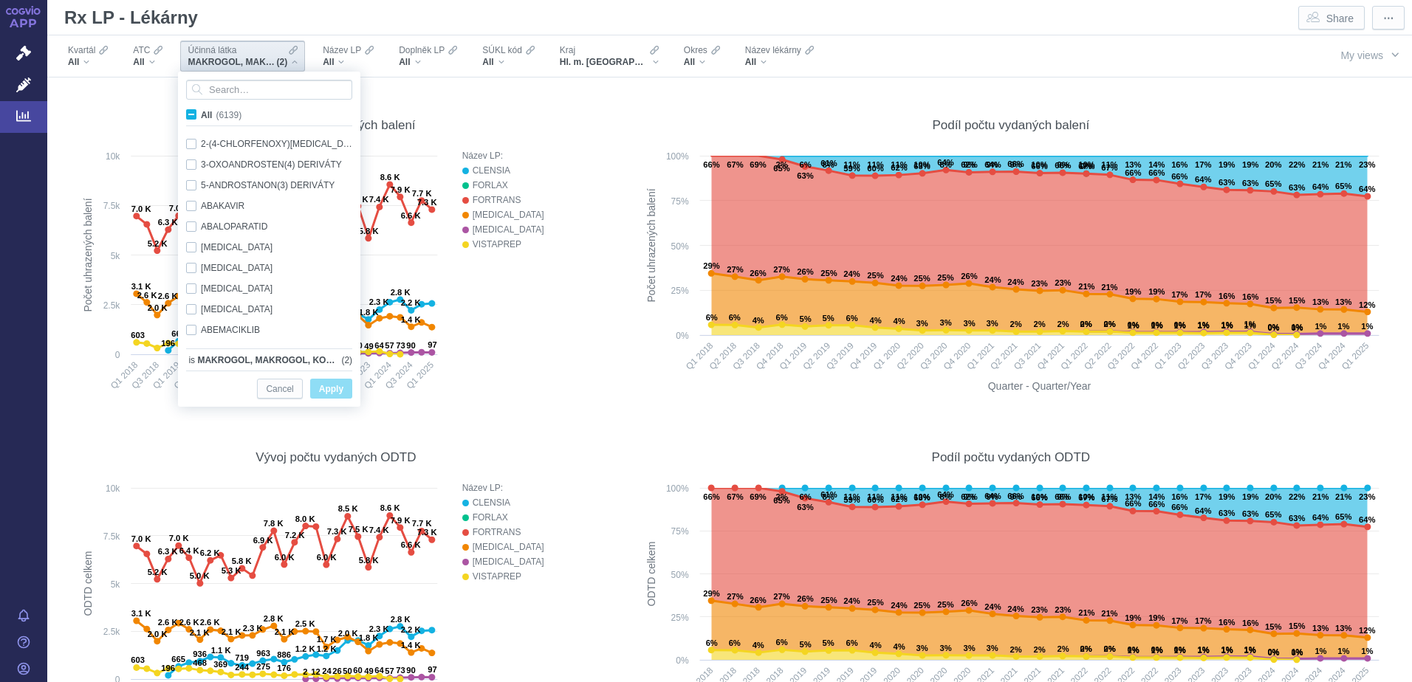
click at [201, 112] on span "All (6139)" at bounding box center [221, 115] width 41 height 10
click at [201, 112] on input "All (6139)" at bounding box center [206, 112] width 10 height 10
checkbox input "true"
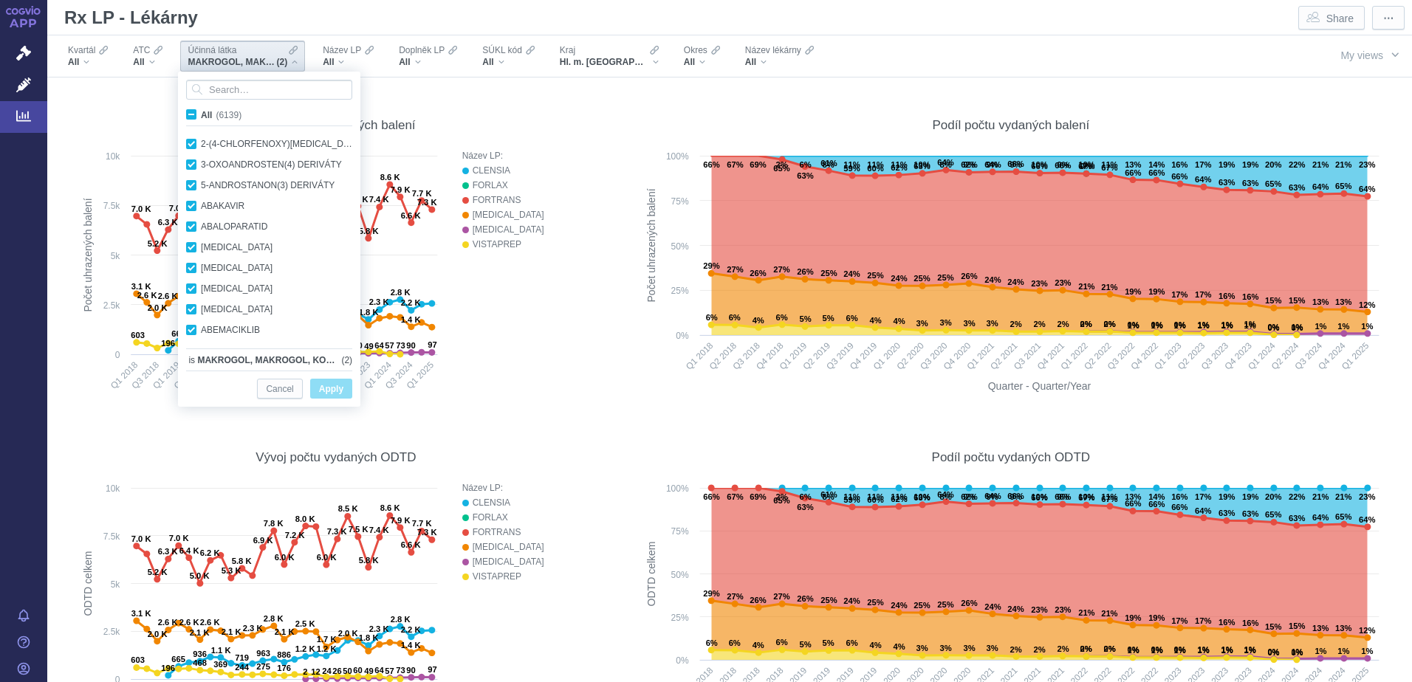
checkbox input "true"
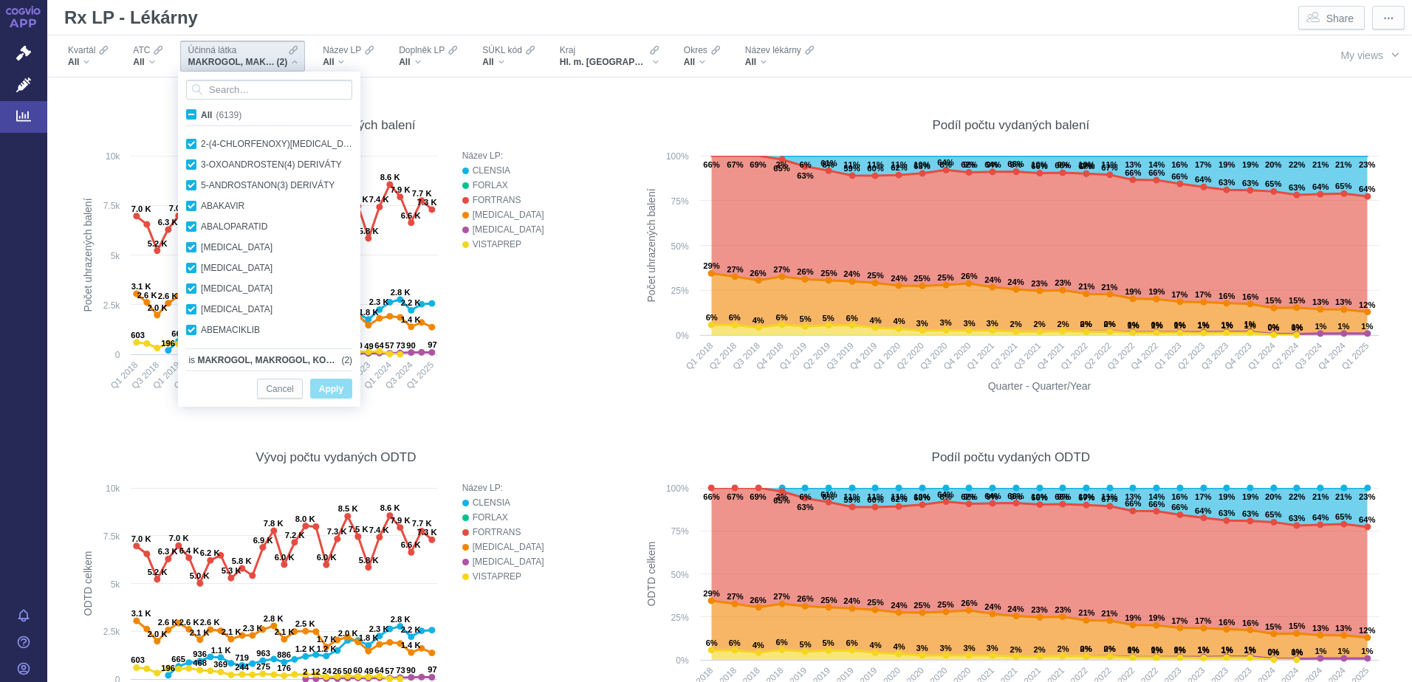
checkbox input "true"
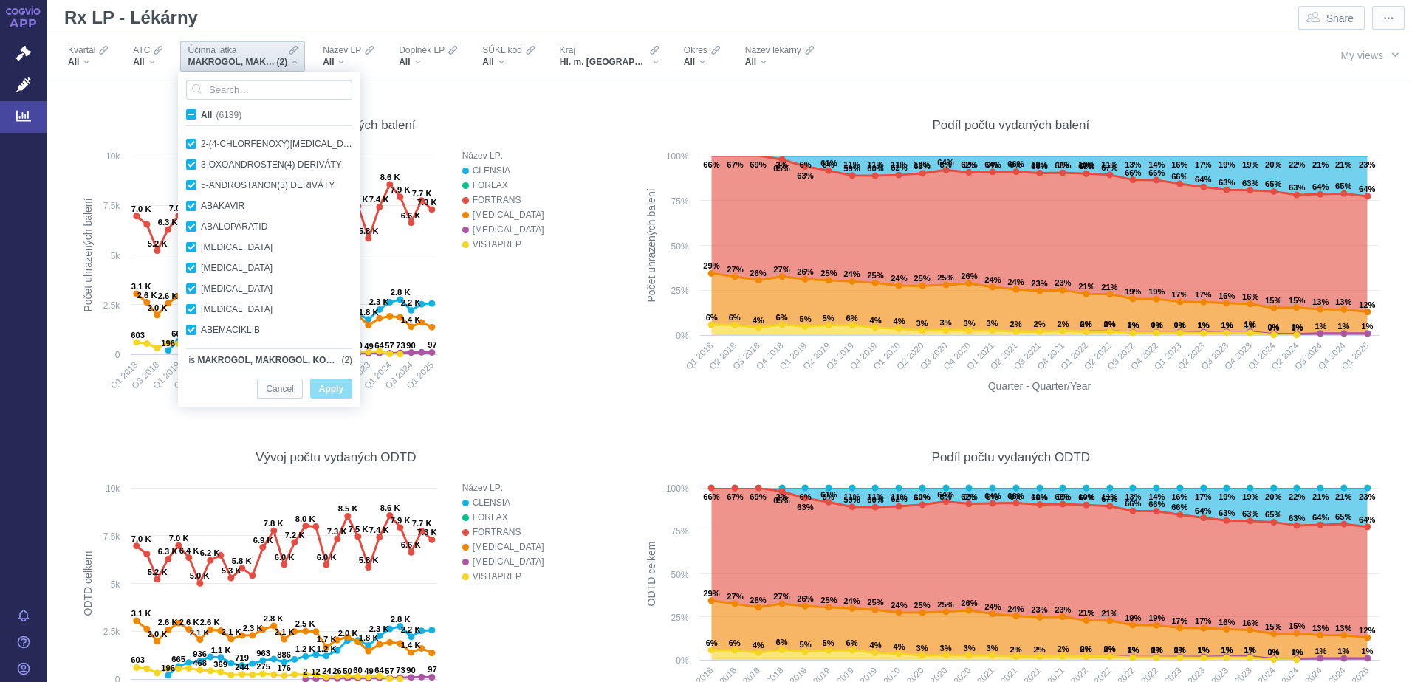
checkbox input "true"
click at [260, 88] on input "Search attribute values" at bounding box center [269, 90] width 166 height 20
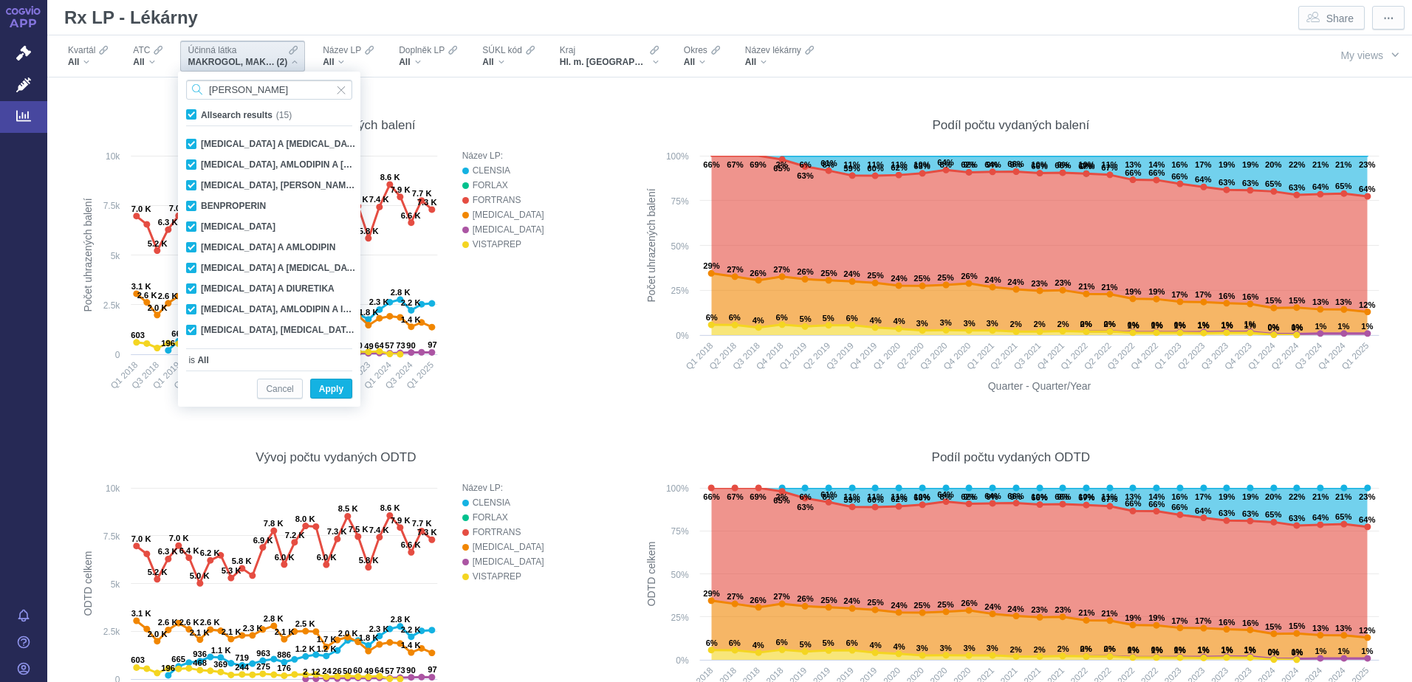
type input "[PERSON_NAME]"
click at [201, 116] on span "All search results (15)" at bounding box center [246, 115] width 91 height 10
click at [201, 116] on input "All search results (15)" at bounding box center [206, 112] width 10 height 10
checkbox input "false"
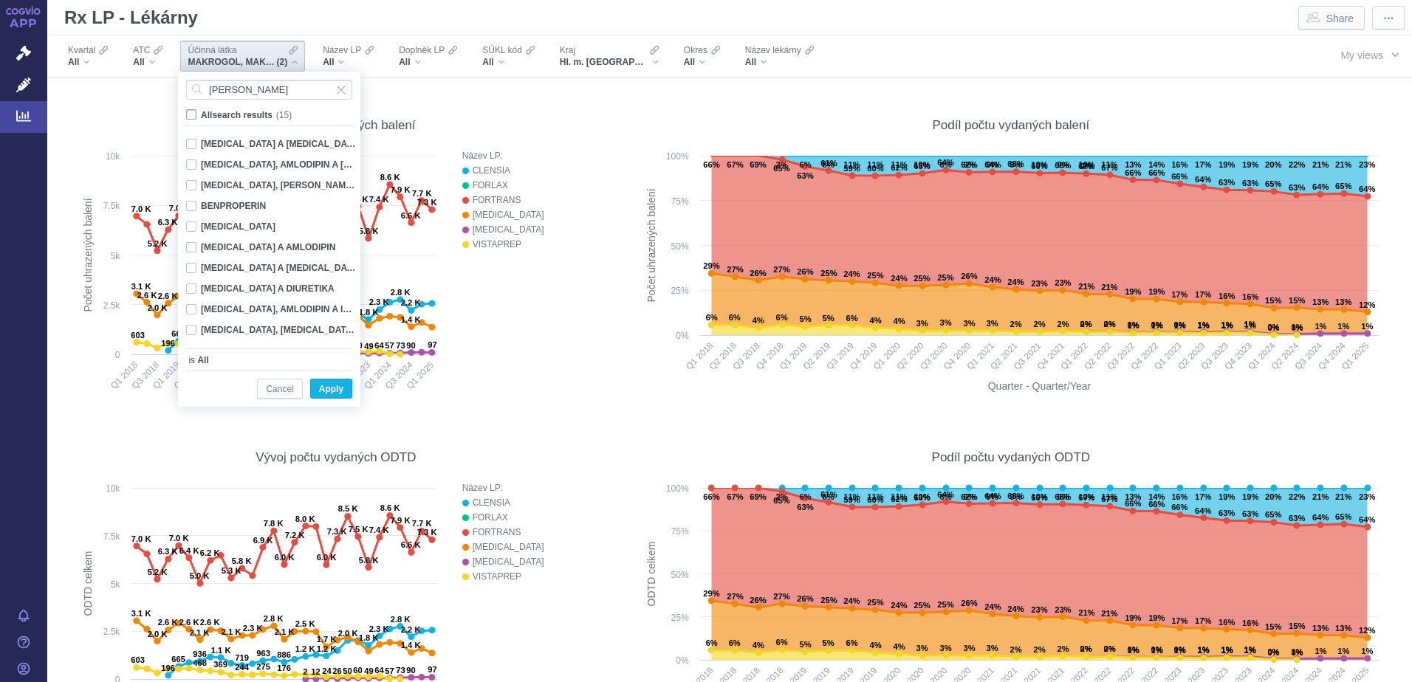
checkbox input "false"
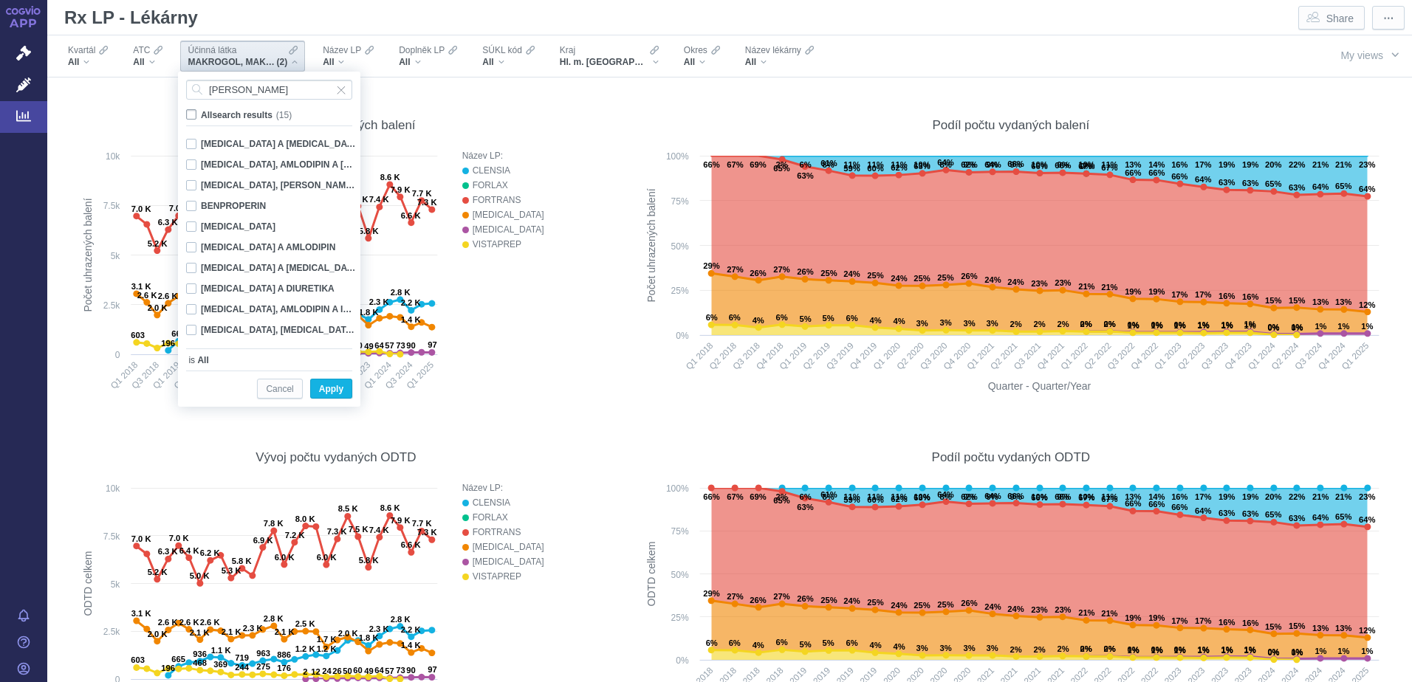
checkbox input "false"
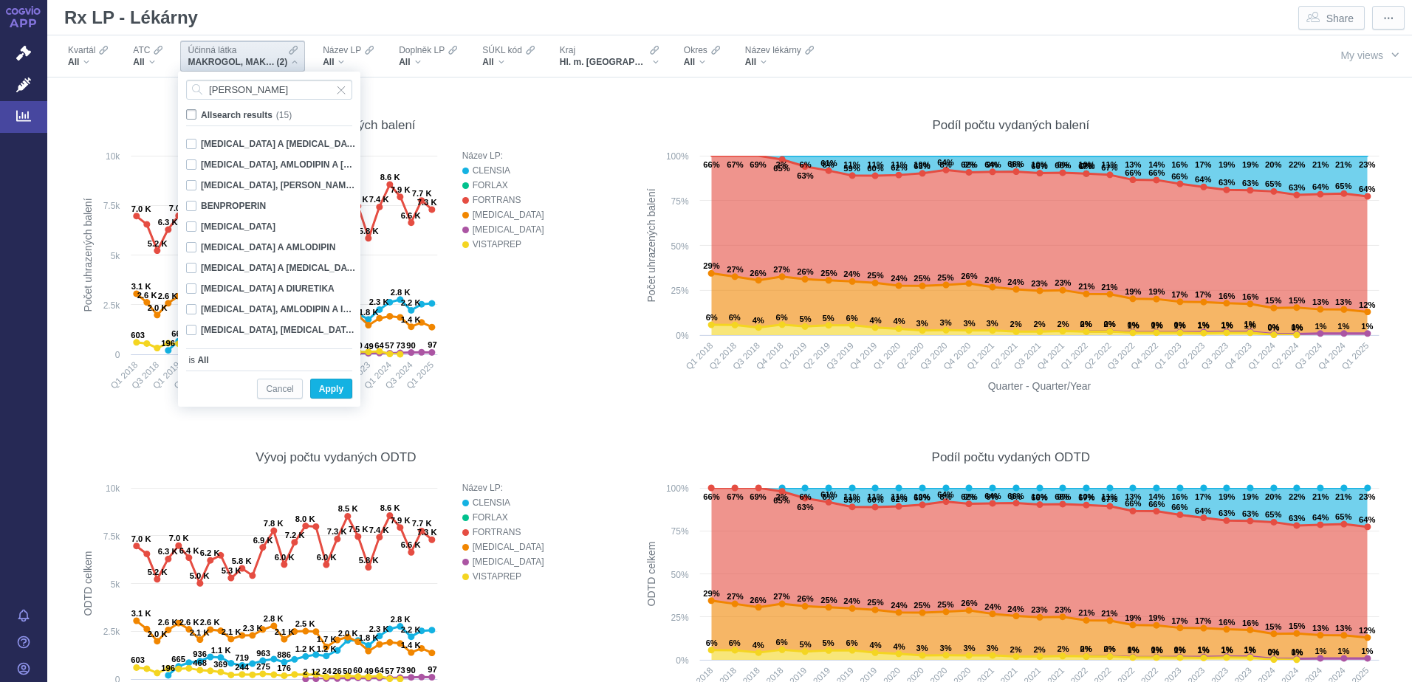
checkbox input "false"
click at [188, 309] on div "[MEDICAL_DATA], AMLODIPIN A INDAPAMID Only" at bounding box center [271, 309] width 185 height 21
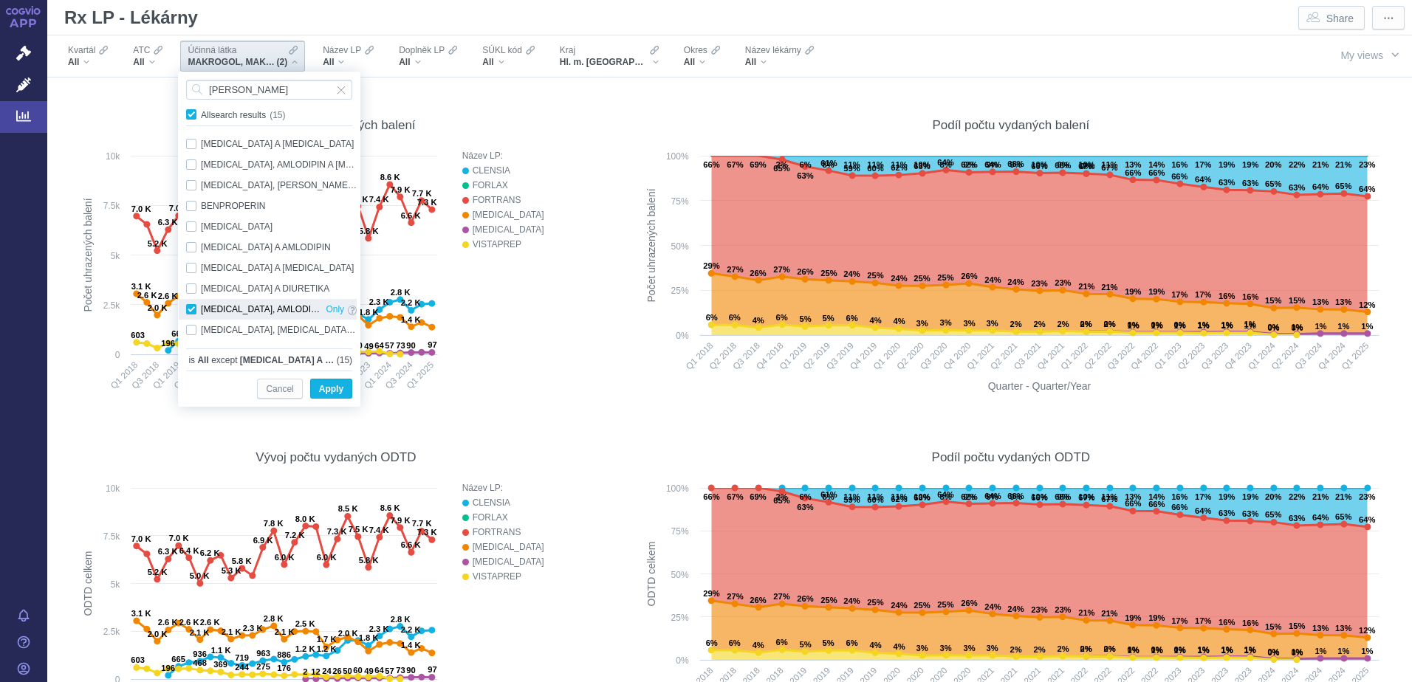
checkbox input "true"
click at [326, 311] on span "Only" at bounding box center [335, 309] width 18 height 16
click at [328, 387] on span "Apply" at bounding box center [331, 389] width 24 height 18
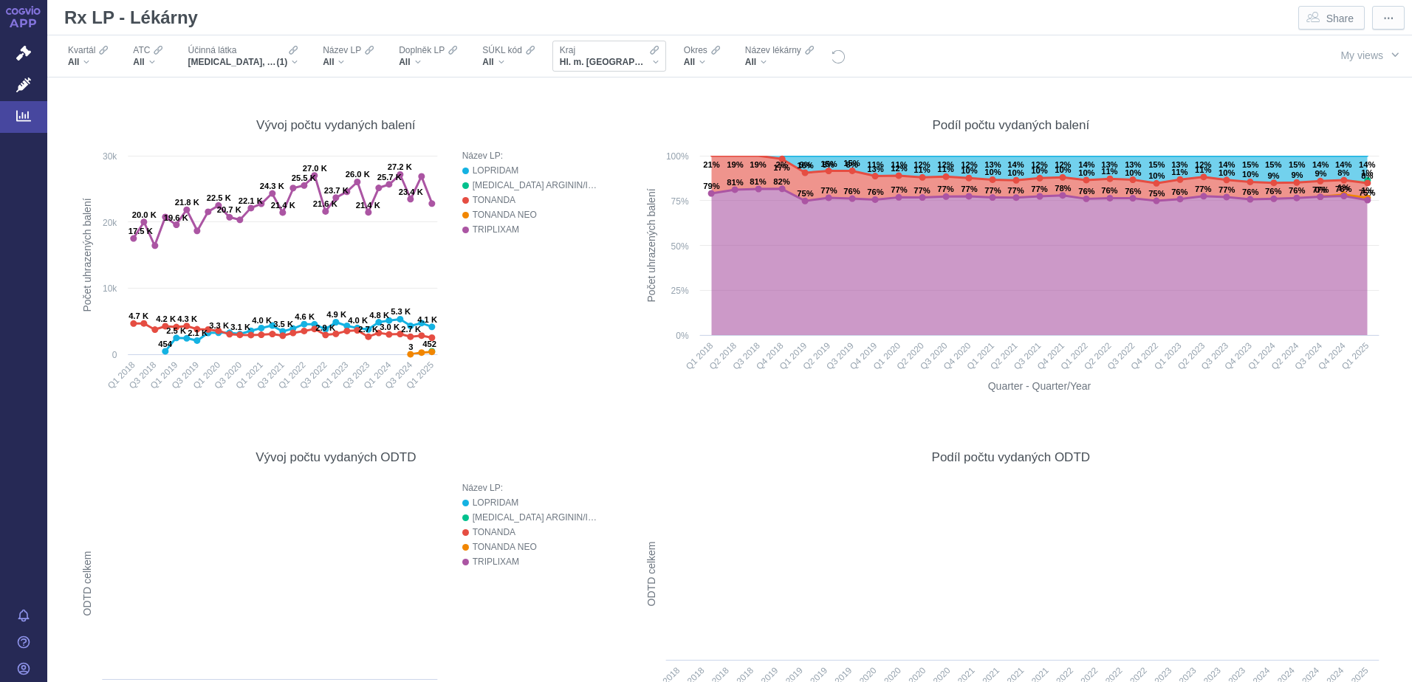
click at [618, 56] on div "Hl. m. [GEOGRAPHIC_DATA]" at bounding box center [609, 62] width 99 height 12
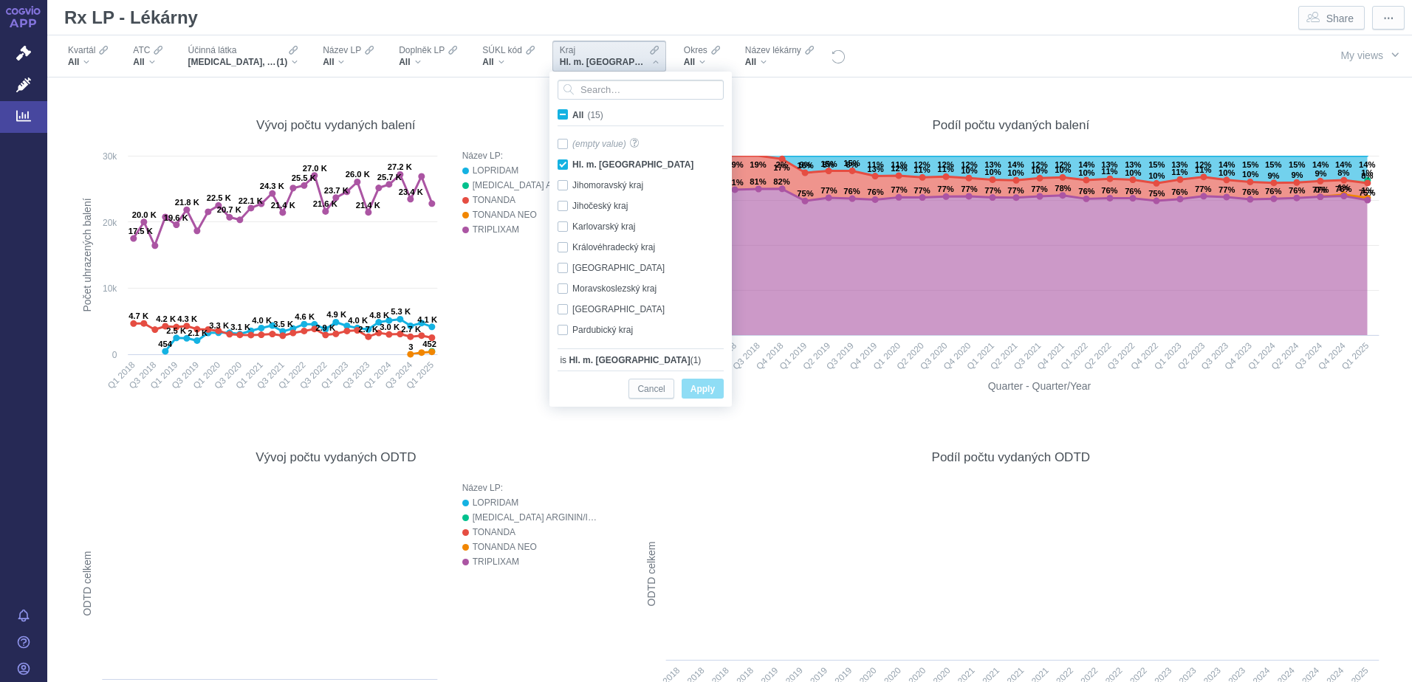
click at [572, 115] on span "All (15)" at bounding box center [587, 115] width 31 height 10
click at [572, 115] on input "All (15)" at bounding box center [577, 112] width 10 height 10
checkbox input "true"
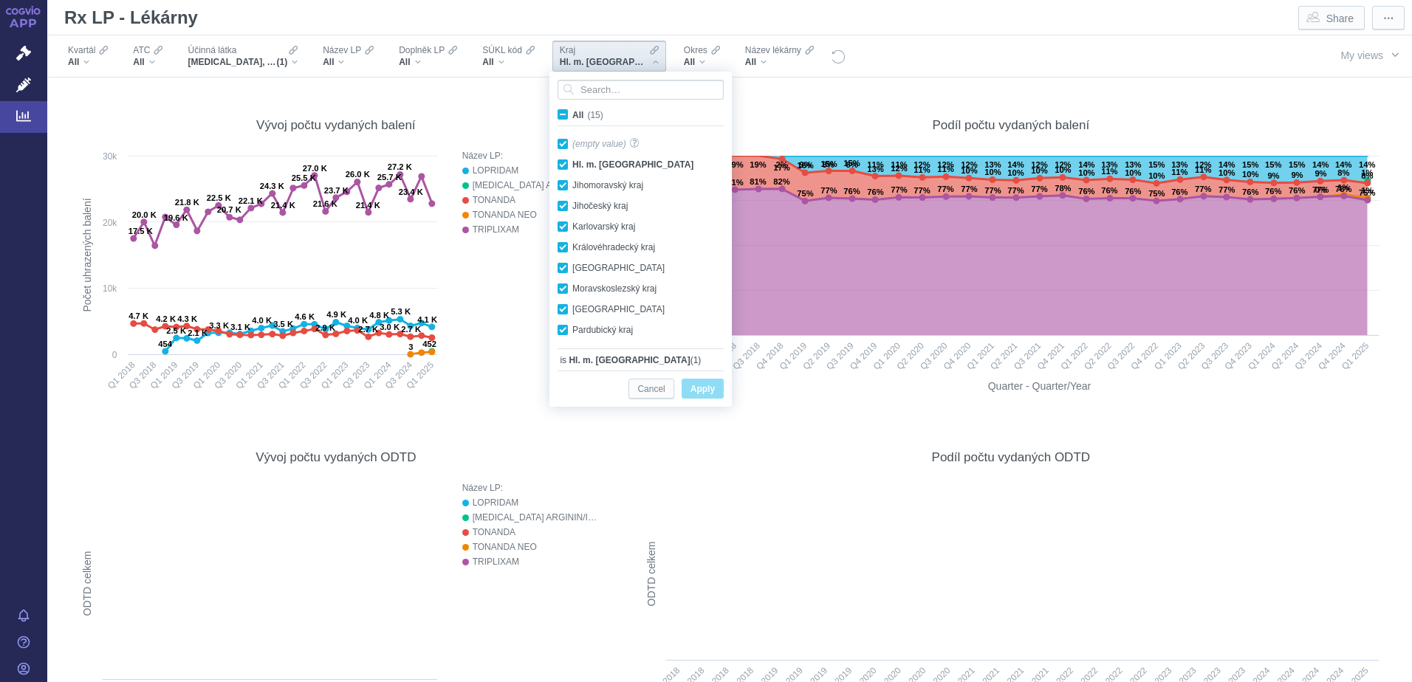
checkbox input "true"
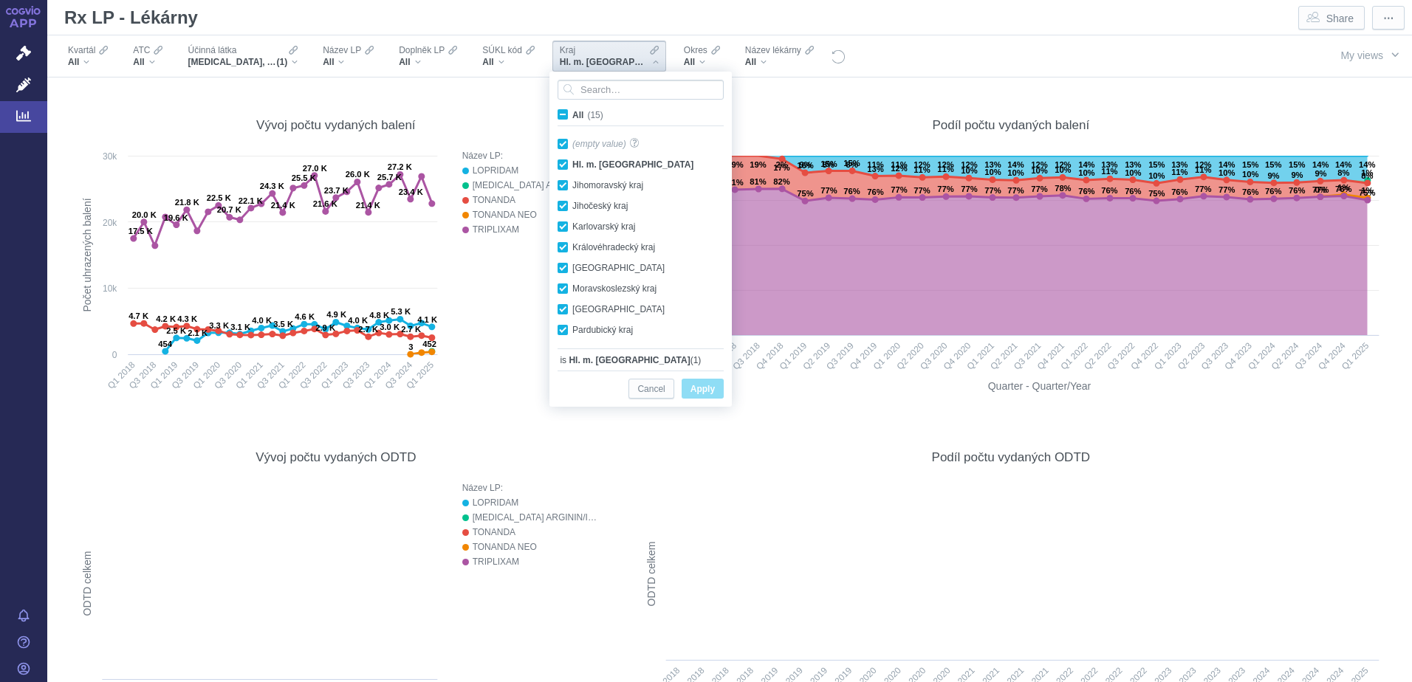
checkbox input "true"
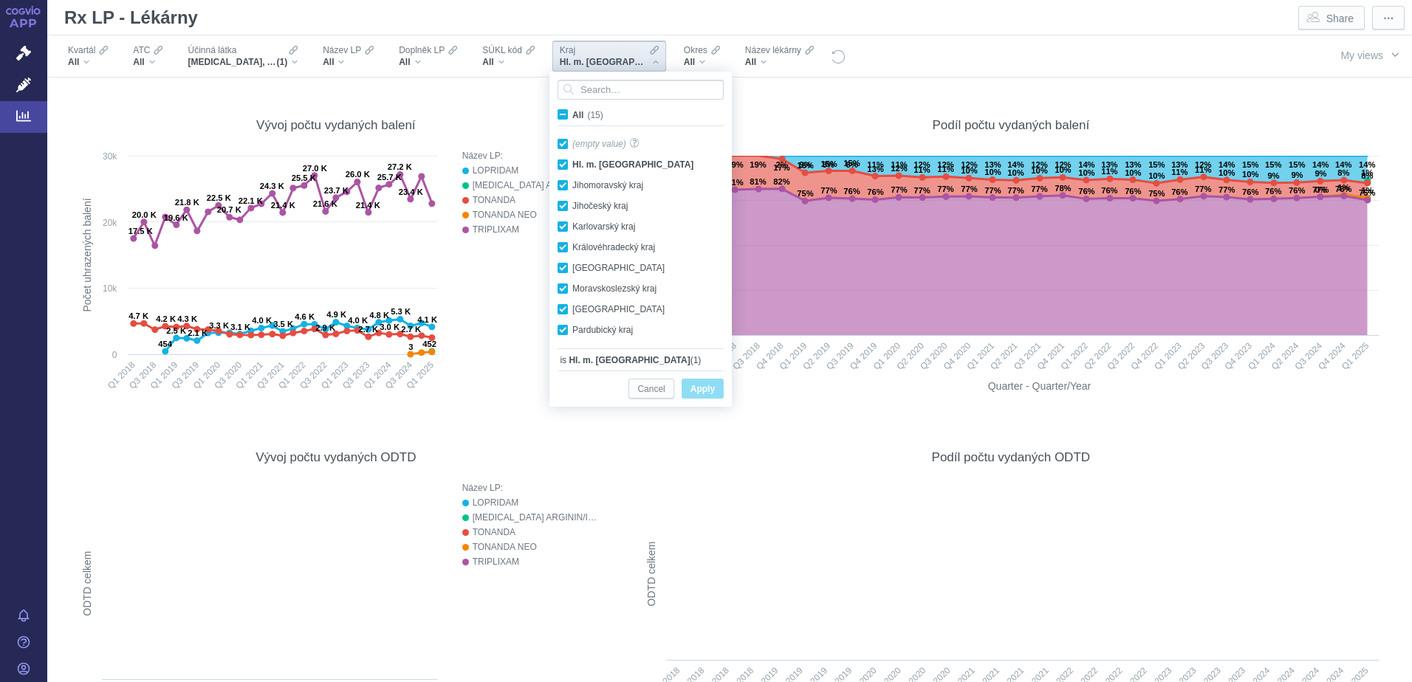
checkbox input "true"
click at [700, 391] on span "Apply" at bounding box center [702, 389] width 24 height 18
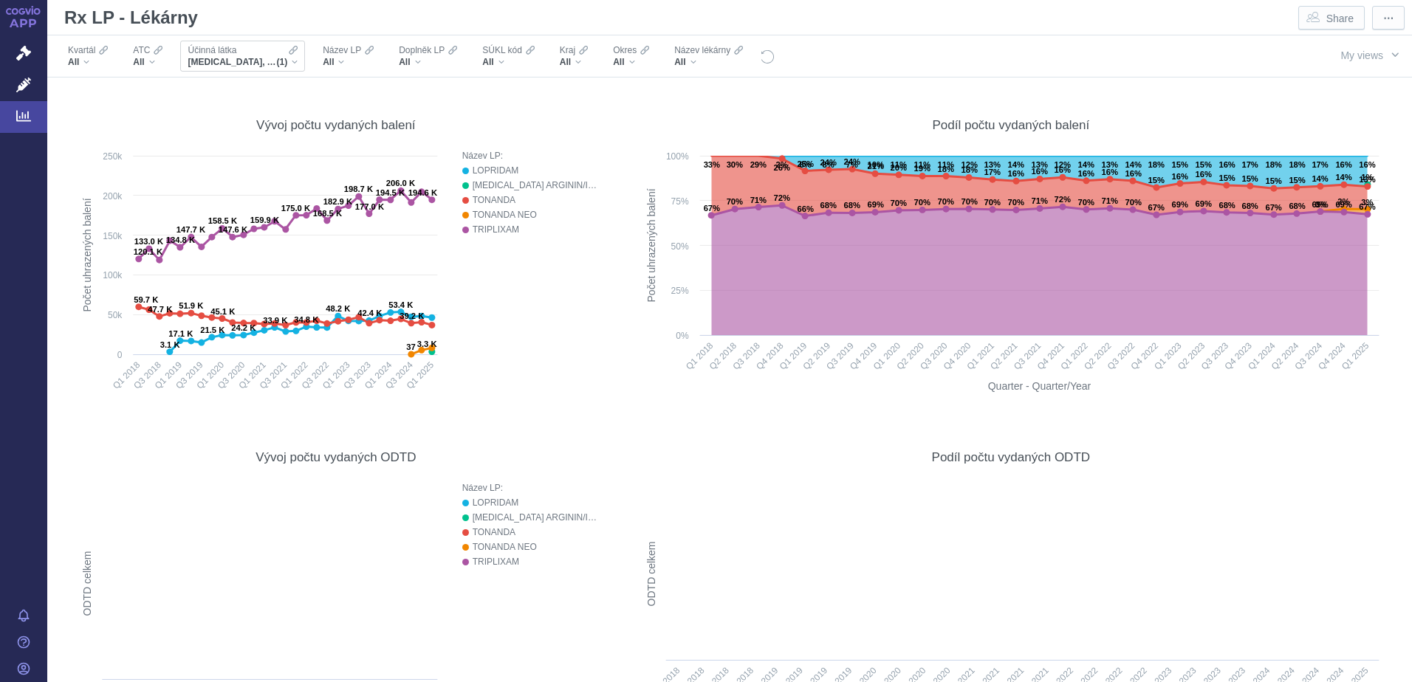
click at [297, 63] on div "[MEDICAL_DATA], AMLODIPIN A INDAPAMID (1)" at bounding box center [243, 62] width 110 height 12
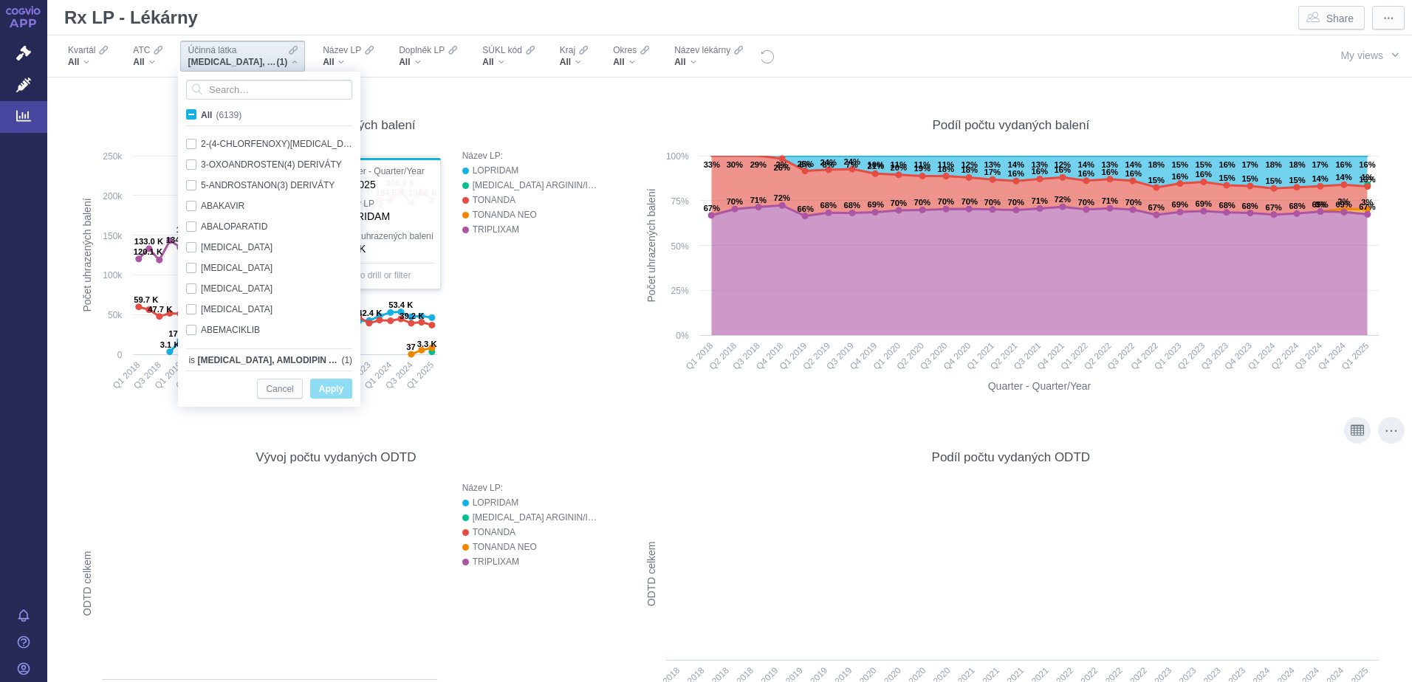
click at [1012, 550] on rect at bounding box center [1010, 604] width 751 height 247
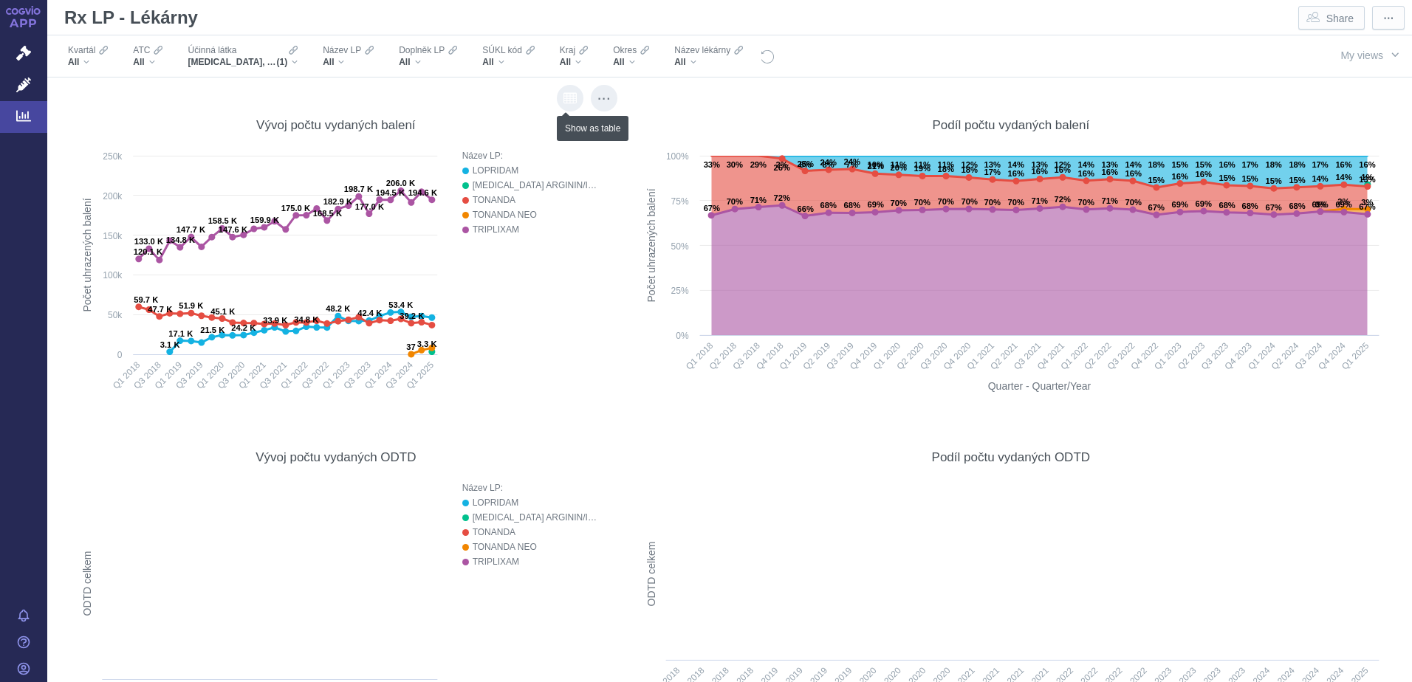
click at [563, 95] on icon "Show as table" at bounding box center [569, 98] width 13 height 13
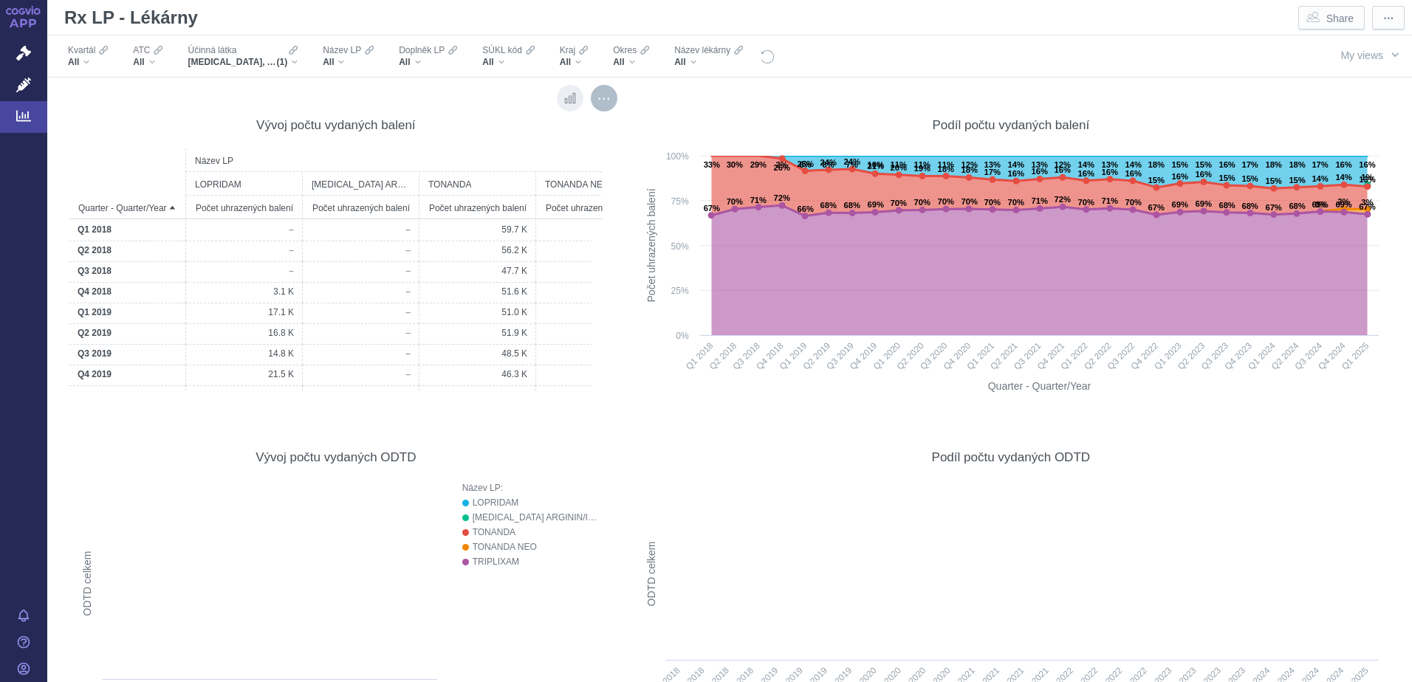
click at [608, 99] on div "More actions" at bounding box center [604, 98] width 27 height 27
click at [571, 99] on icon "Show original visualization" at bounding box center [569, 98] width 13 height 13
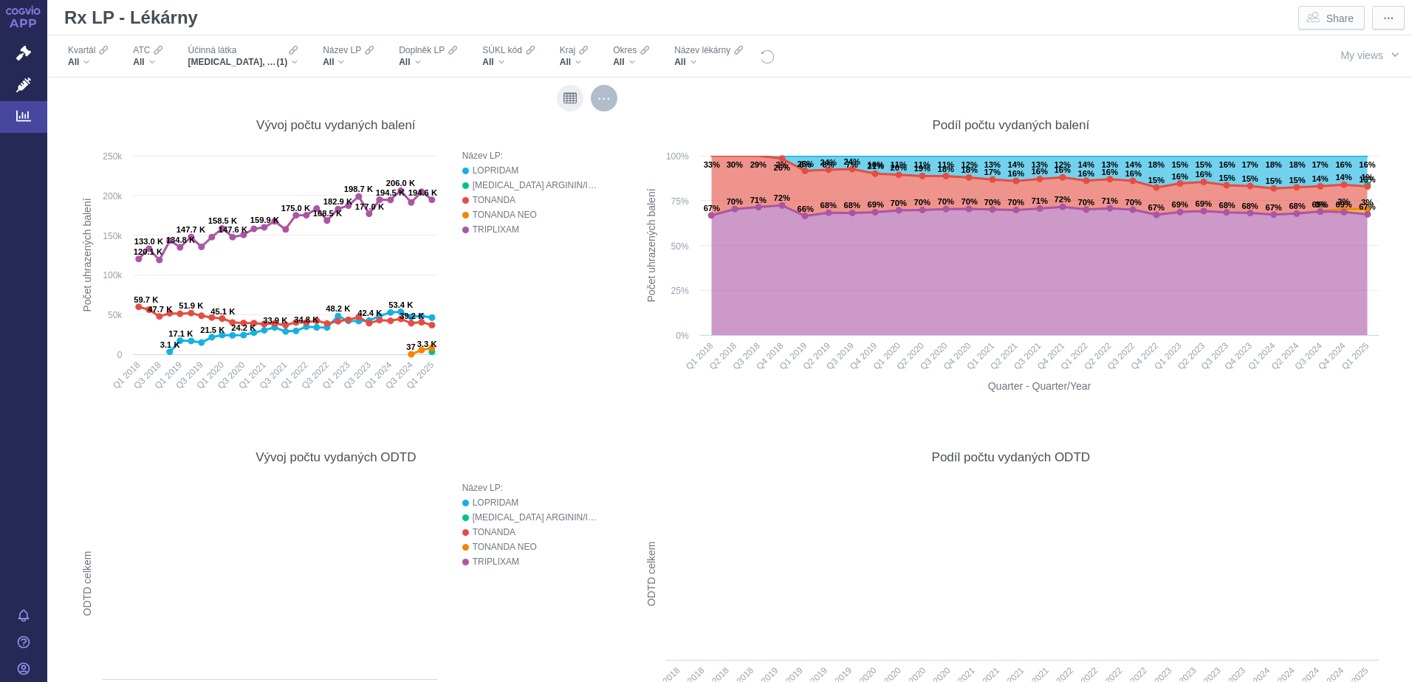
click at [600, 100] on div "More actions" at bounding box center [604, 98] width 27 height 27
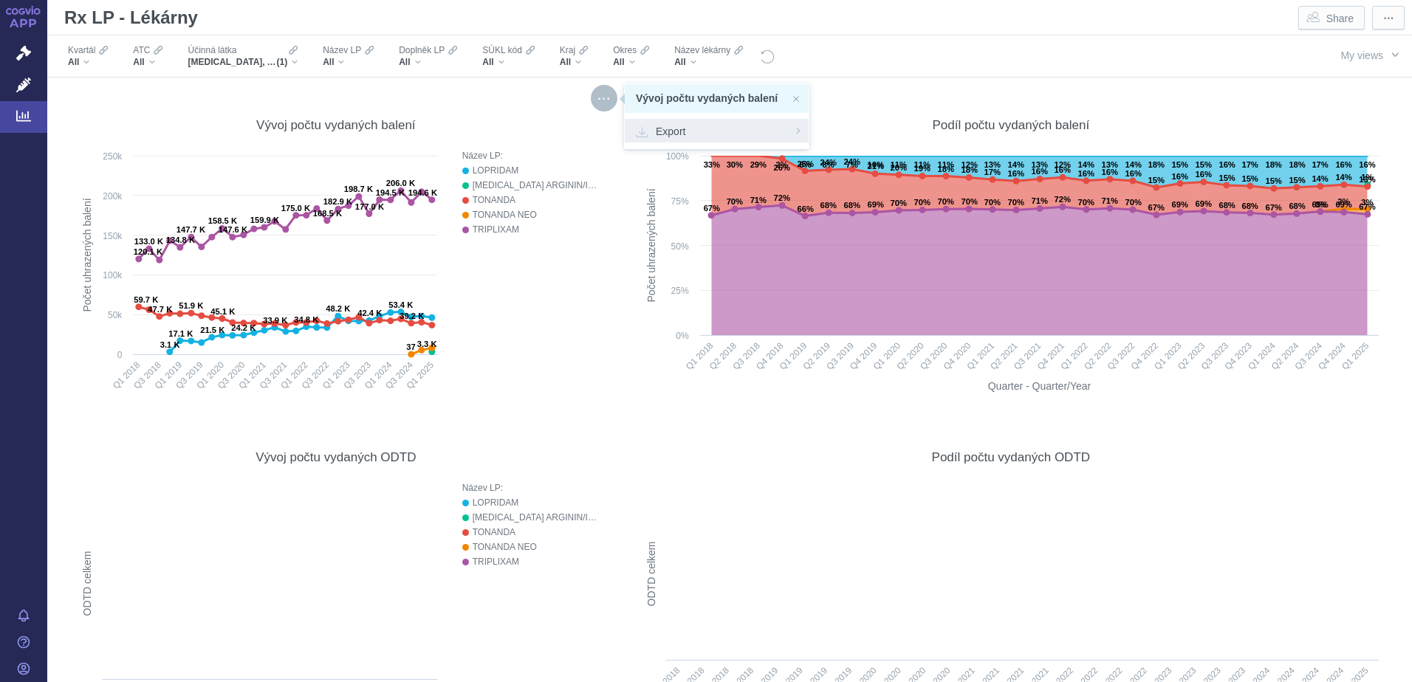
click at [682, 129] on span "Export" at bounding box center [717, 130] width 162 height 15
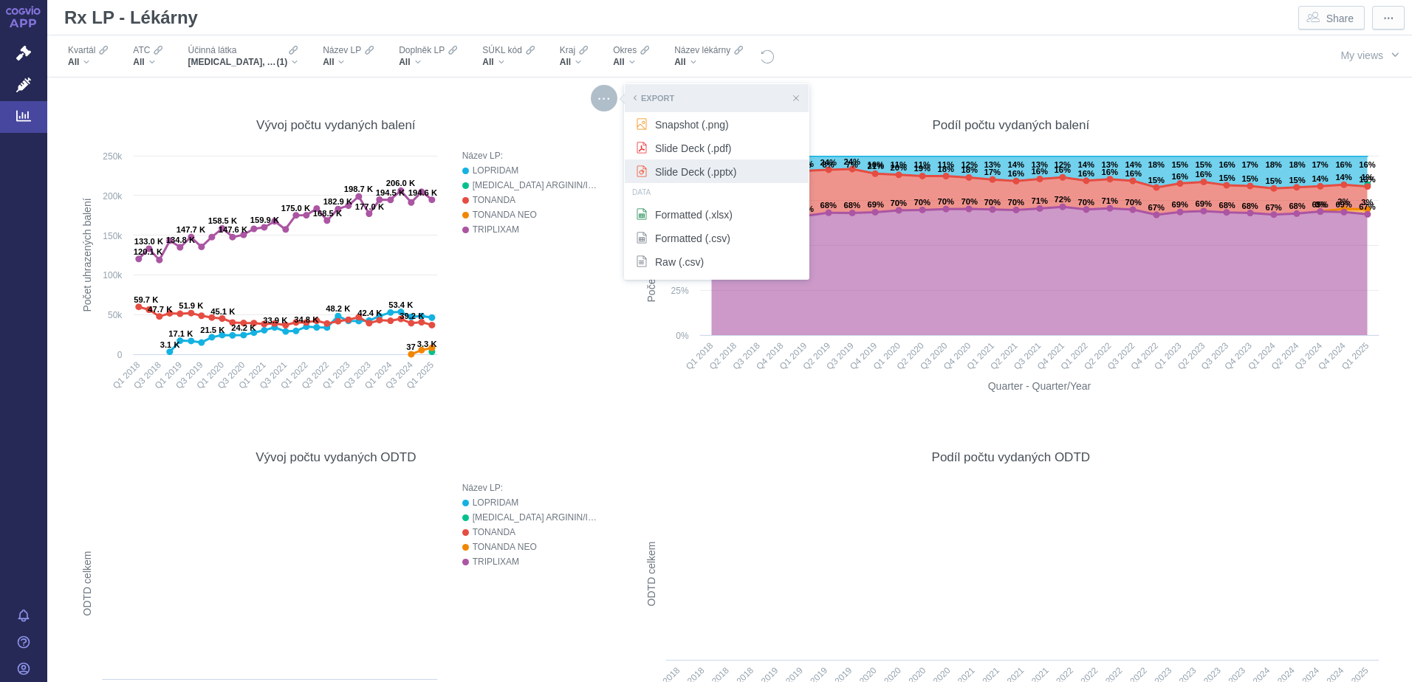
click at [687, 171] on span "Slide Deck (.pptx)" at bounding box center [717, 171] width 162 height 15
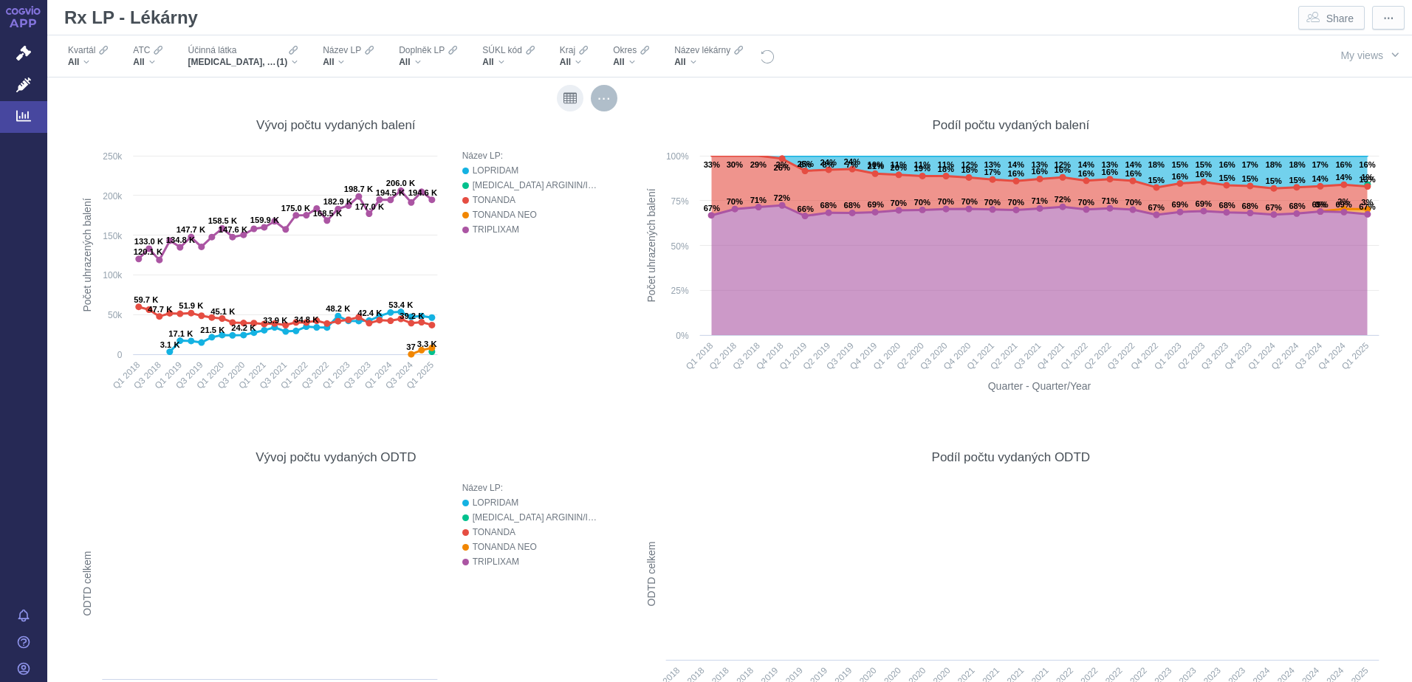
click at [605, 104] on div "More actions" at bounding box center [604, 98] width 27 height 27
